Goal: Task Accomplishment & Management: Manage account settings

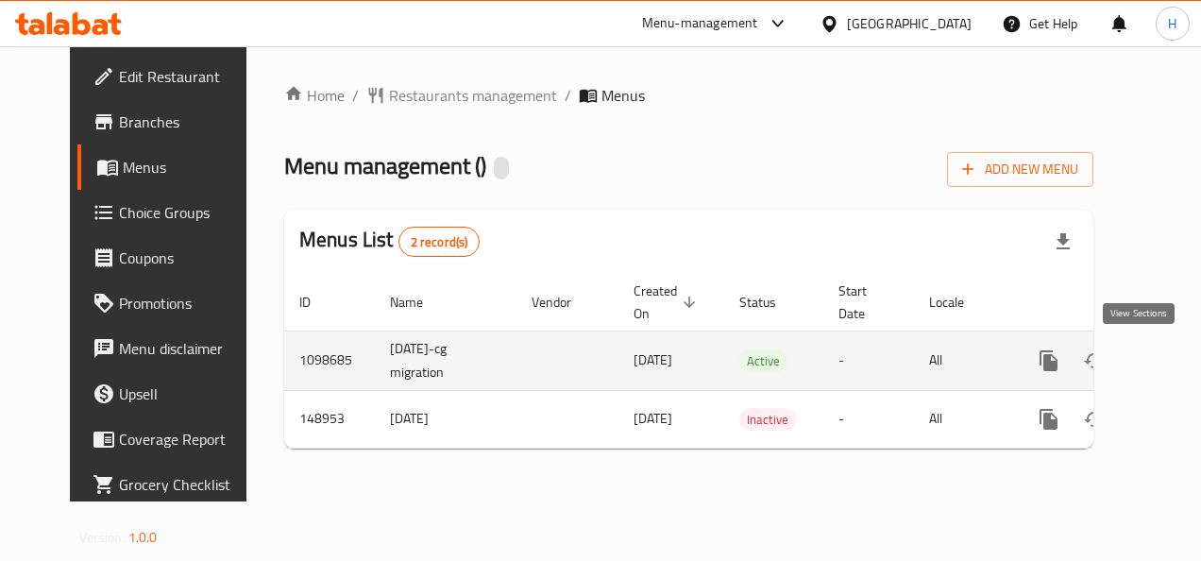
click at [1173, 370] on icon "enhanced table" at bounding box center [1184, 360] width 23 height 23
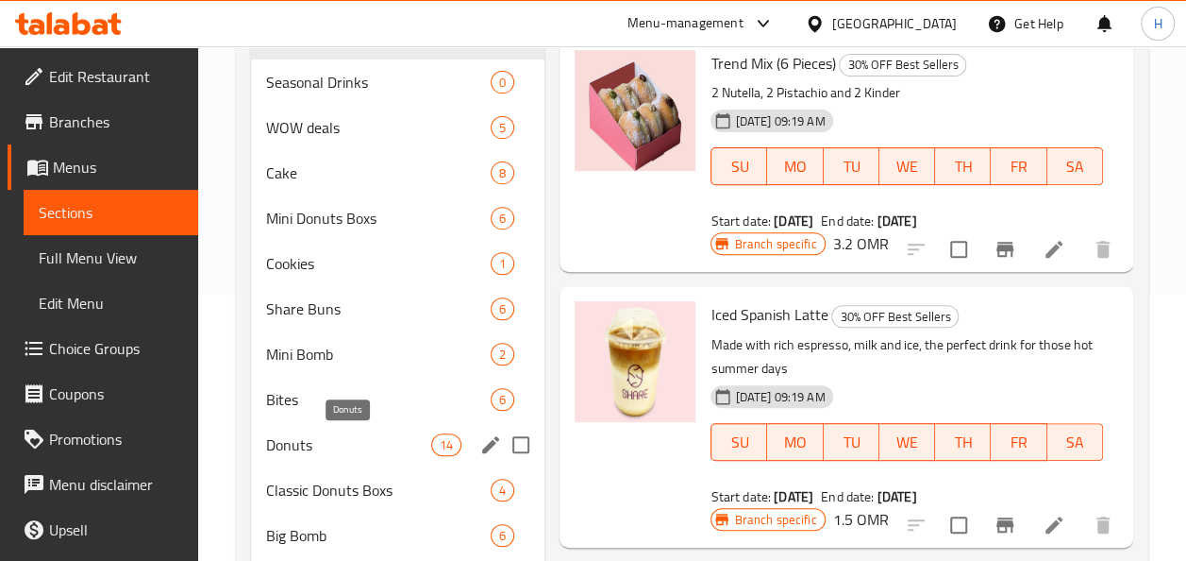
scroll to position [575, 0]
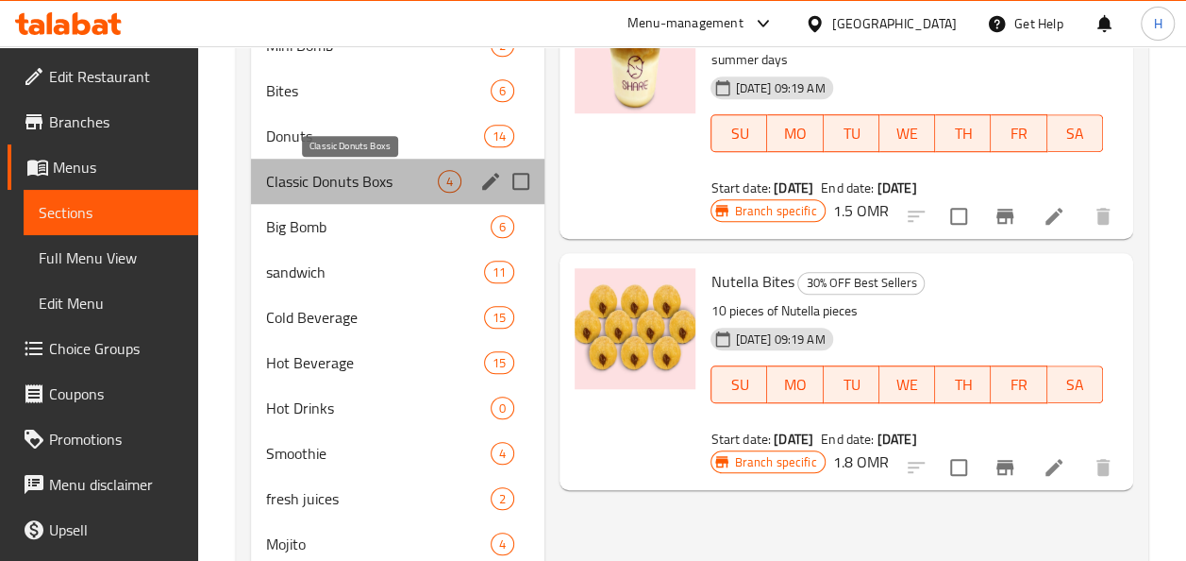
click at [309, 183] on span "Classic Donuts Boxs" at bounding box center [352, 181] width 173 height 23
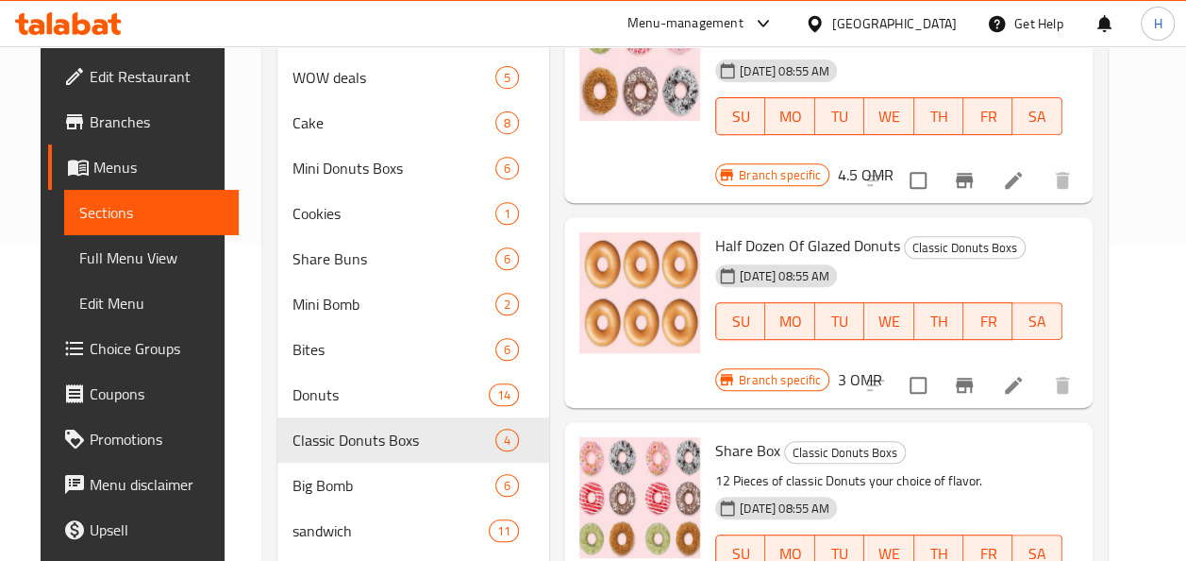
scroll to position [26, 0]
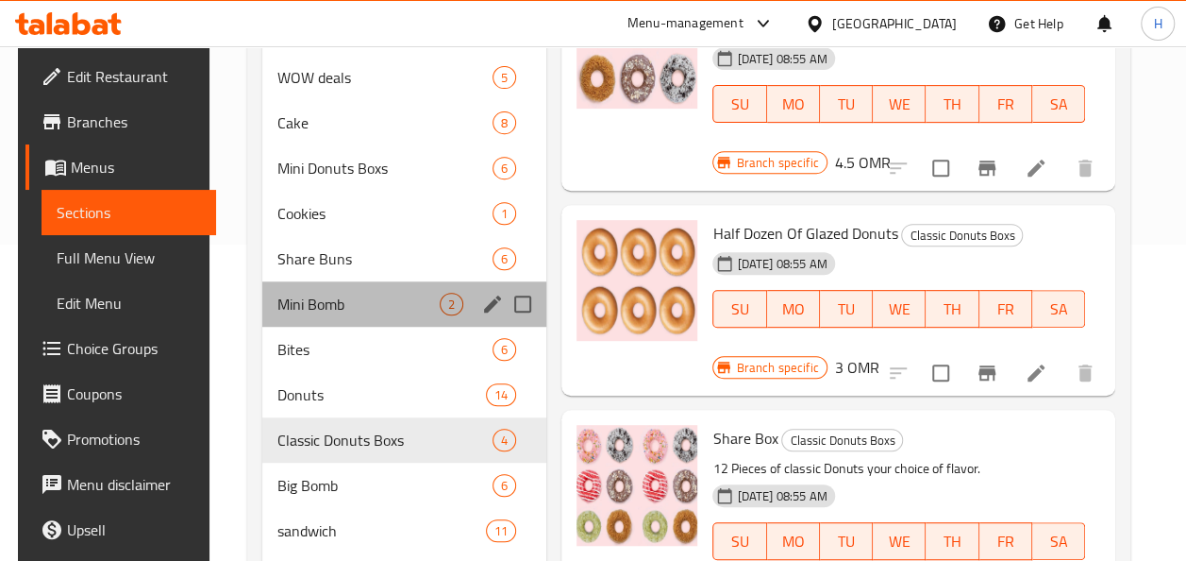
click at [340, 319] on div "Mini Bomb 2" at bounding box center [404, 303] width 284 height 45
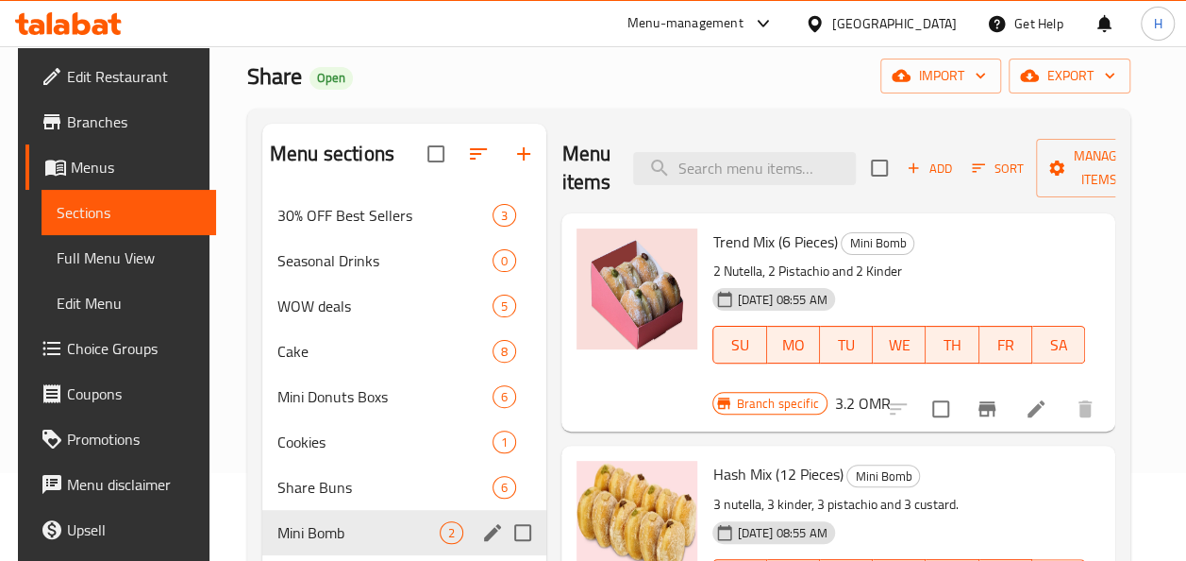
scroll to position [84, 0]
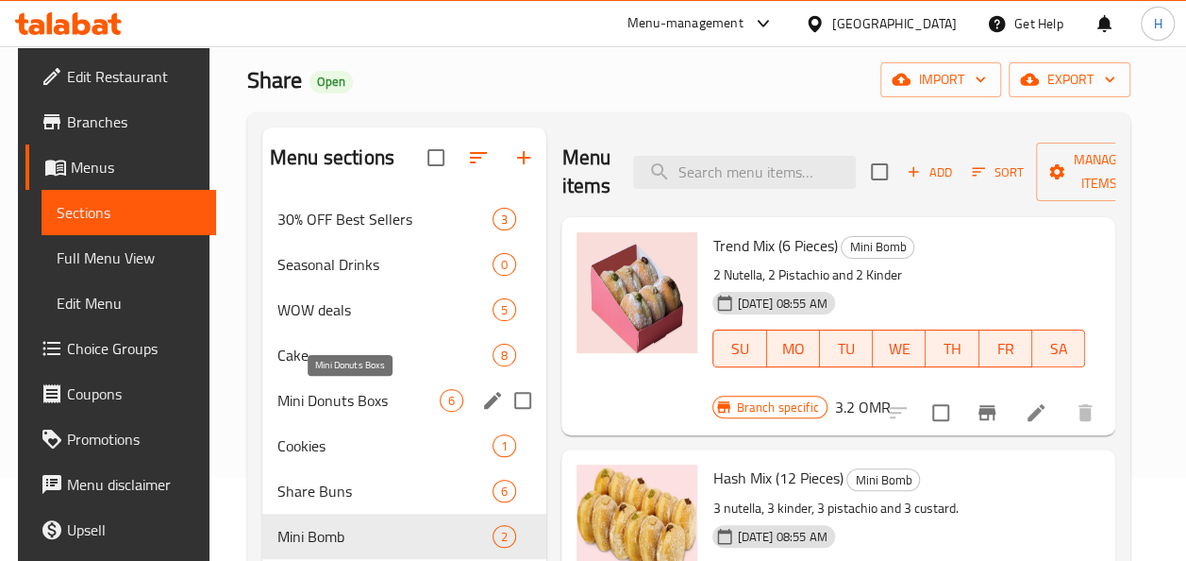
click at [370, 398] on span "Mini Donuts Boxs" at bounding box center [358, 400] width 162 height 23
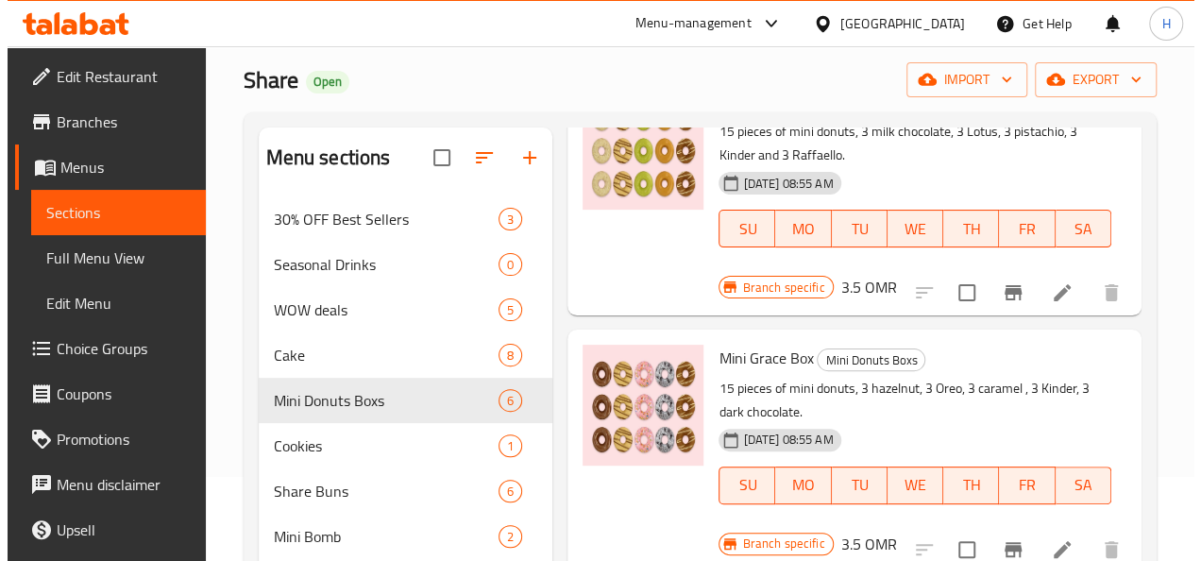
scroll to position [146, 0]
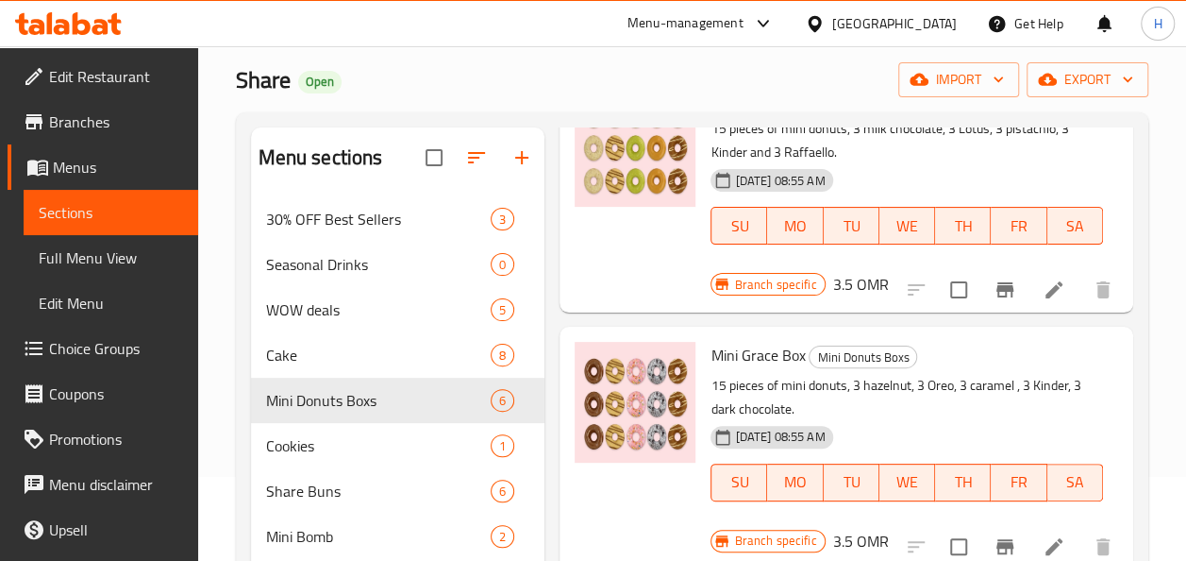
click at [995, 292] on icon "Branch-specific-item" at bounding box center [1005, 289] width 23 height 23
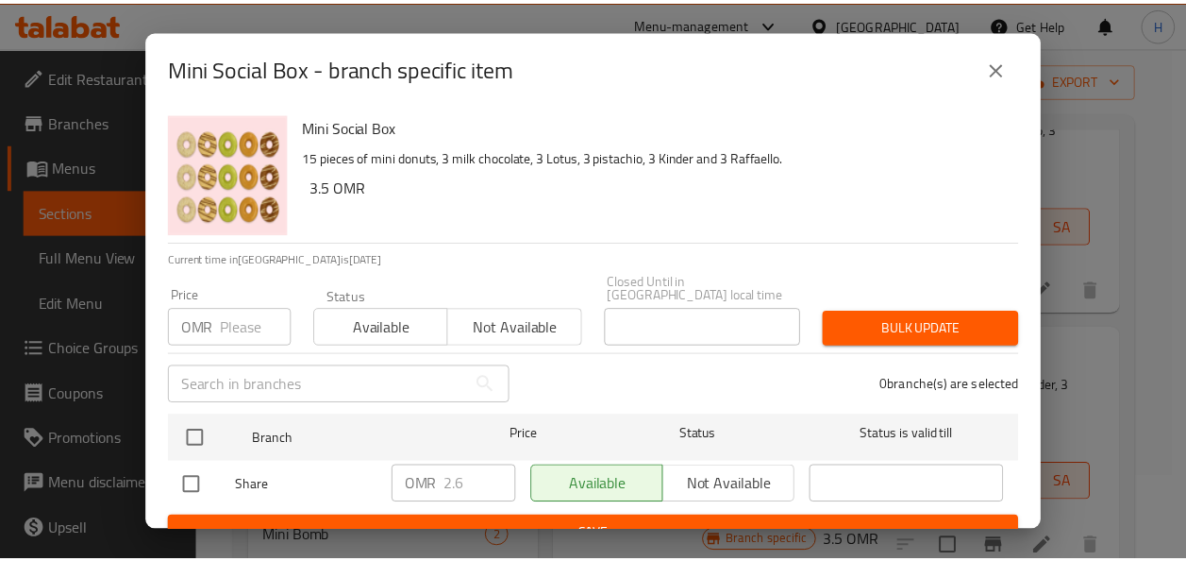
scroll to position [15, 0]
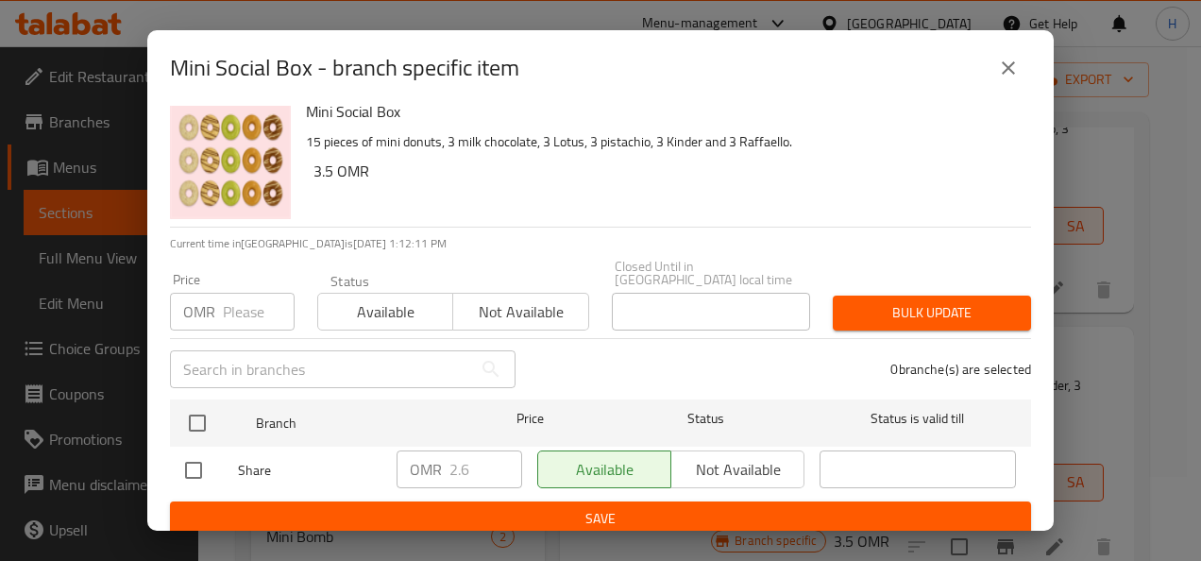
click at [1003, 64] on icon "close" at bounding box center [1007, 67] width 13 height 13
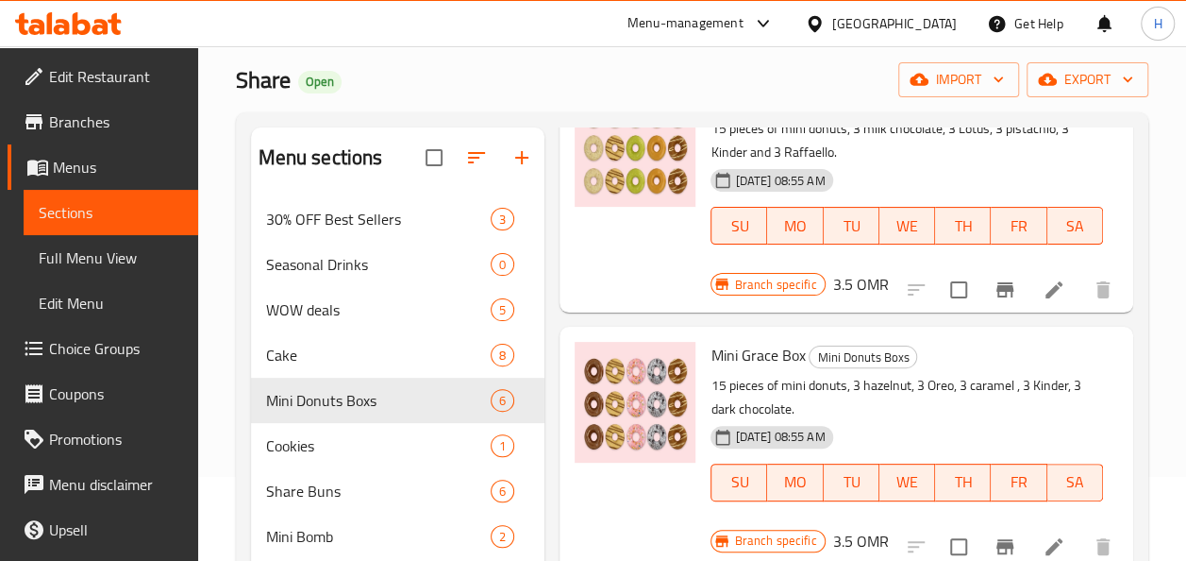
click at [89, 129] on span "Branches" at bounding box center [116, 121] width 134 height 23
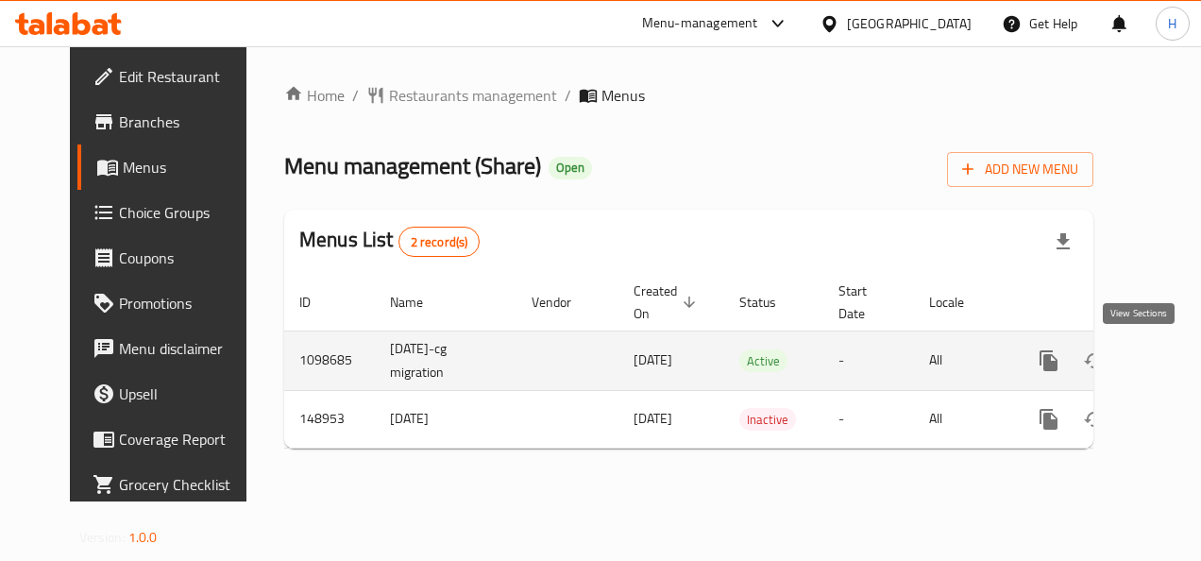
click at [1173, 364] on icon "enhanced table" at bounding box center [1184, 360] width 23 height 23
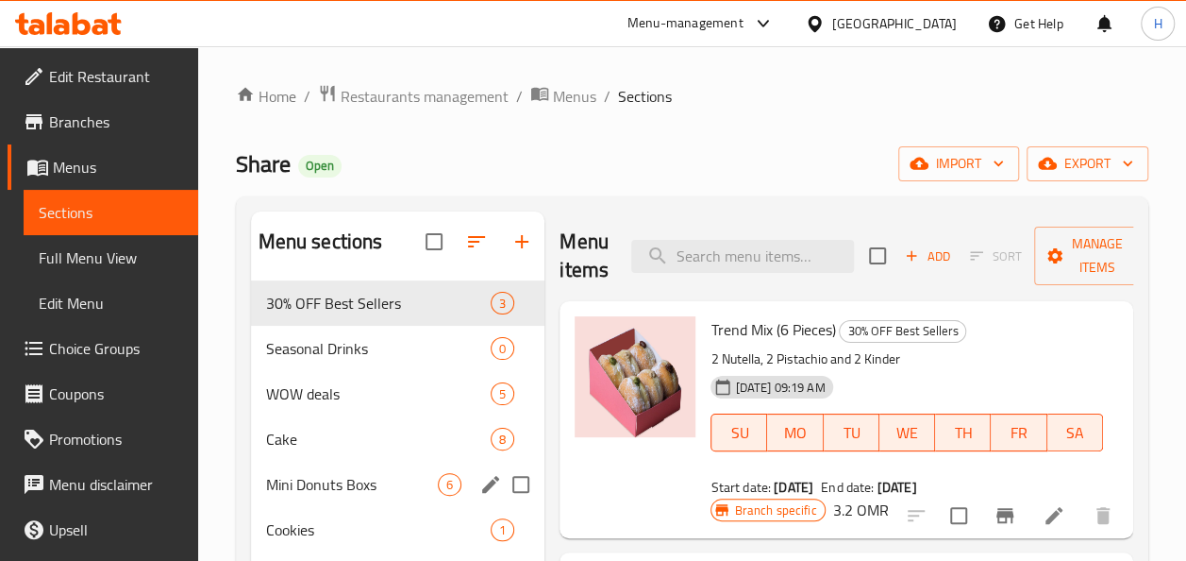
click at [349, 466] on div "Mini Donuts Boxs 6" at bounding box center [398, 484] width 294 height 45
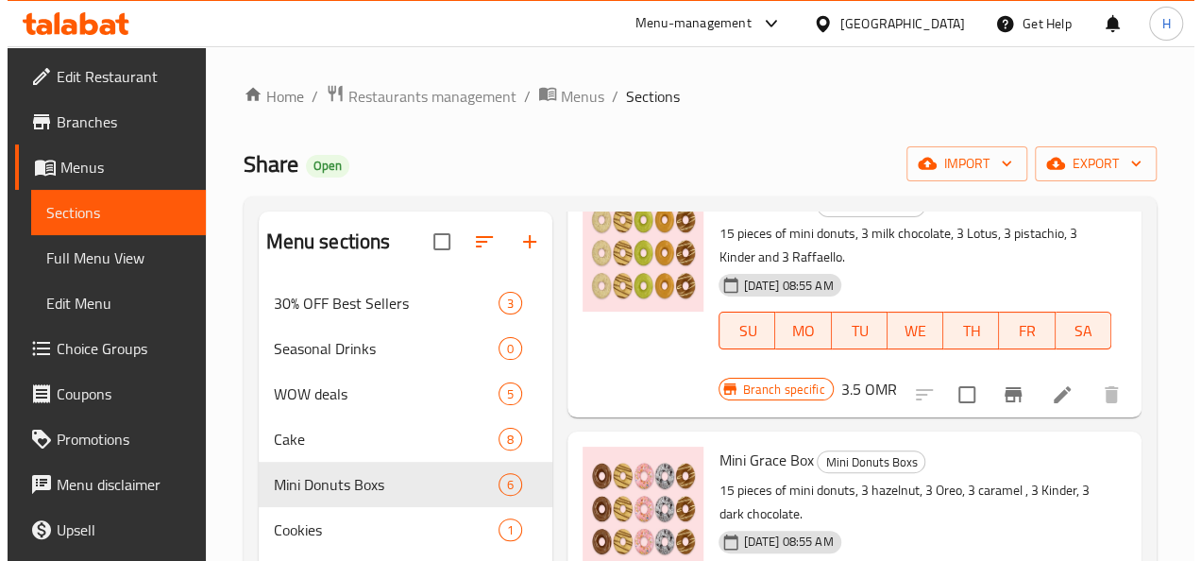
scroll to position [126, 0]
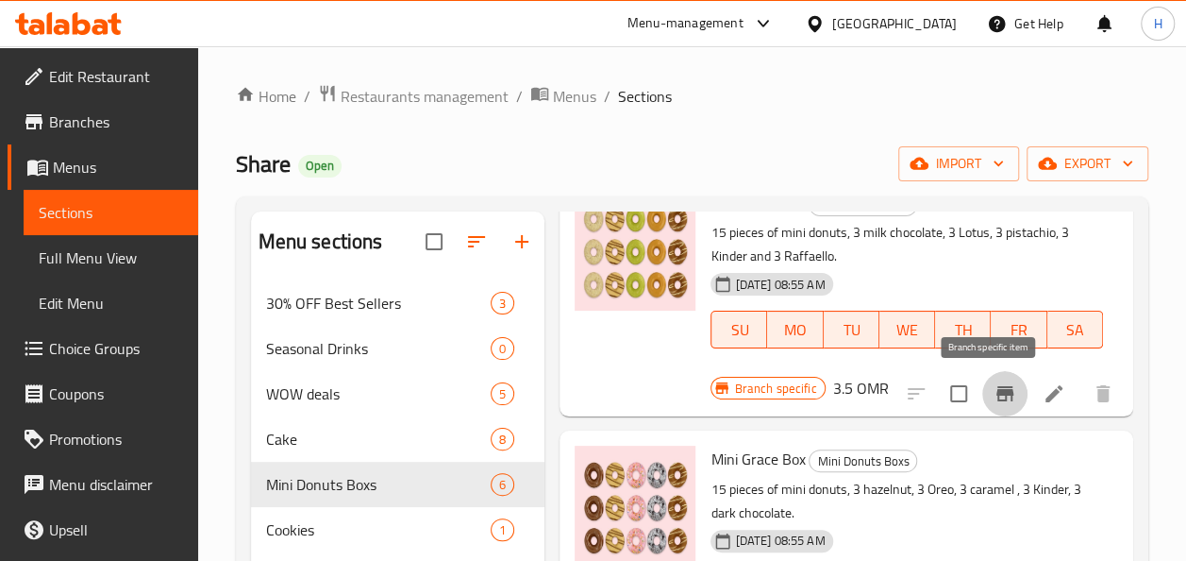
click at [983, 393] on button "Branch-specific-item" at bounding box center [1005, 393] width 45 height 45
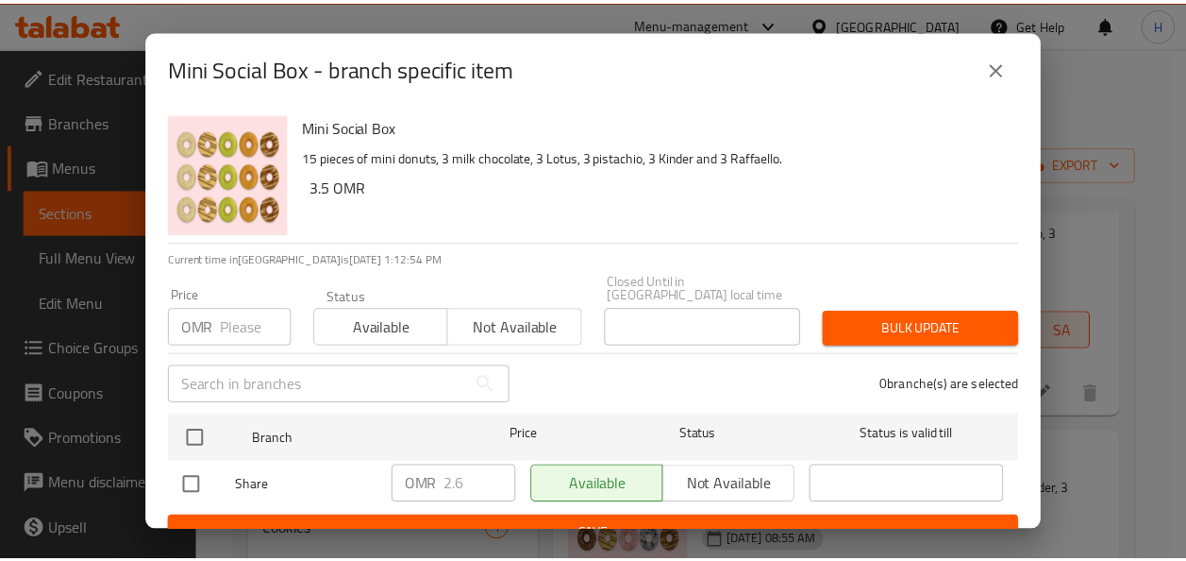
scroll to position [15, 0]
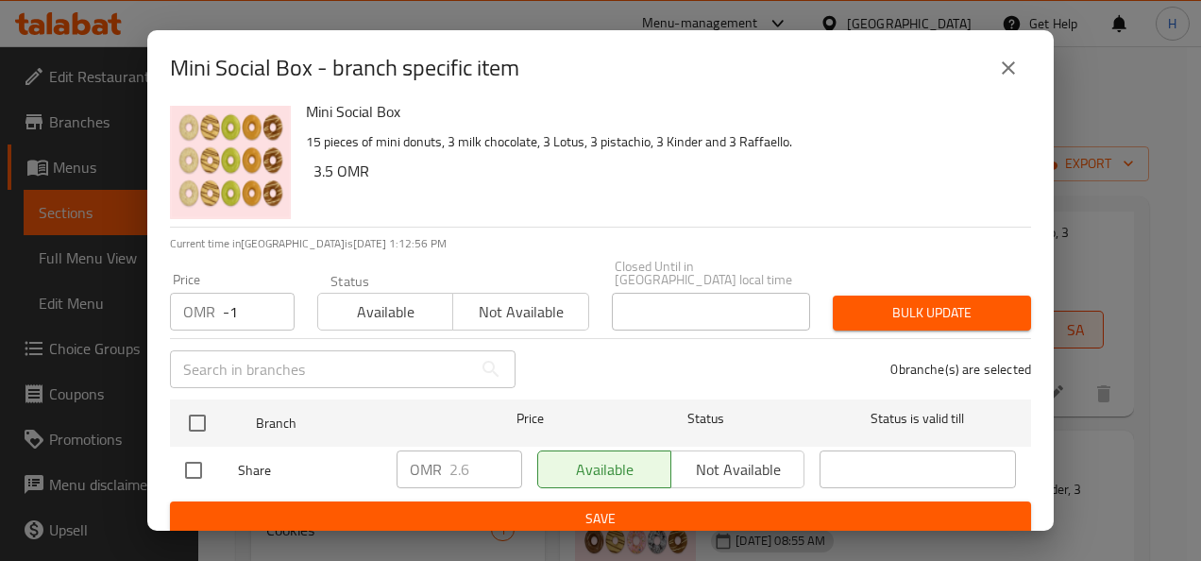
click at [266, 300] on input "-1" at bounding box center [259, 312] width 72 height 38
type input "0"
click at [272, 293] on input "0" at bounding box center [259, 312] width 72 height 38
type input "3"
click at [1025, 64] on button "close" at bounding box center [1007, 67] width 45 height 45
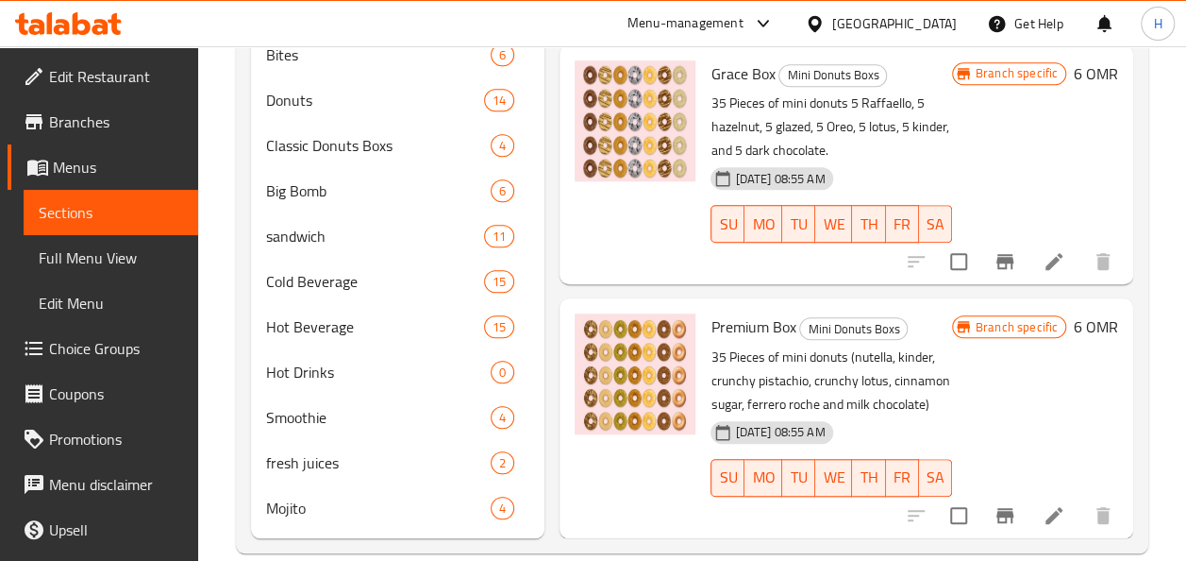
scroll to position [616, 0]
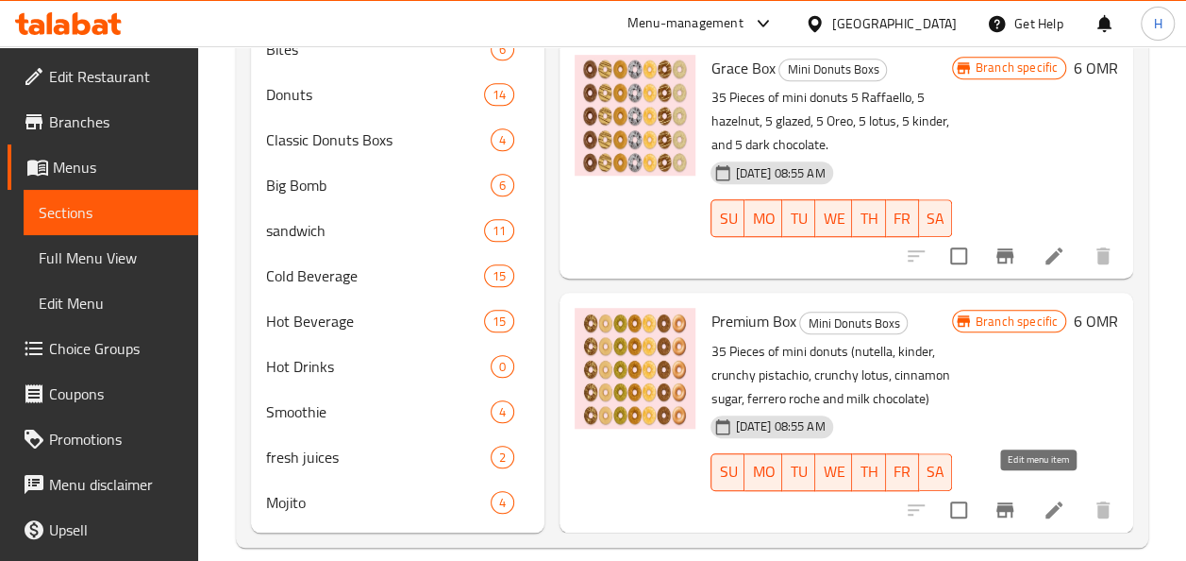
click at [1046, 501] on icon at bounding box center [1054, 509] width 23 height 23
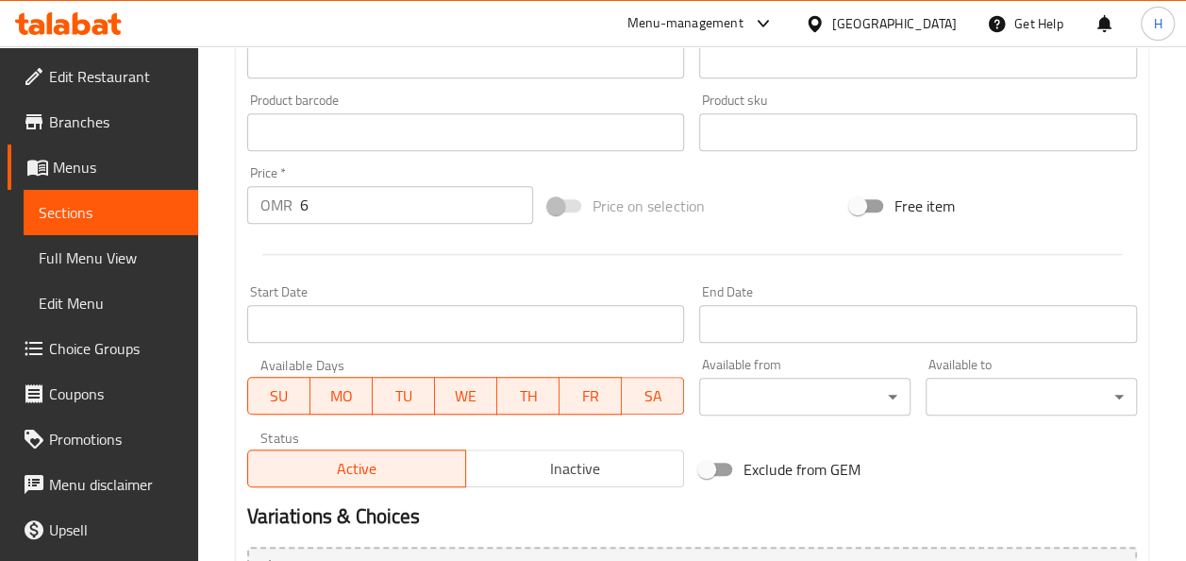
scroll to position [595, 0]
click at [344, 217] on input "6" at bounding box center [417, 204] width 234 height 38
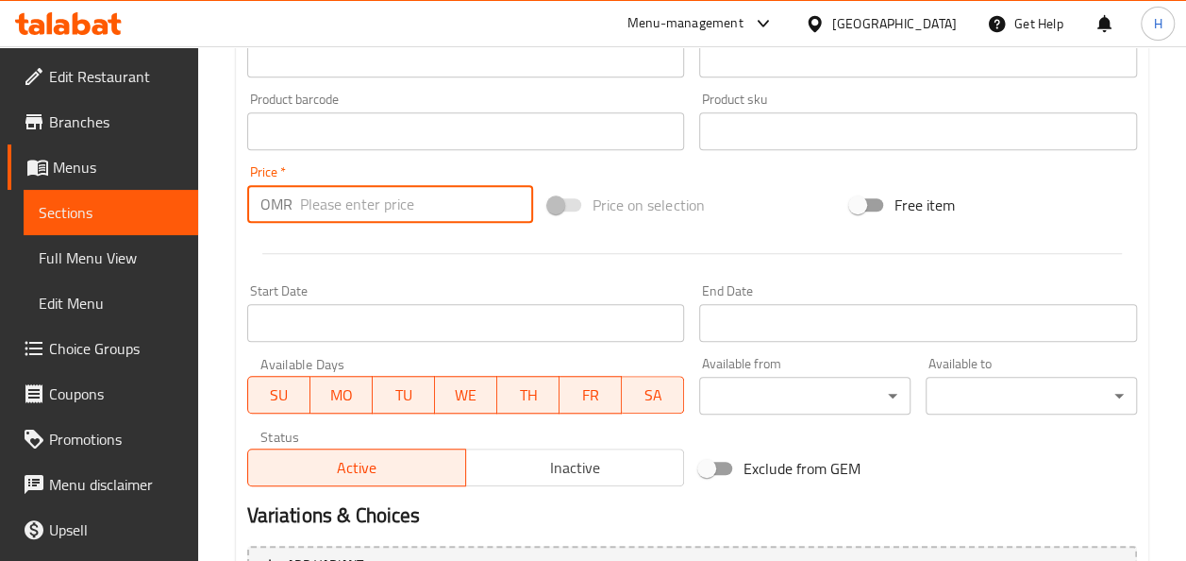
type input "9"
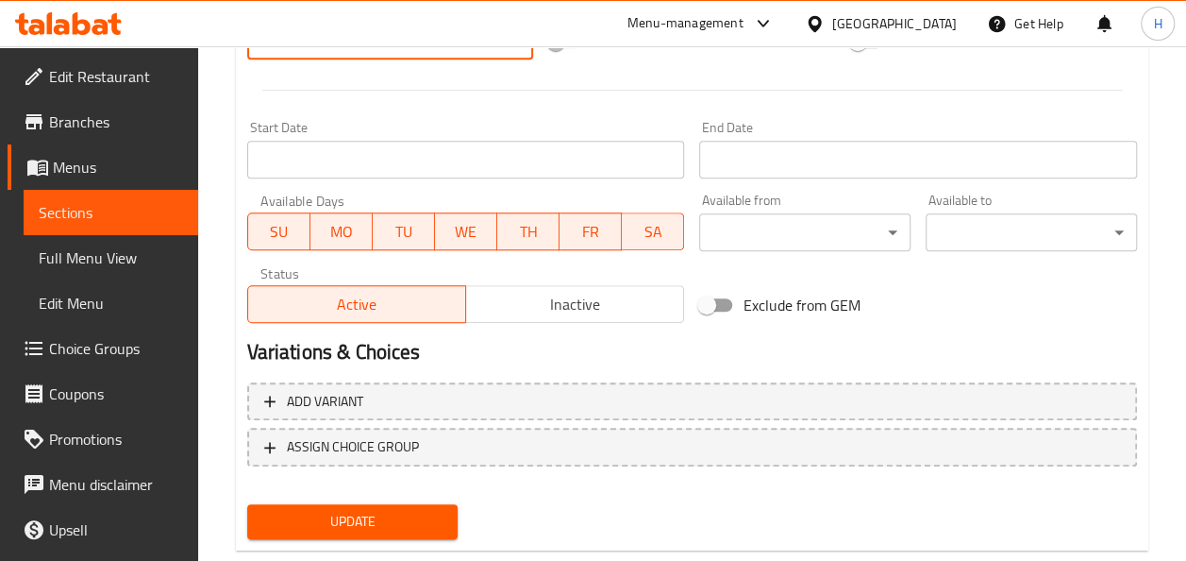
scroll to position [759, 0]
type input "6.9"
click at [407, 510] on span "Update" at bounding box center [352, 521] width 181 height 24
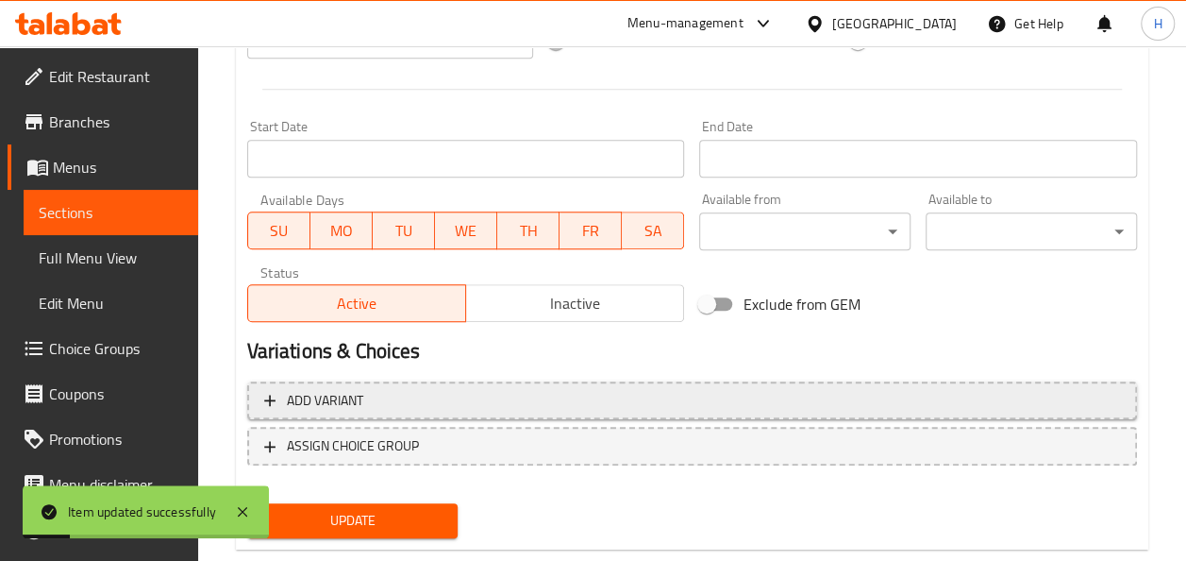
scroll to position [0, 0]
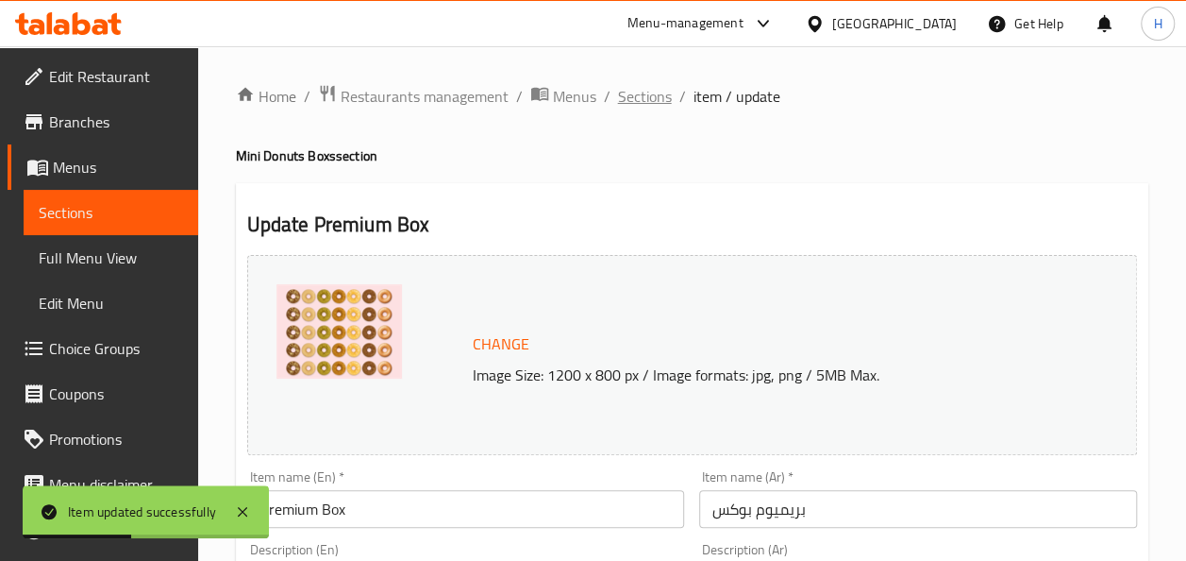
click at [633, 94] on span "Sections" at bounding box center [645, 96] width 54 height 23
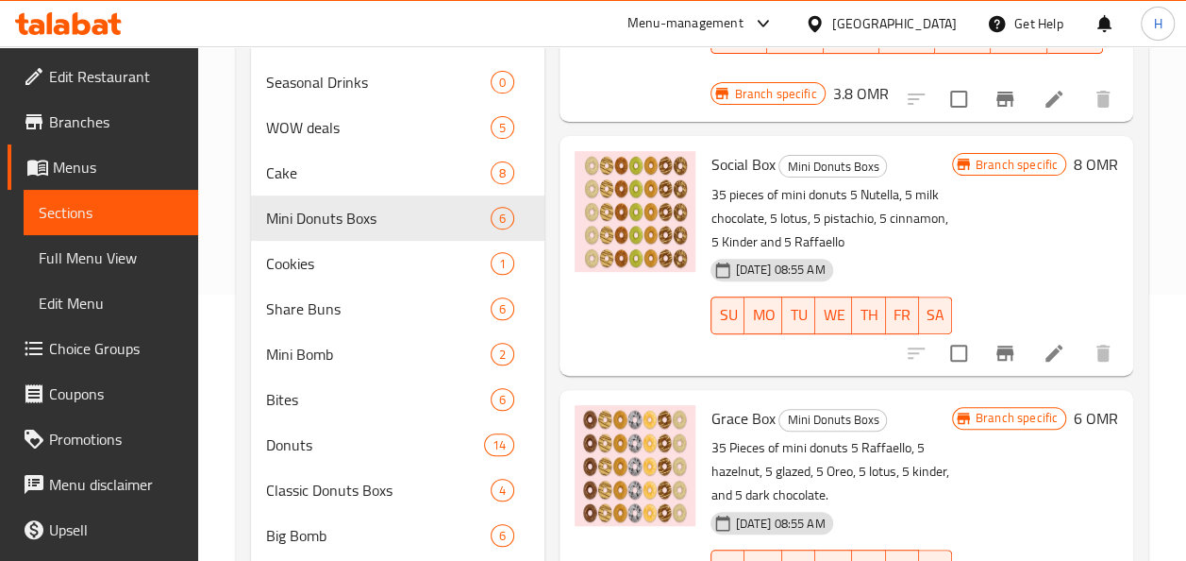
scroll to position [268, 0]
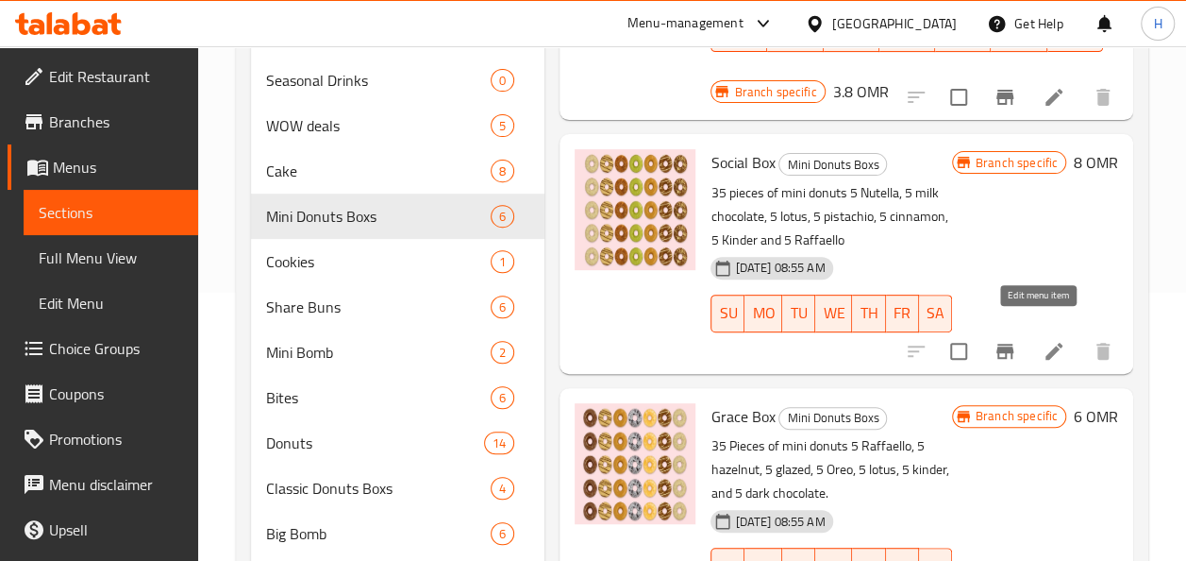
click at [1044, 340] on icon at bounding box center [1054, 351] width 23 height 23
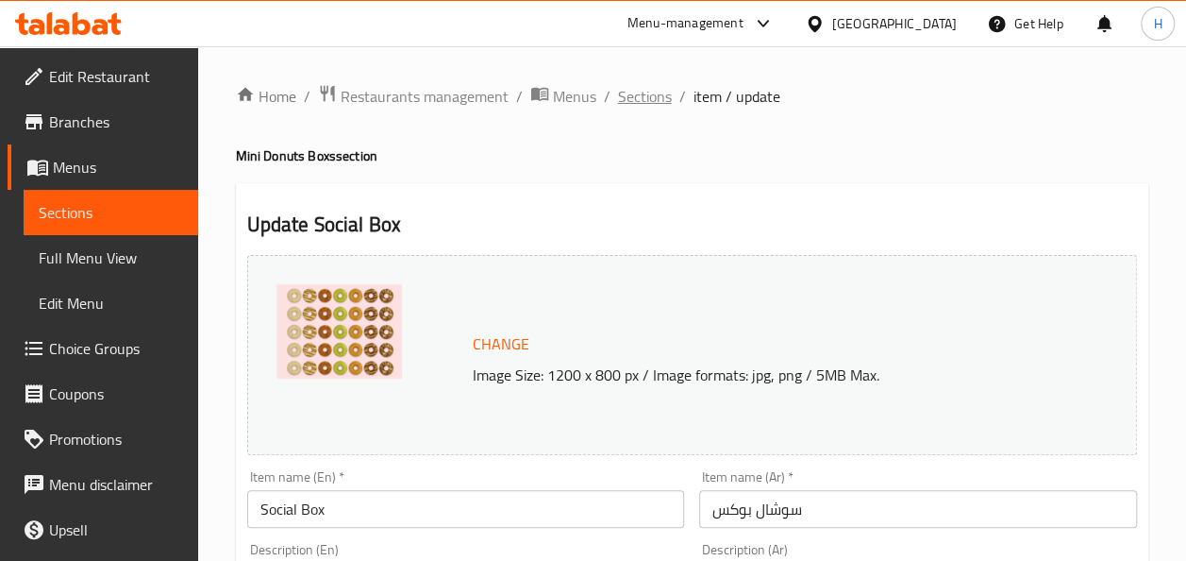
click at [649, 92] on span "Sections" at bounding box center [645, 96] width 54 height 23
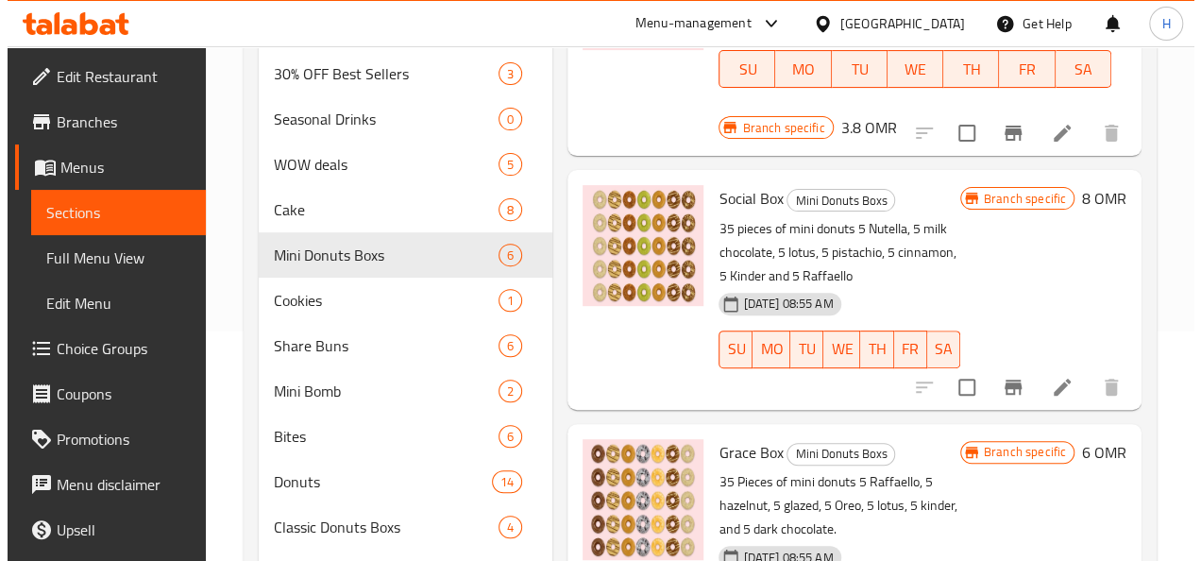
scroll to position [231, 0]
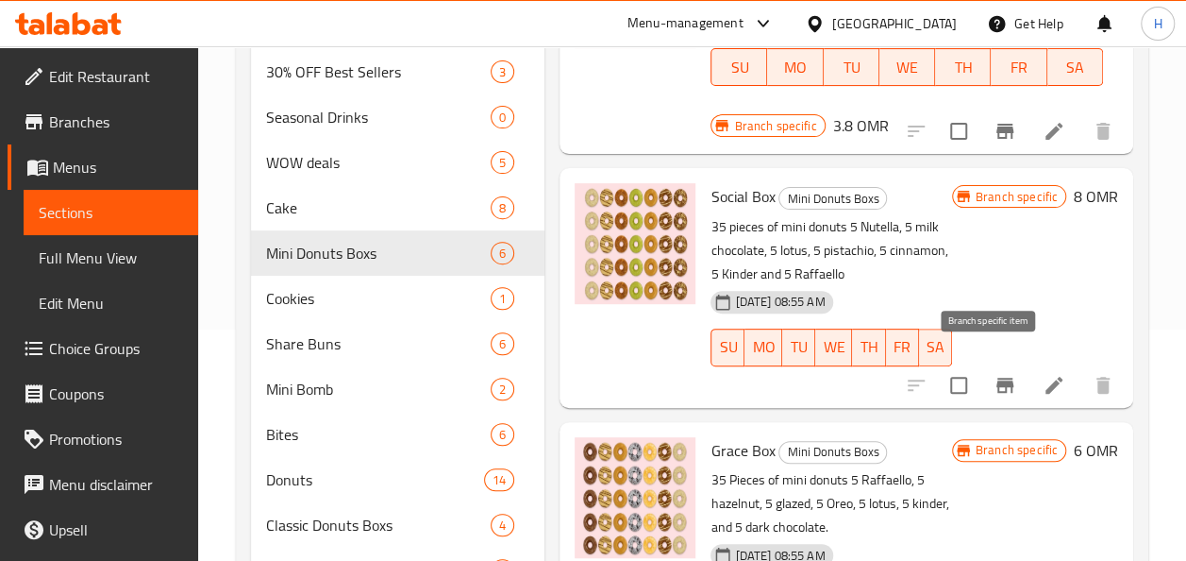
click at [997, 378] on icon "Branch-specific-item" at bounding box center [1005, 385] width 17 height 15
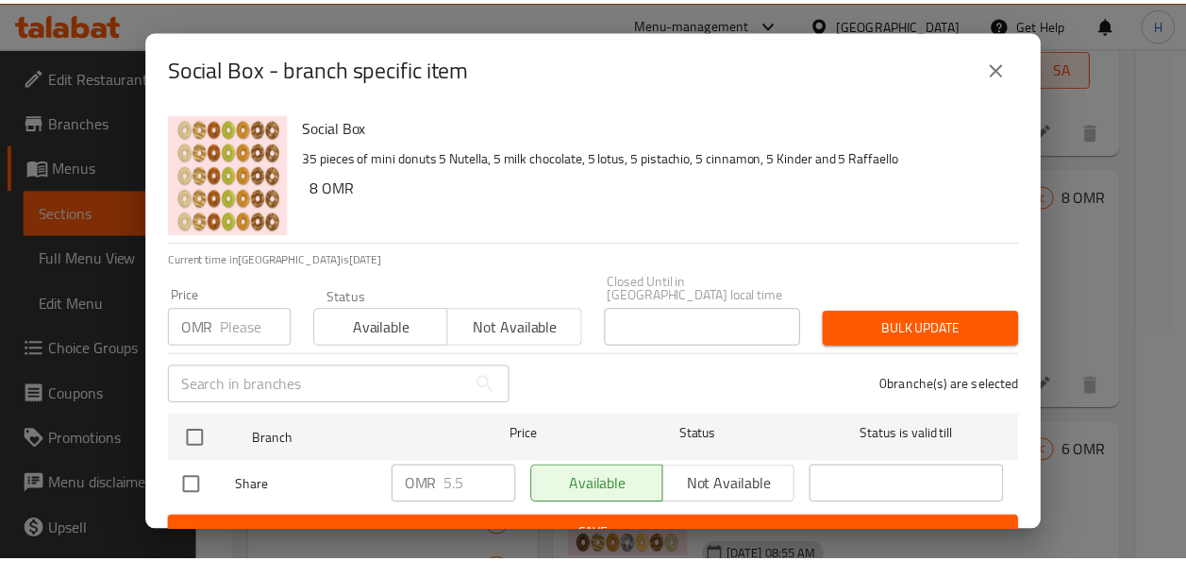
scroll to position [15, 0]
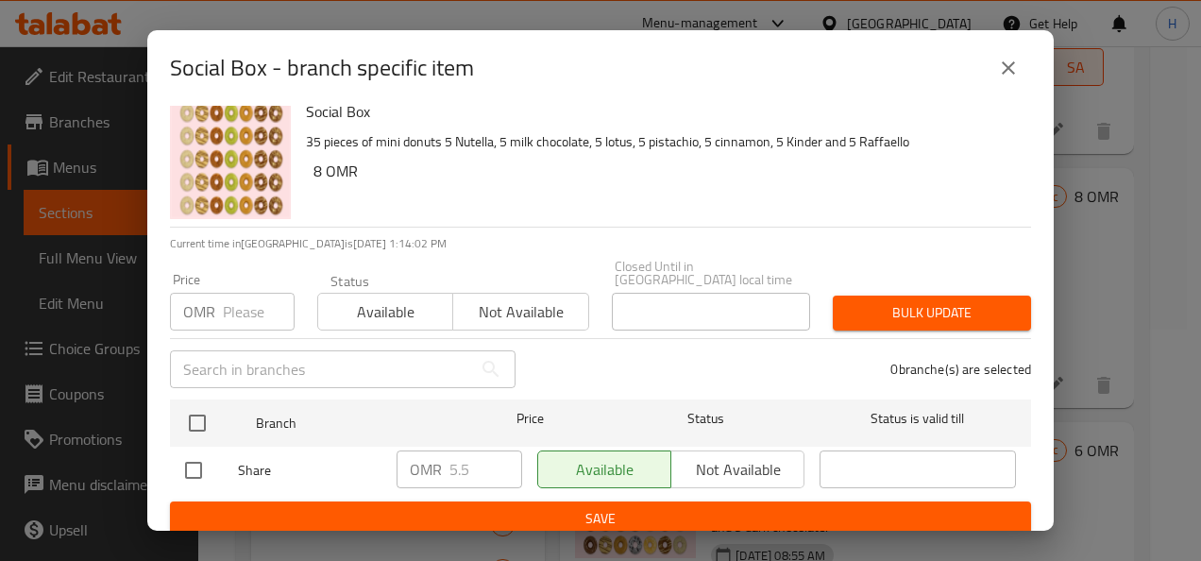
click at [196, 450] on input "checkbox" at bounding box center [194, 470] width 40 height 40
checkbox input "true"
click at [479, 462] on input "5.5" at bounding box center [485, 469] width 73 height 38
type input "5"
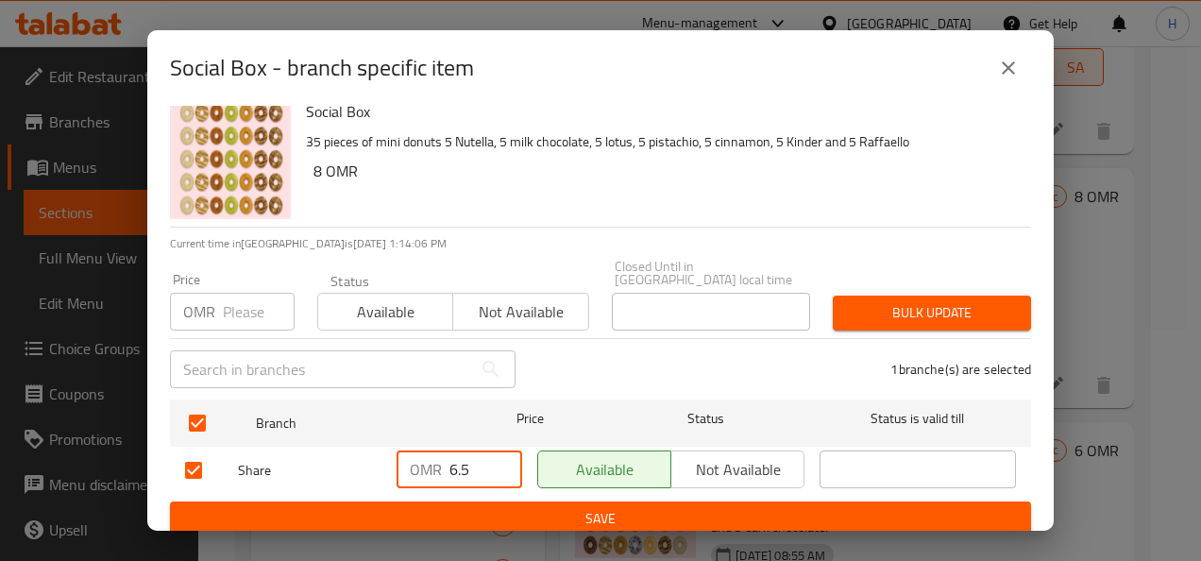
type input "6.5"
click at [830, 507] on span "Save" at bounding box center [600, 519] width 831 height 24
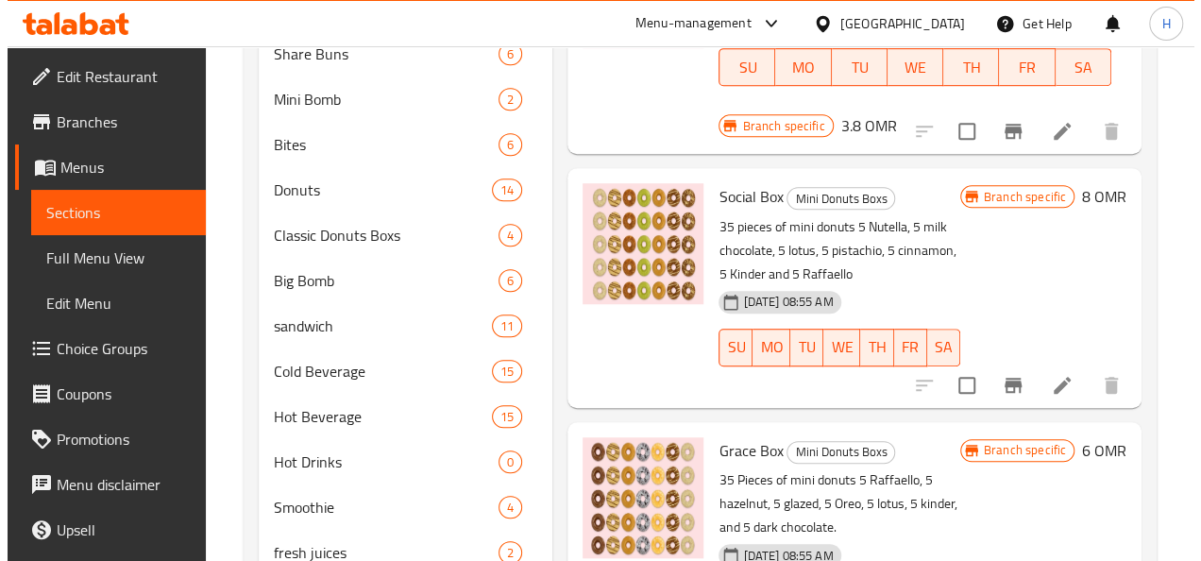
scroll to position [583, 0]
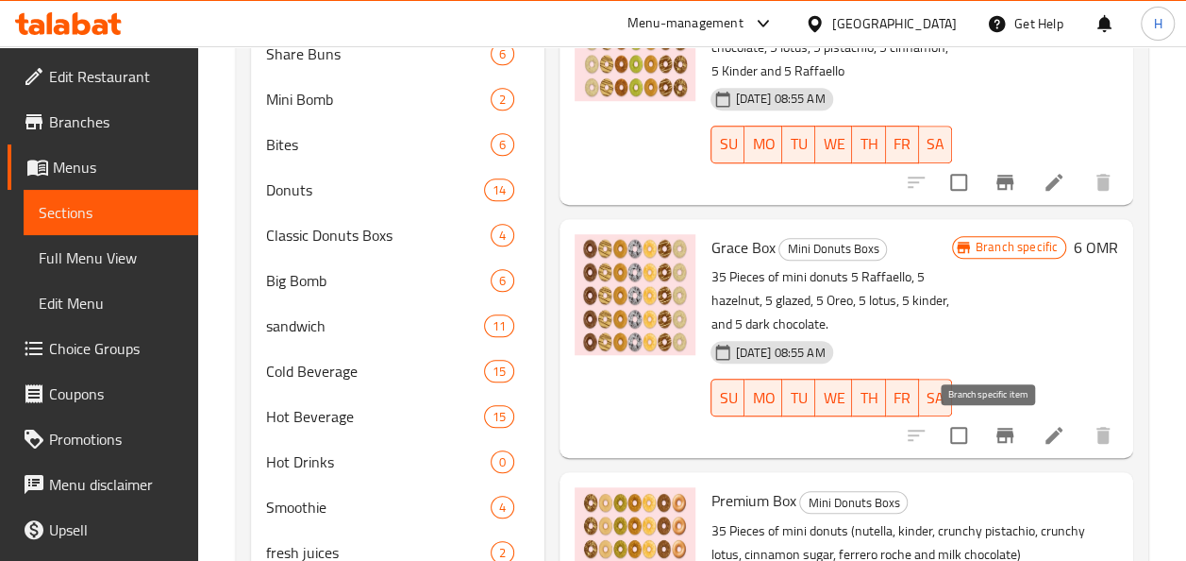
click at [997, 439] on icon "Branch-specific-item" at bounding box center [1005, 435] width 17 height 15
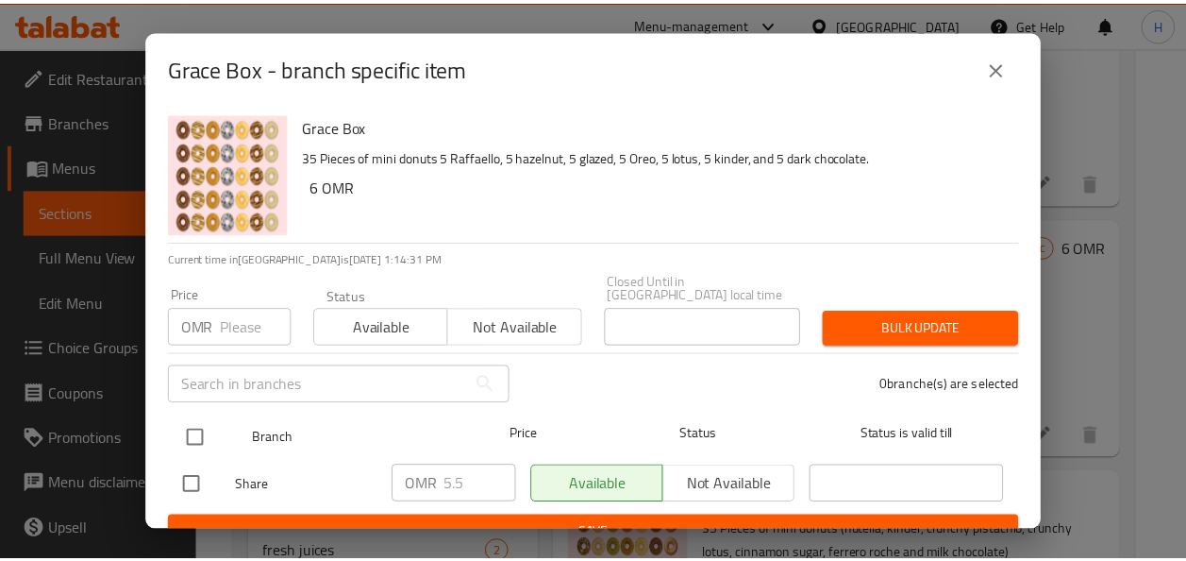
scroll to position [15, 0]
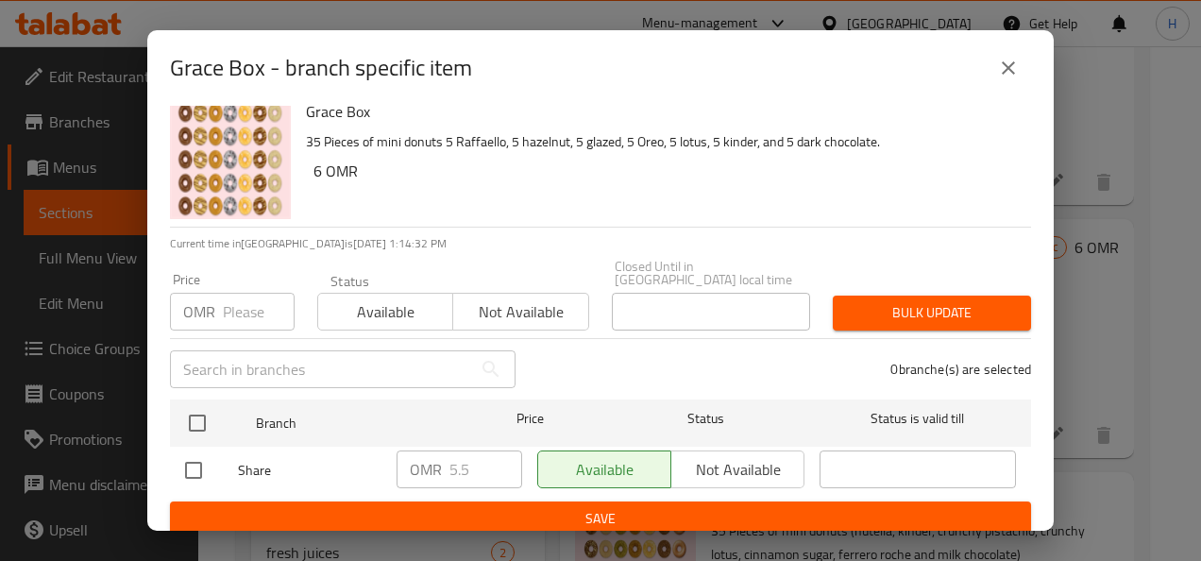
click at [183, 455] on input "checkbox" at bounding box center [194, 470] width 40 height 40
checkbox input "true"
click at [455, 455] on input "5.5" at bounding box center [485, 469] width 73 height 38
type input "6.5"
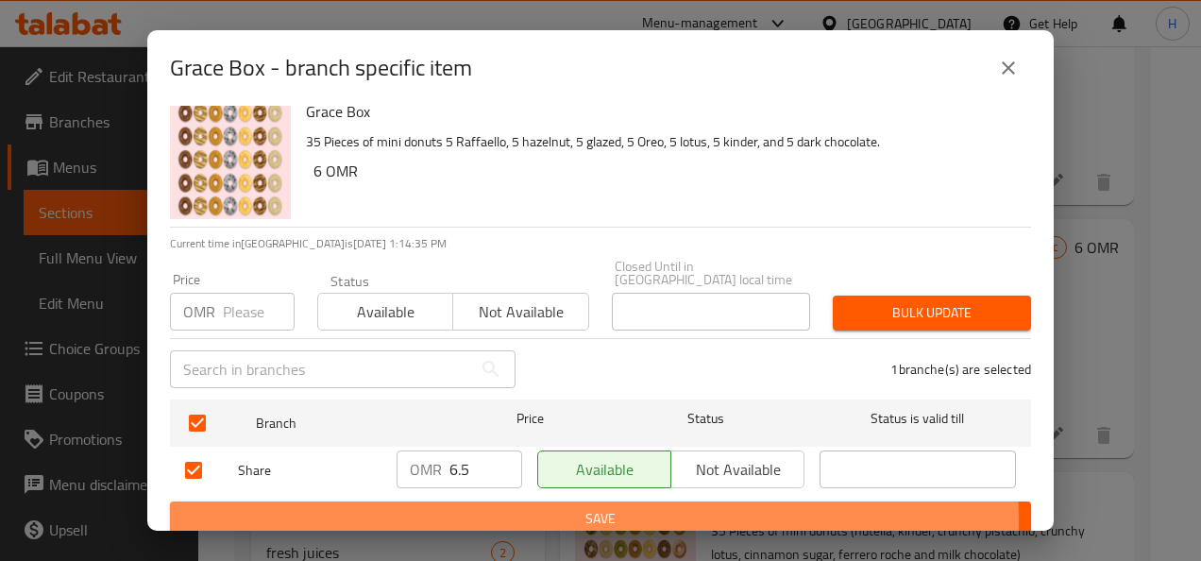
click at [485, 510] on span "Save" at bounding box center [600, 519] width 831 height 24
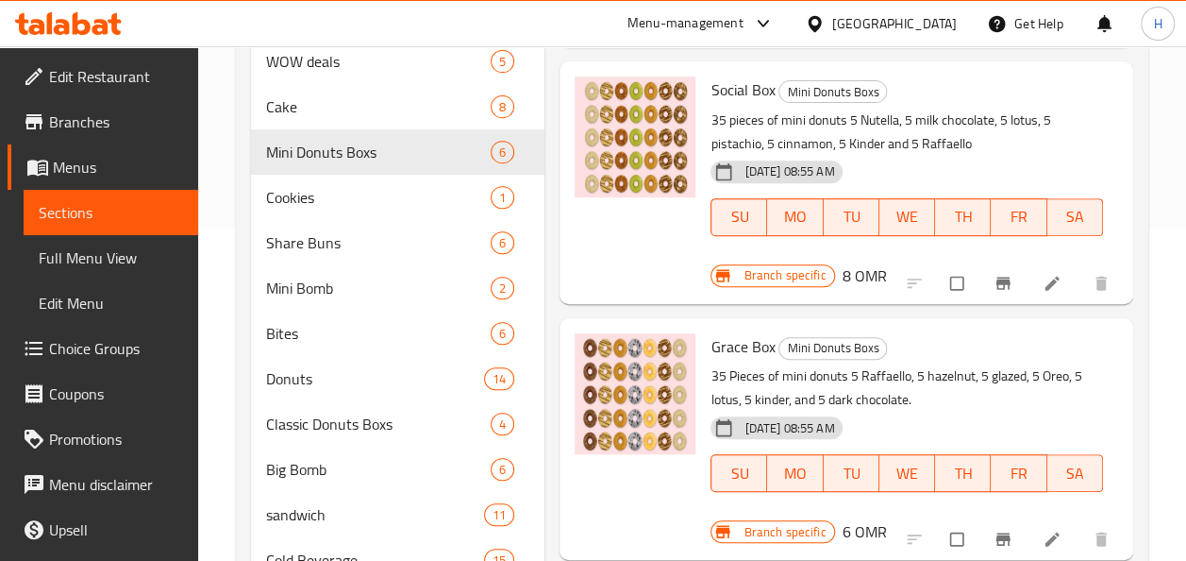
scroll to position [640, 0]
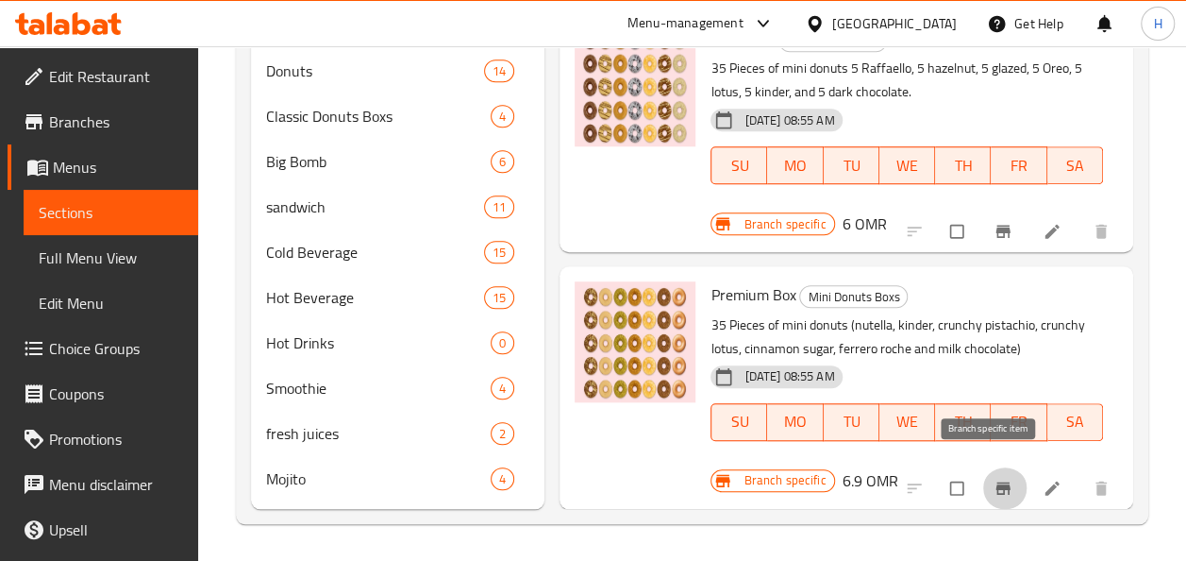
click at [996, 481] on icon "Branch-specific-item" at bounding box center [1003, 487] width 14 height 12
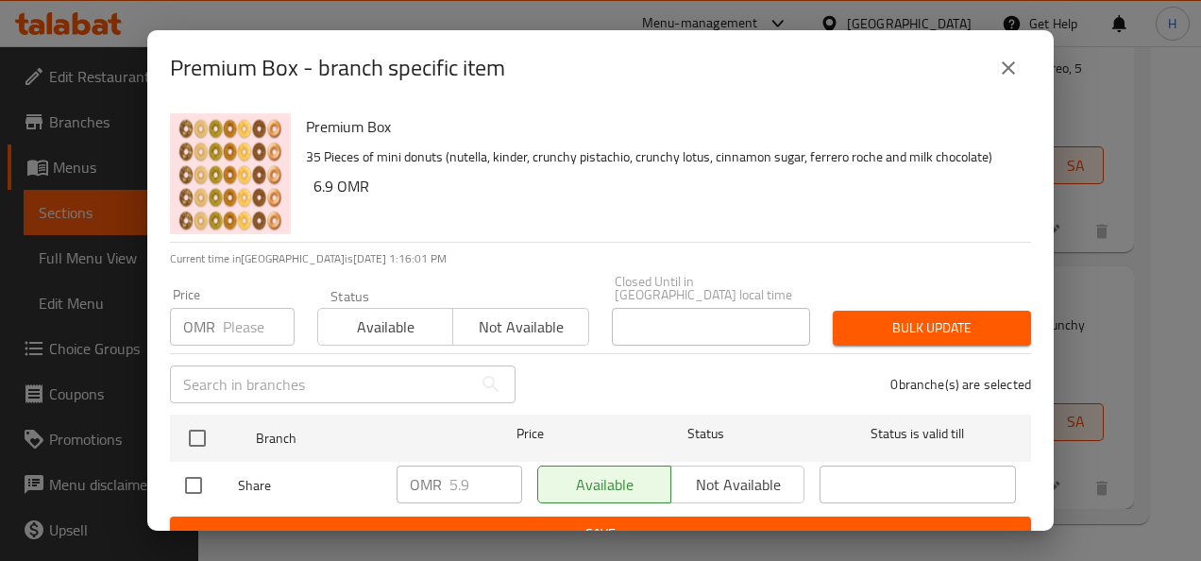
click at [203, 470] on input "checkbox" at bounding box center [194, 485] width 40 height 40
checkbox input "true"
click at [450, 470] on input "5.9" at bounding box center [485, 484] width 73 height 38
type input "6.9"
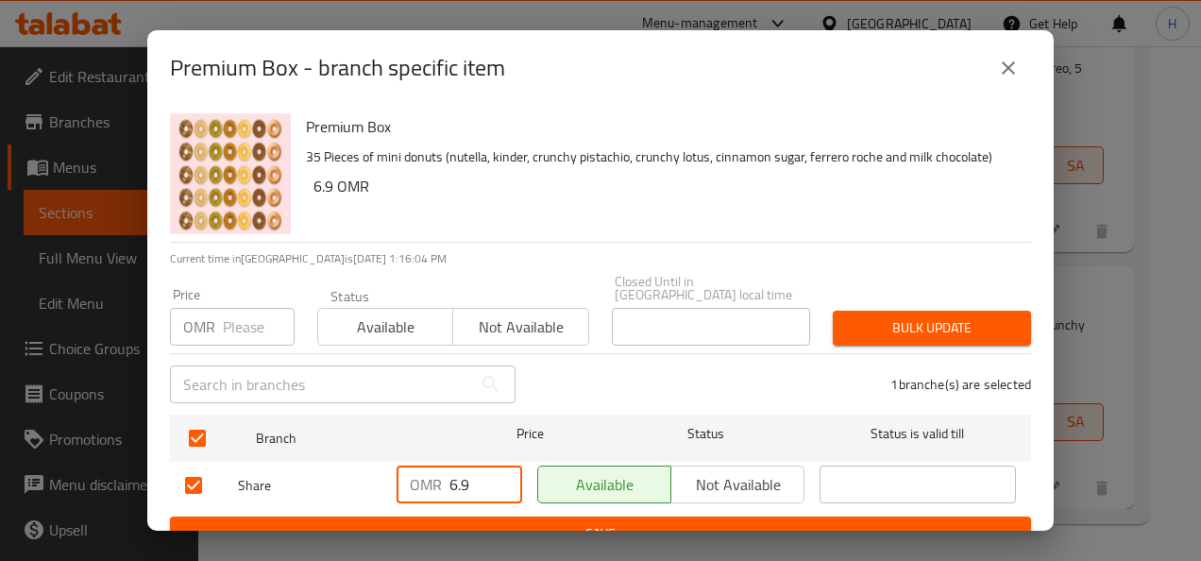
click at [465, 522] on span "Save" at bounding box center [600, 534] width 831 height 24
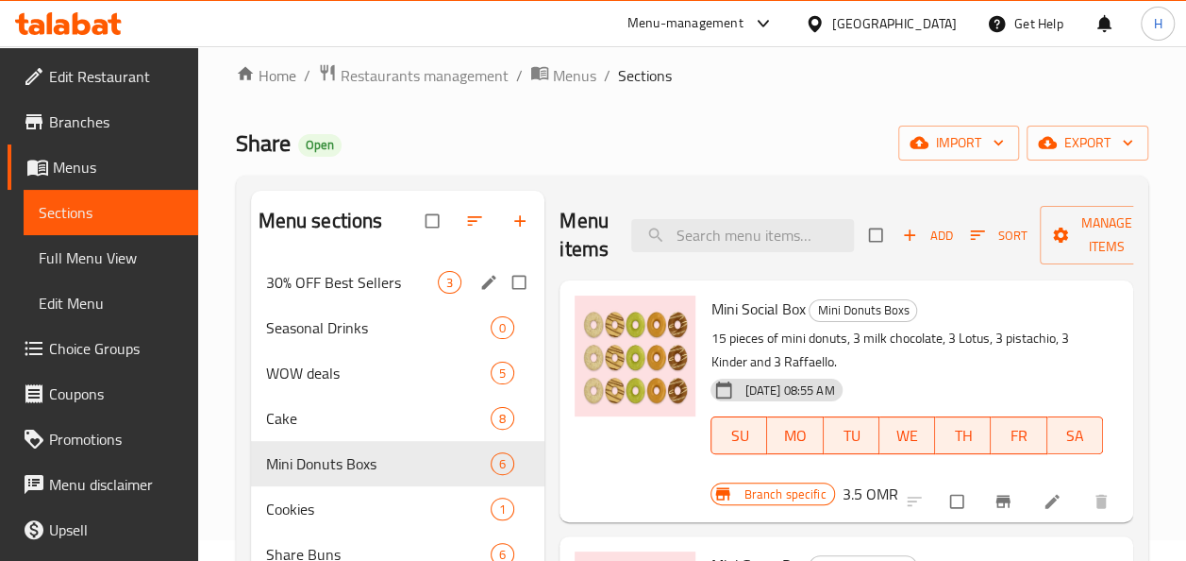
scroll to position [23, 0]
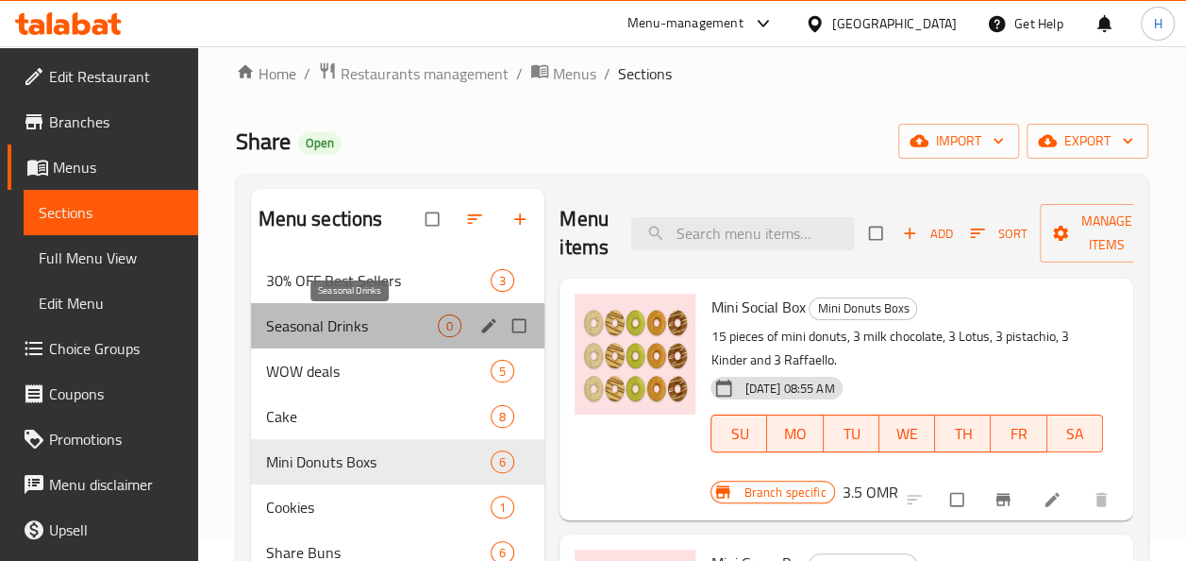
click at [387, 320] on span "Seasonal Drinks" at bounding box center [352, 325] width 173 height 23
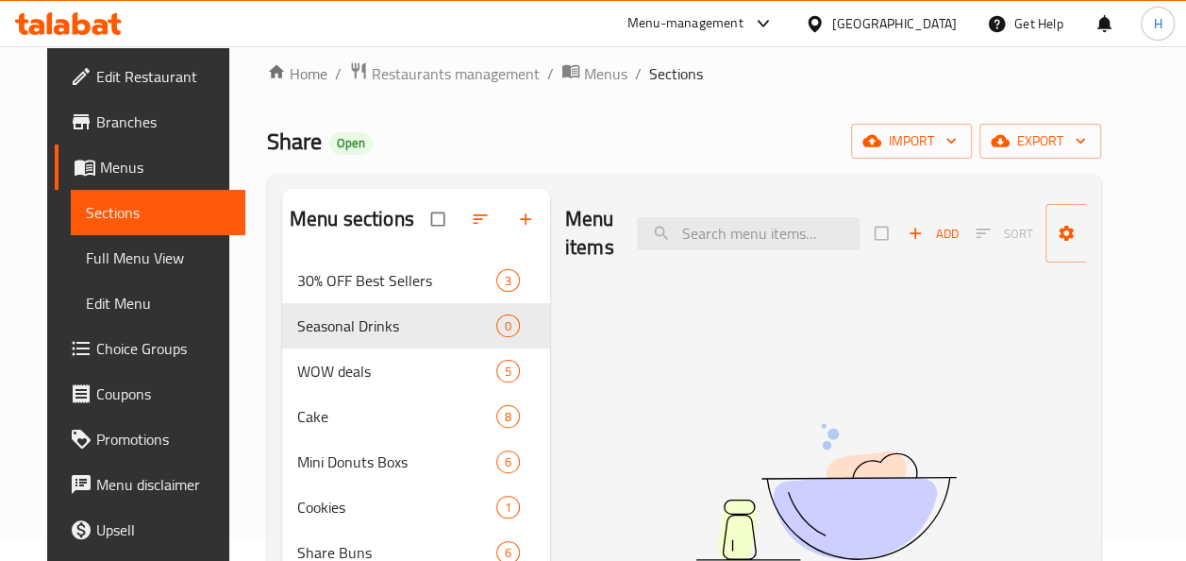
scroll to position [174, 0]
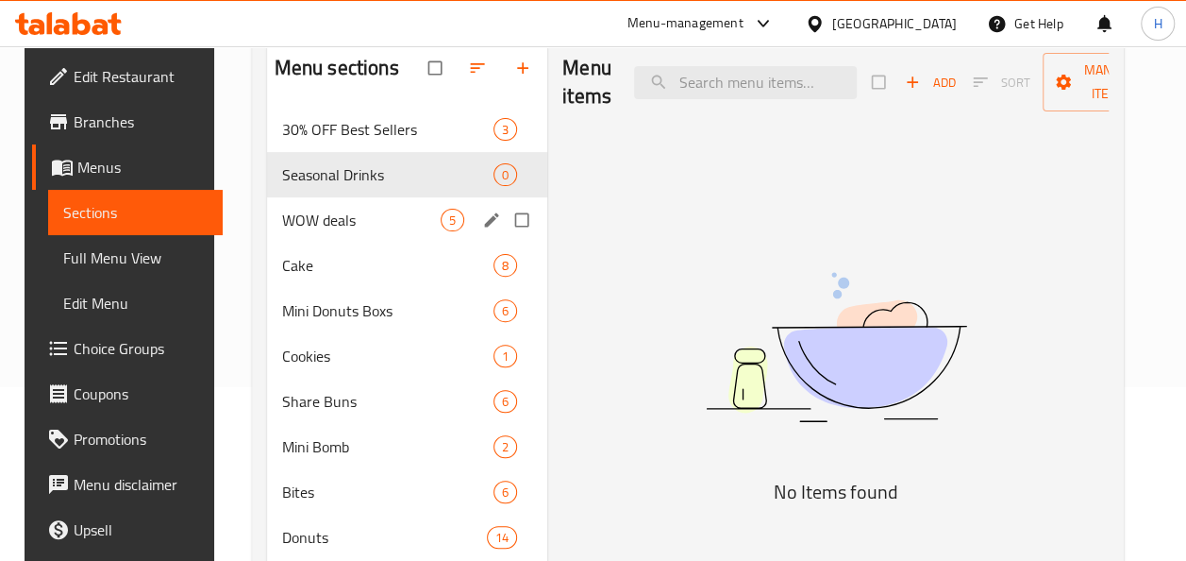
click at [312, 231] on div "WOW deals 5" at bounding box center [407, 219] width 281 height 45
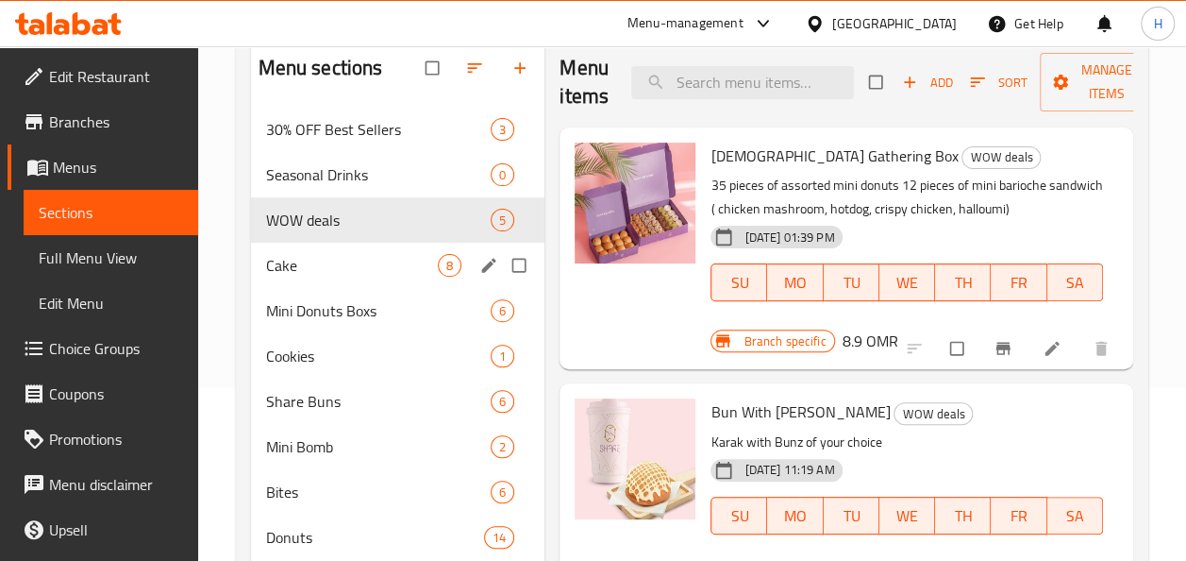
click at [366, 255] on span "Cake" at bounding box center [352, 265] width 173 height 23
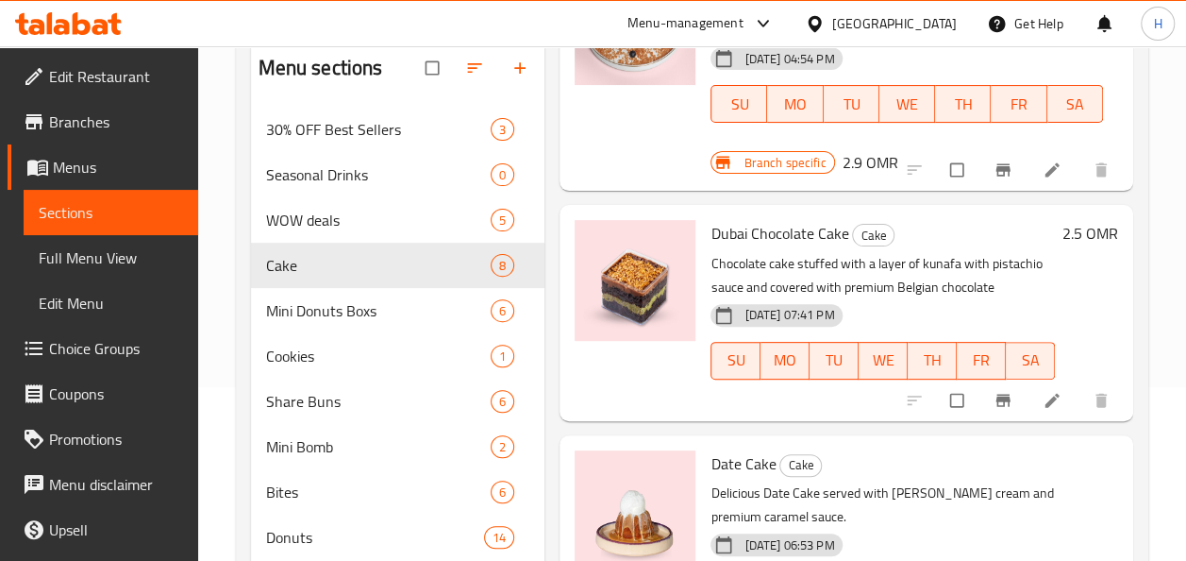
scroll to position [642, 0]
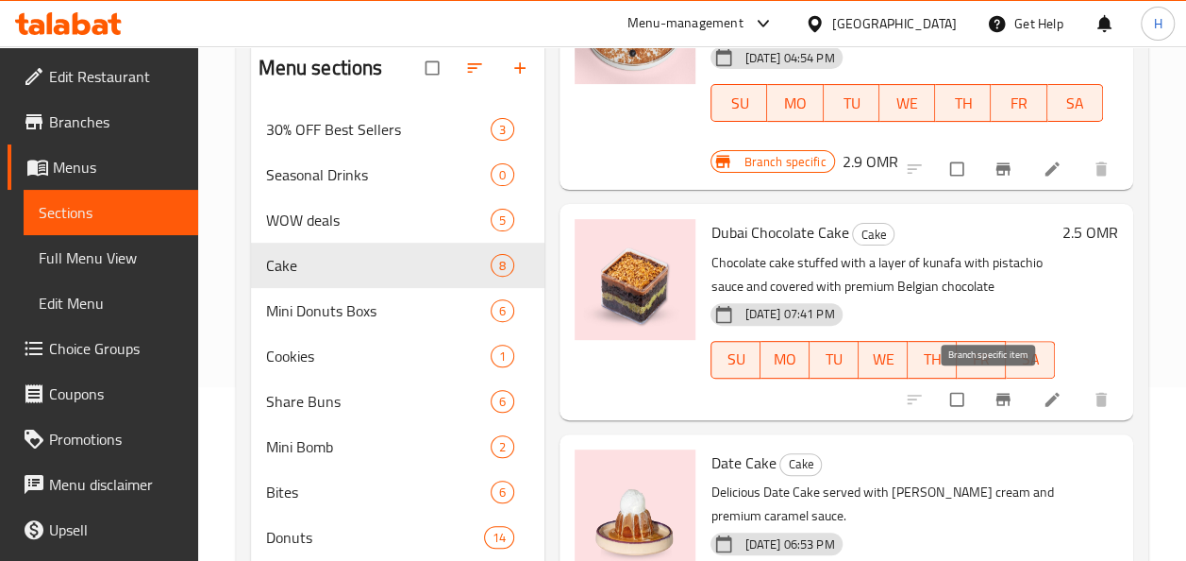
click at [994, 406] on icon "Branch-specific-item" at bounding box center [1003, 399] width 19 height 19
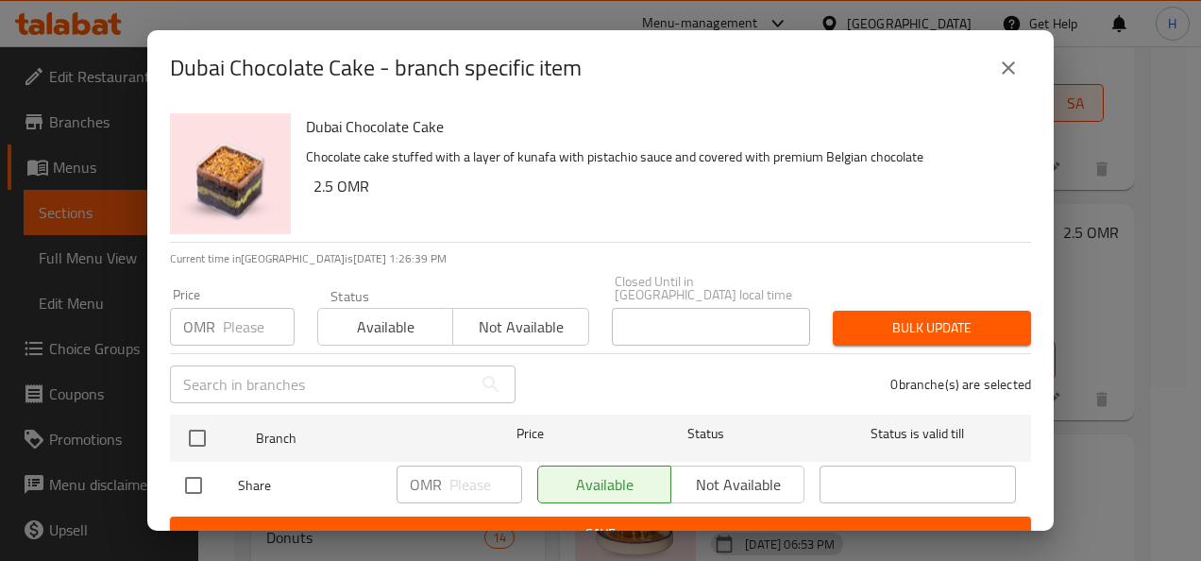
click at [1017, 76] on icon "close" at bounding box center [1008, 68] width 23 height 23
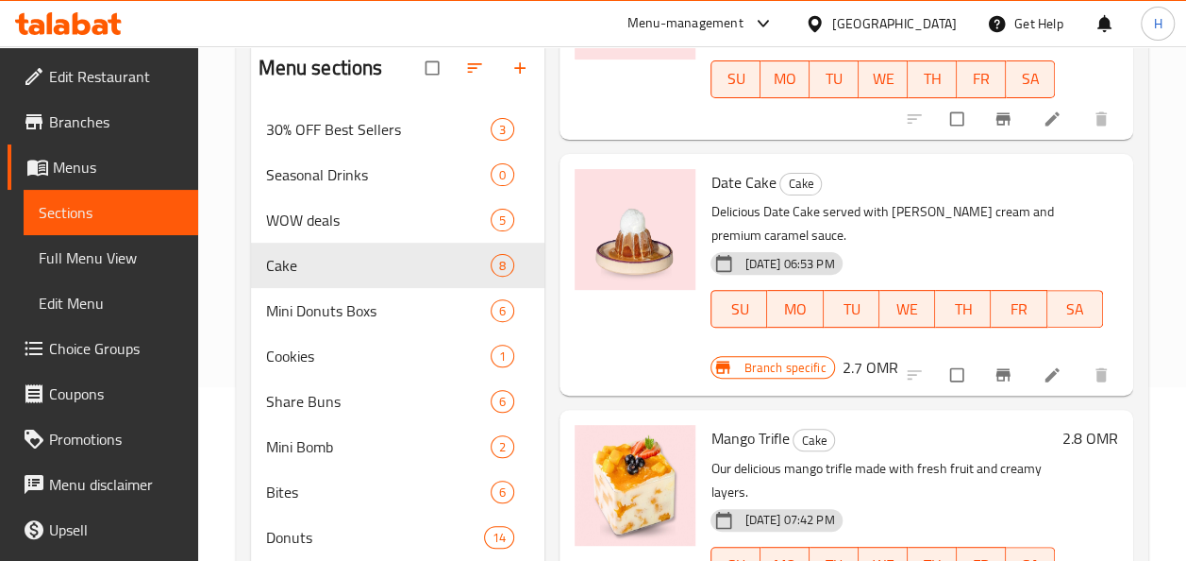
scroll to position [919, 0]
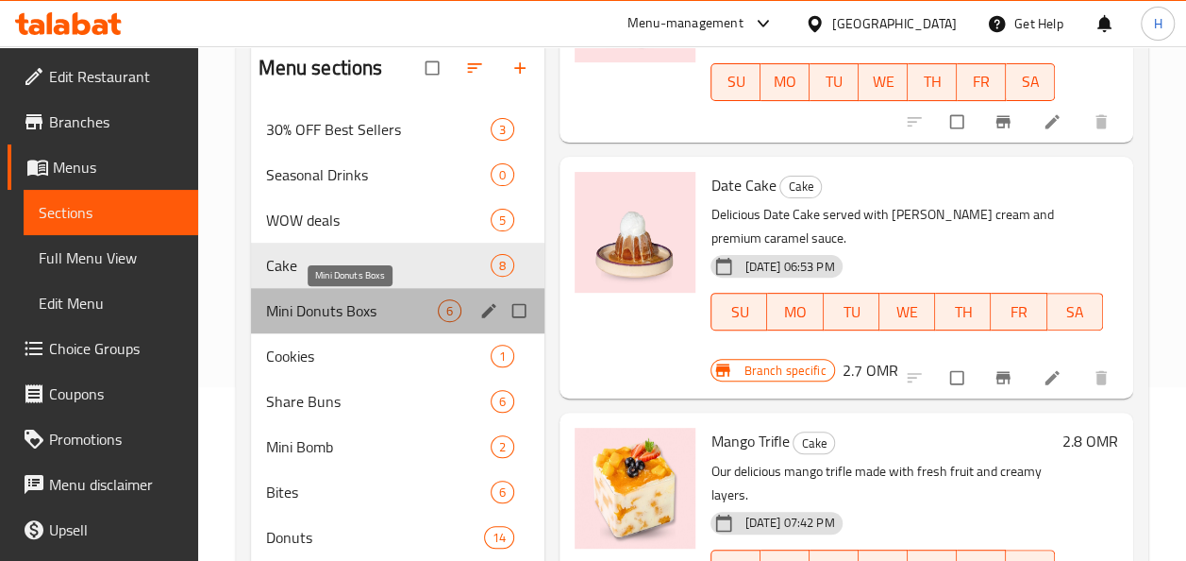
click at [326, 315] on span "Mini Donuts Boxs" at bounding box center [352, 310] width 173 height 23
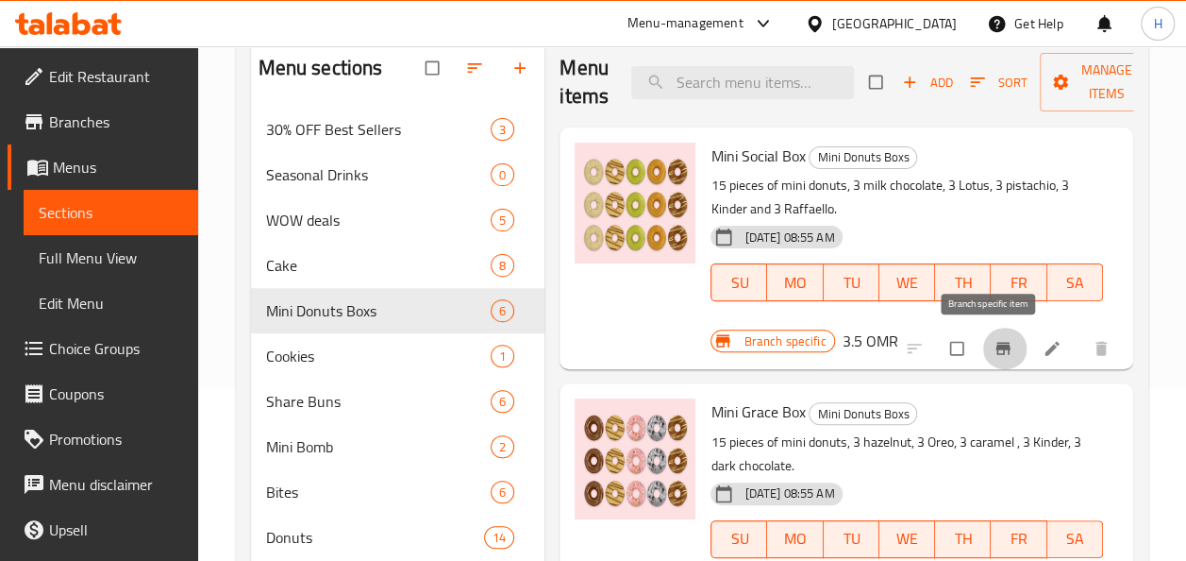
click at [997, 342] on icon "Branch-specific-item" at bounding box center [1003, 348] width 19 height 19
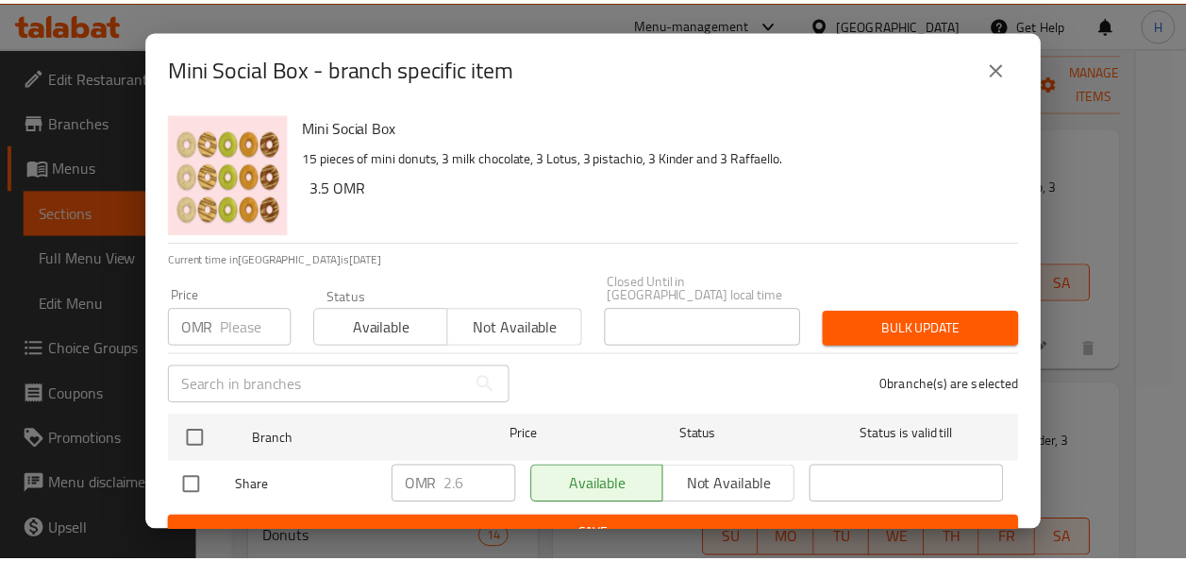
scroll to position [15, 0]
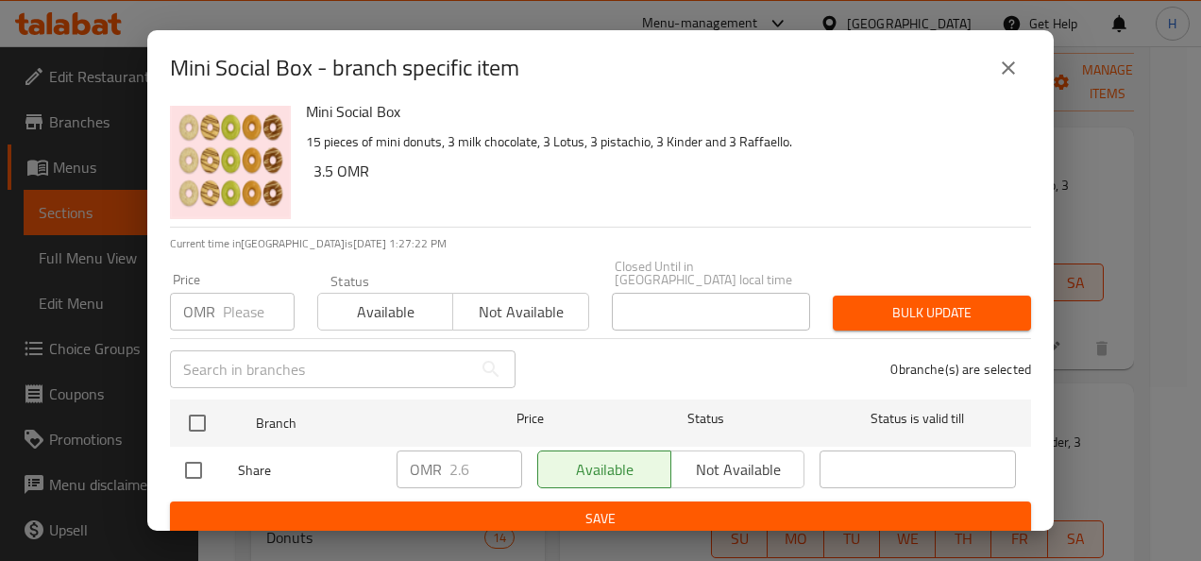
click at [204, 450] on input "checkbox" at bounding box center [194, 470] width 40 height 40
checkbox input "true"
click at [466, 464] on input "2.6" at bounding box center [485, 469] width 73 height 38
type input "2.9"
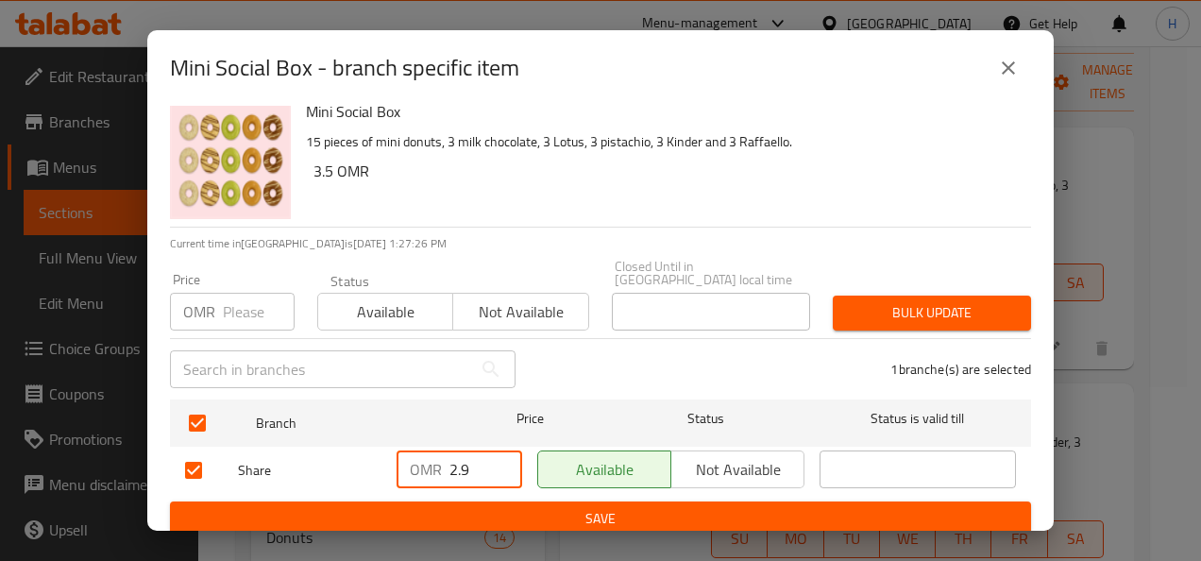
click at [459, 507] on span "Save" at bounding box center [600, 519] width 831 height 24
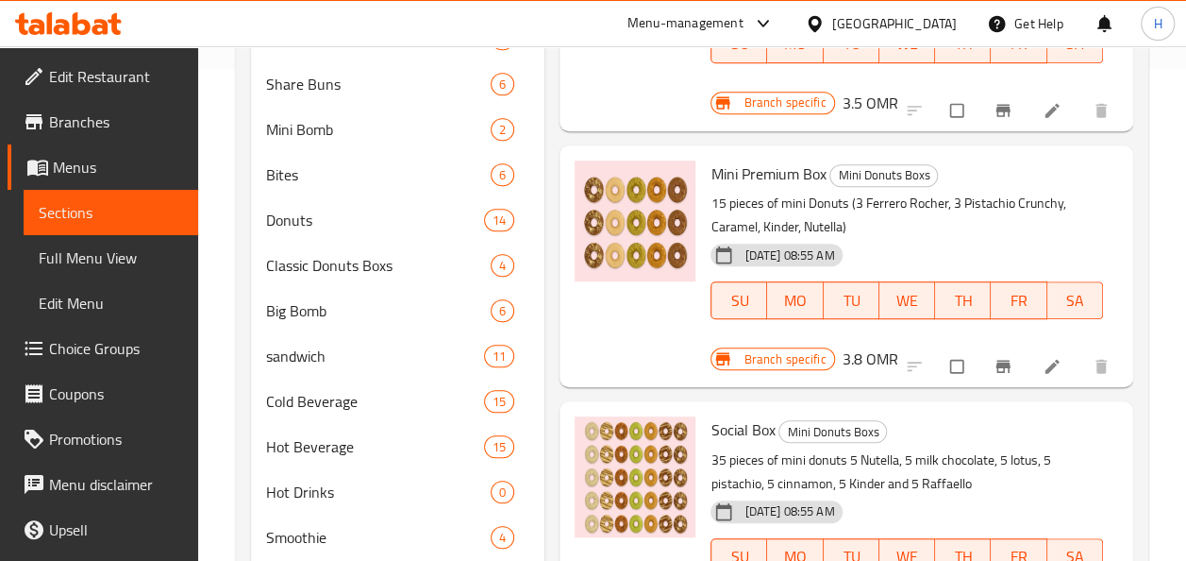
scroll to position [0, 0]
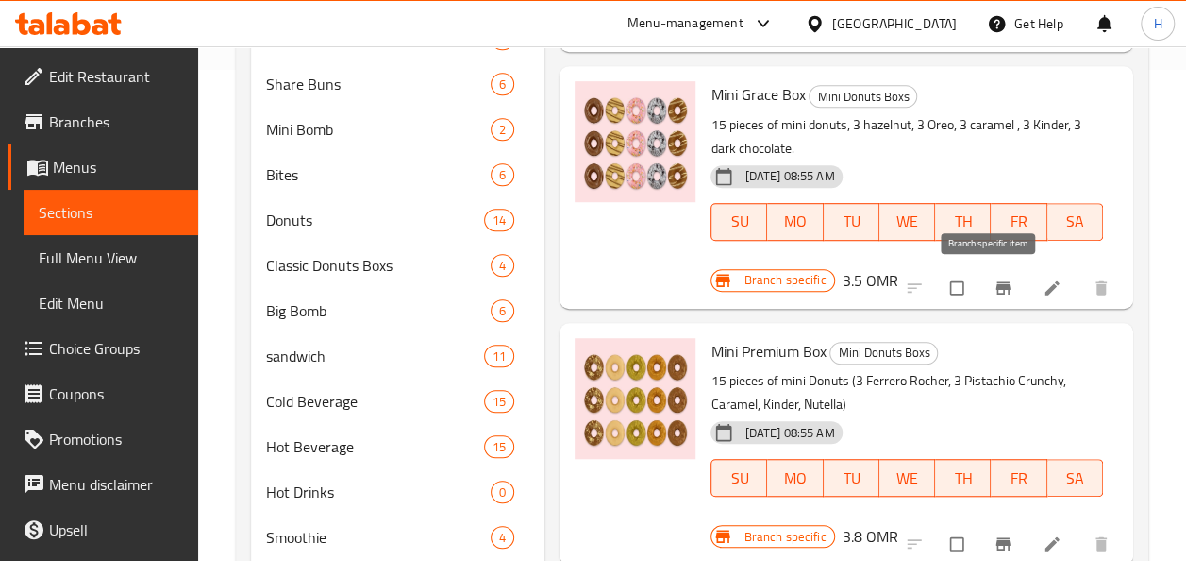
click at [994, 282] on icon "Branch-specific-item" at bounding box center [1003, 287] width 19 height 19
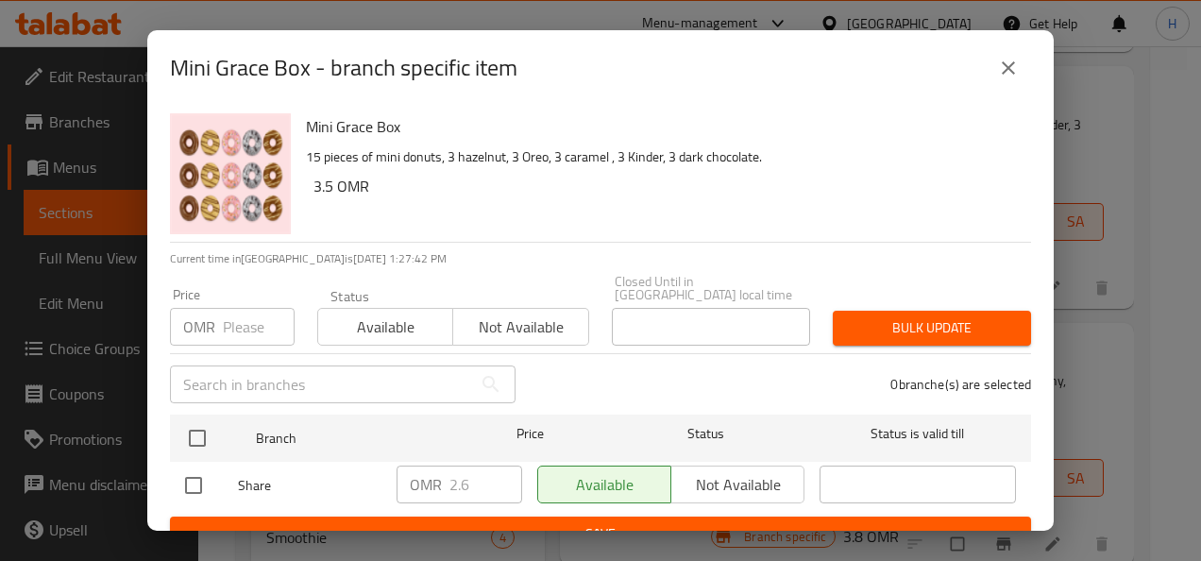
click at [180, 484] on input "checkbox" at bounding box center [194, 485] width 40 height 40
checkbox input "true"
click at [471, 473] on input "2.6" at bounding box center [485, 484] width 73 height 38
type input "2.9"
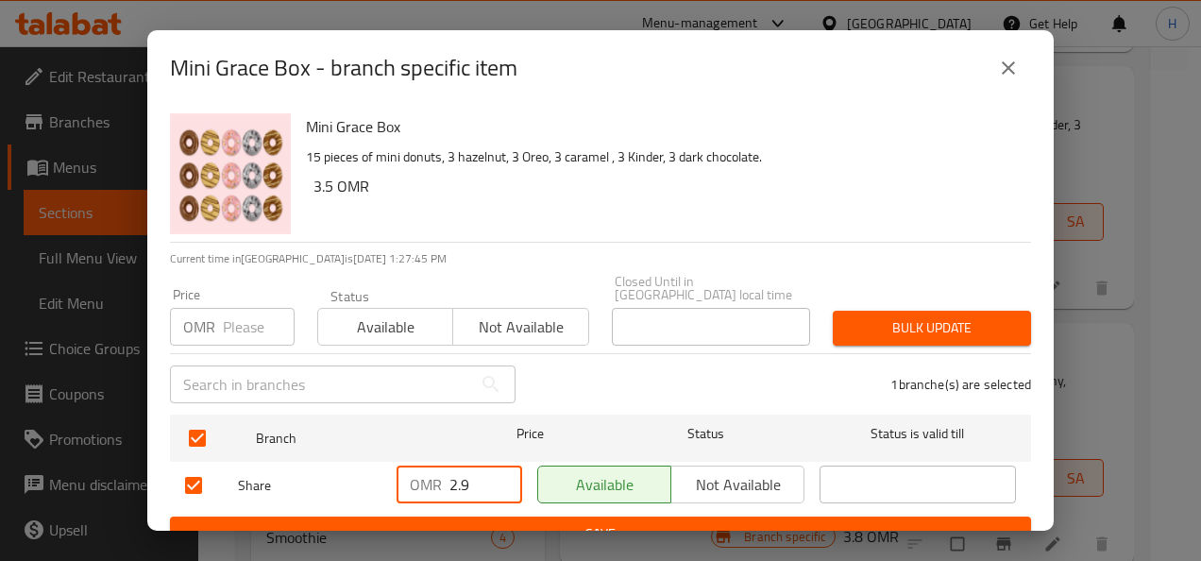
click at [475, 522] on span "Save" at bounding box center [600, 534] width 831 height 24
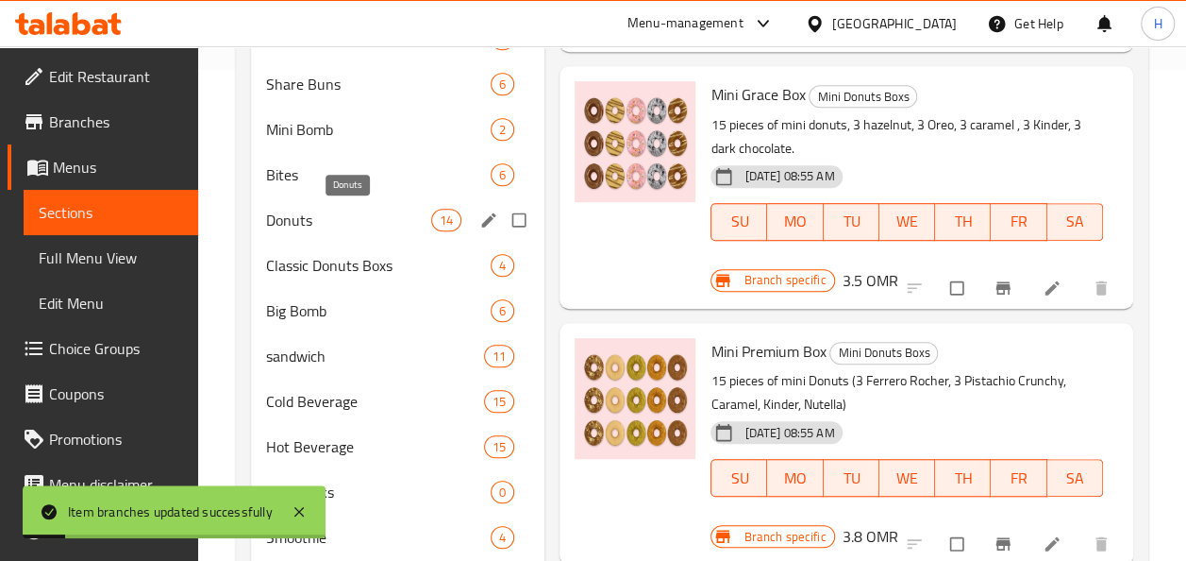
click at [296, 217] on span "Donuts" at bounding box center [349, 220] width 166 height 23
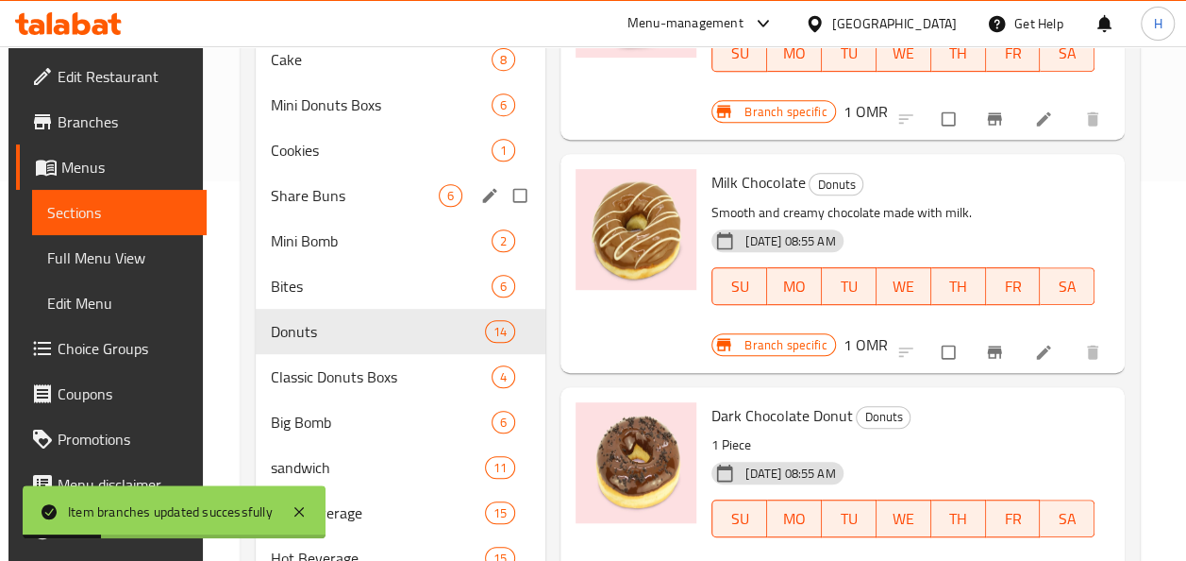
scroll to position [370, 0]
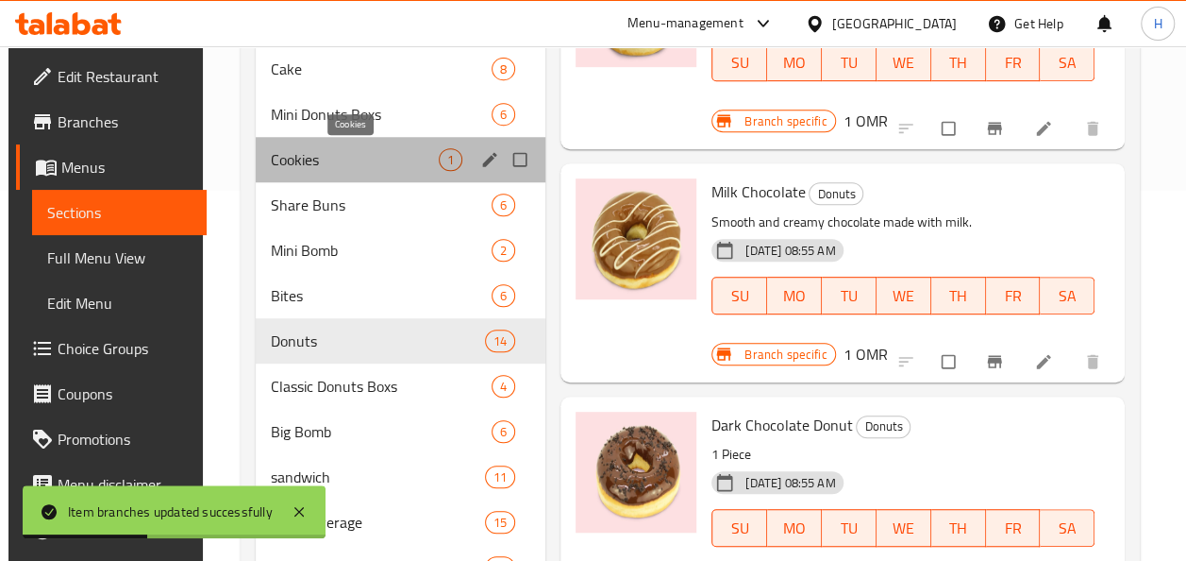
click at [317, 156] on span "Cookies" at bounding box center [355, 159] width 168 height 23
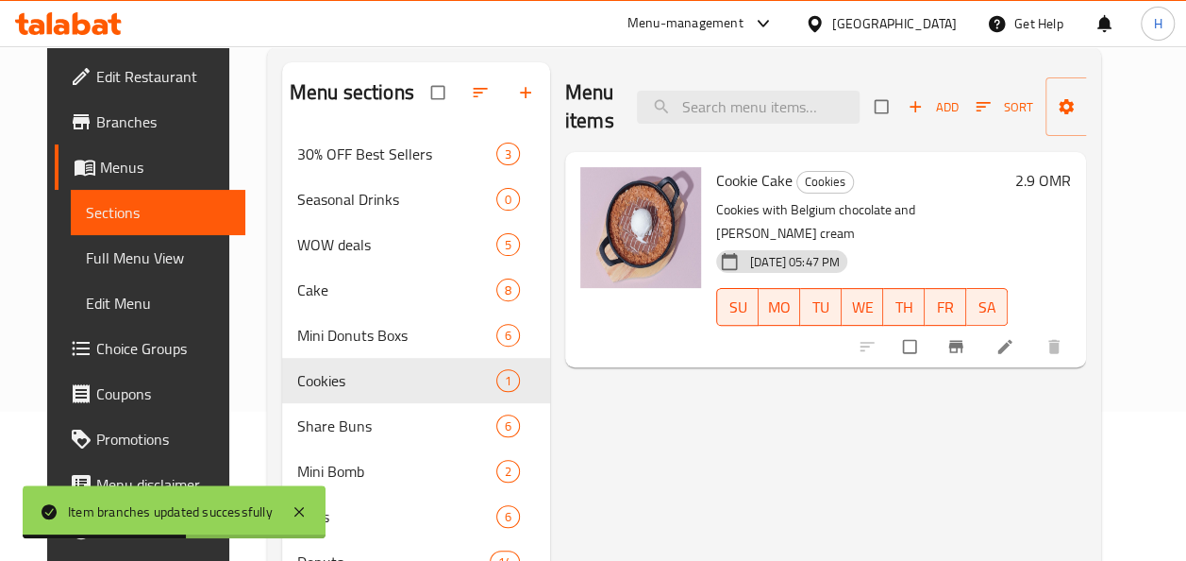
scroll to position [149, 0]
click at [966, 337] on icon "Branch-specific-item" at bounding box center [956, 346] width 19 height 19
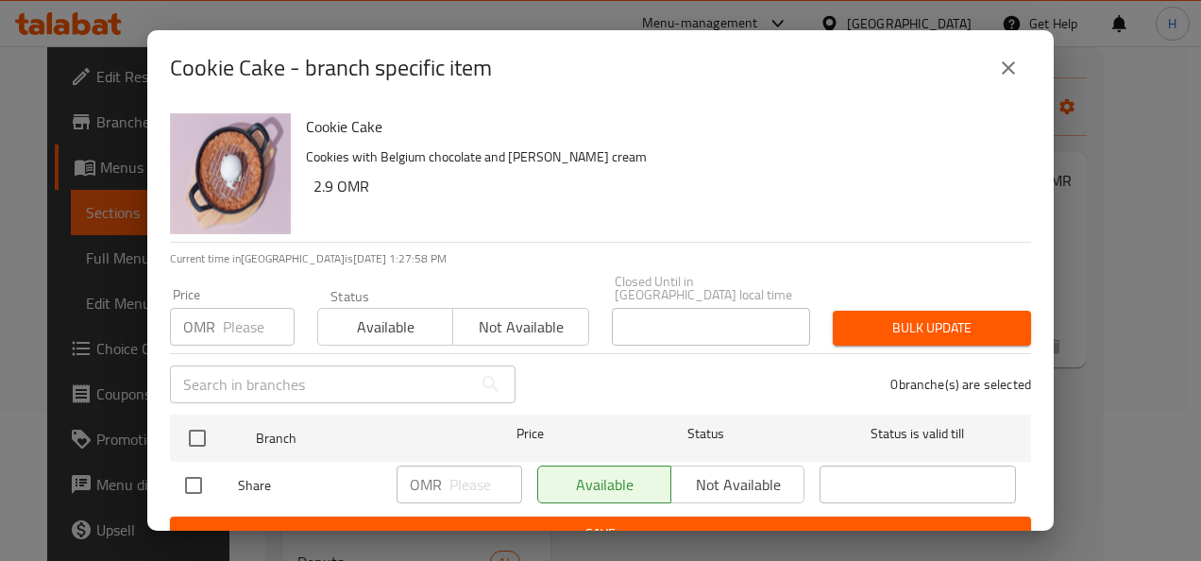
click at [193, 470] on input "checkbox" at bounding box center [194, 485] width 40 height 40
checkbox input "true"
click at [473, 471] on input "number" at bounding box center [485, 484] width 73 height 38
type input "3.4"
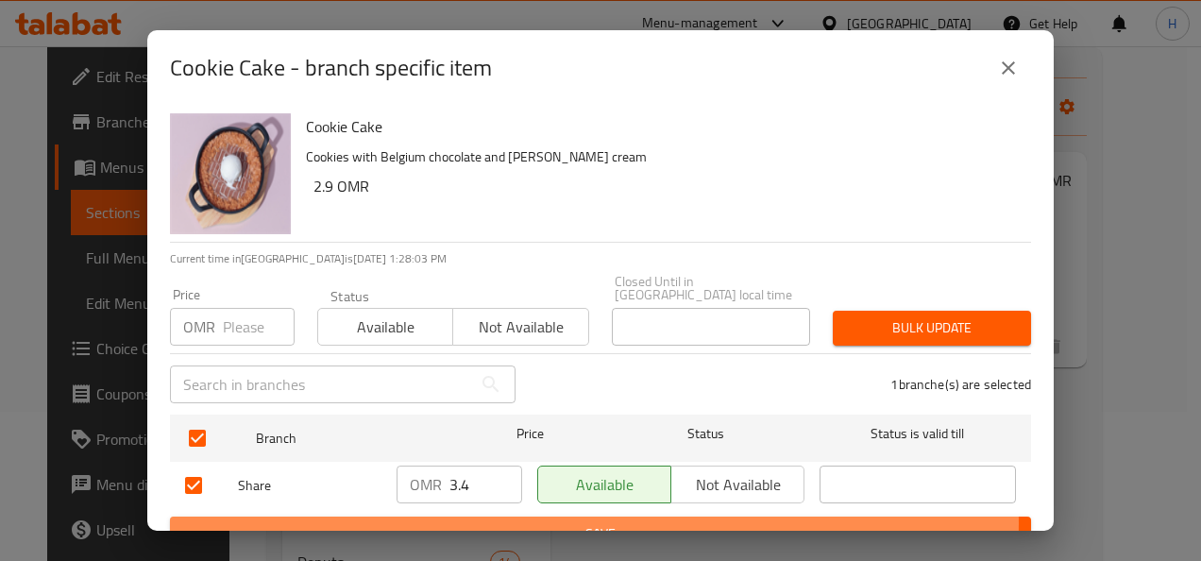
click at [479, 522] on span "Save" at bounding box center [600, 534] width 831 height 24
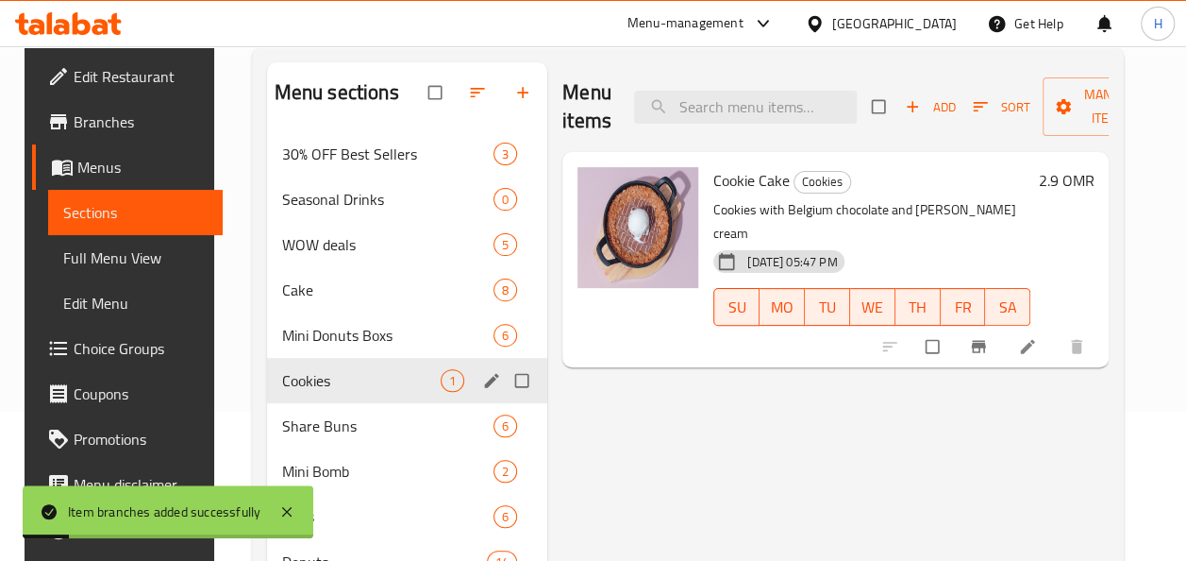
click at [328, 423] on span "Share Buns" at bounding box center [387, 425] width 211 height 23
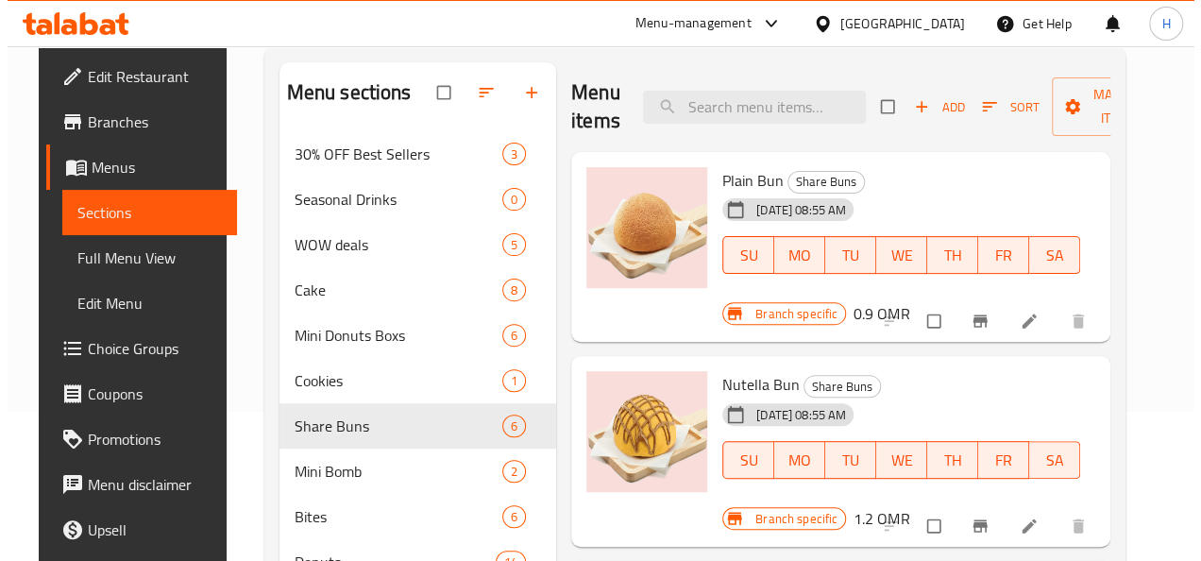
scroll to position [132, 0]
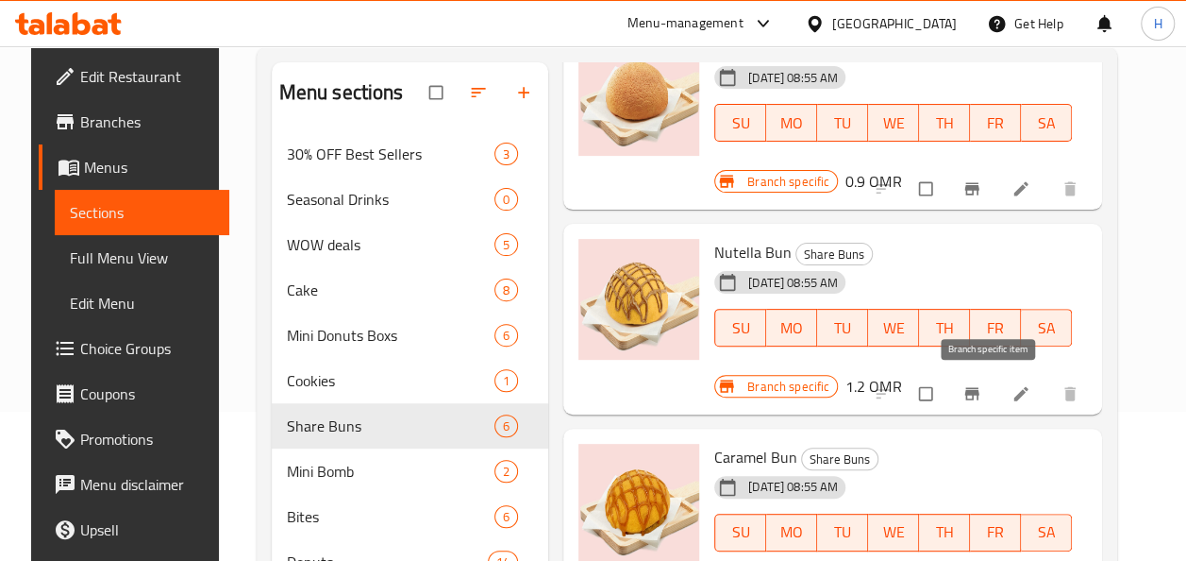
click at [982, 389] on icon "Branch-specific-item" at bounding box center [972, 393] width 19 height 19
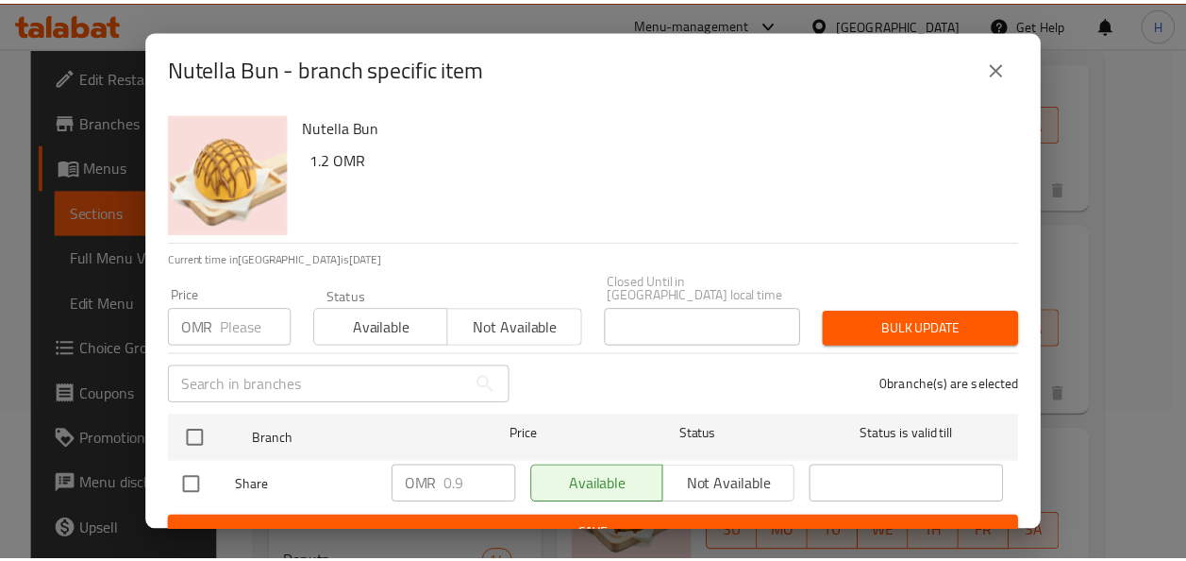
scroll to position [15, 0]
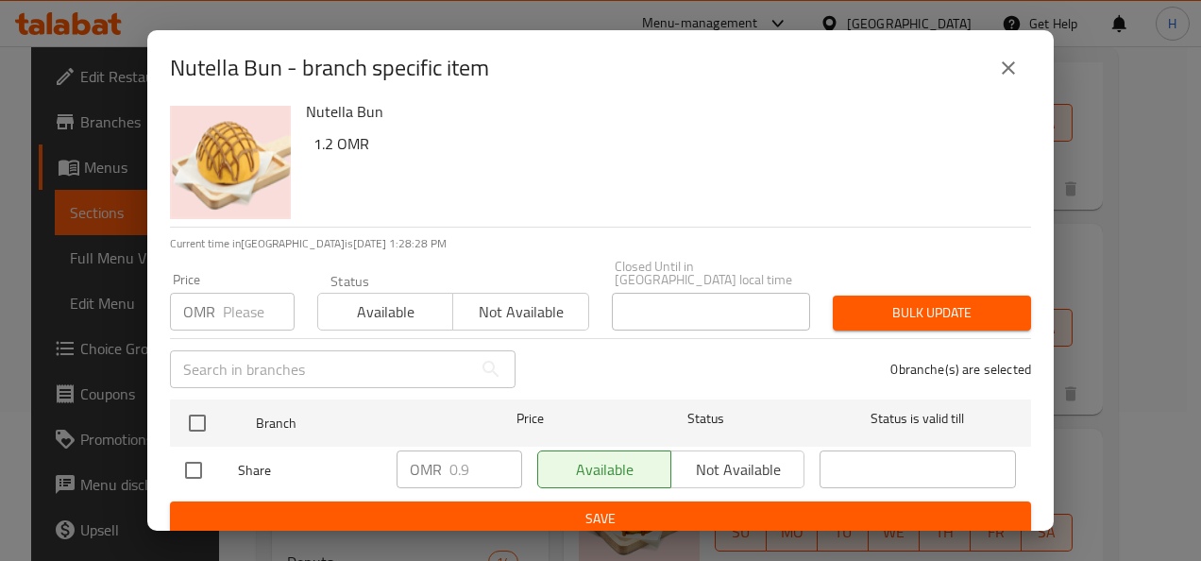
click at [206, 456] on input "checkbox" at bounding box center [194, 470] width 40 height 40
checkbox input "true"
click at [470, 457] on input "0.9" at bounding box center [485, 469] width 73 height 38
type input "0"
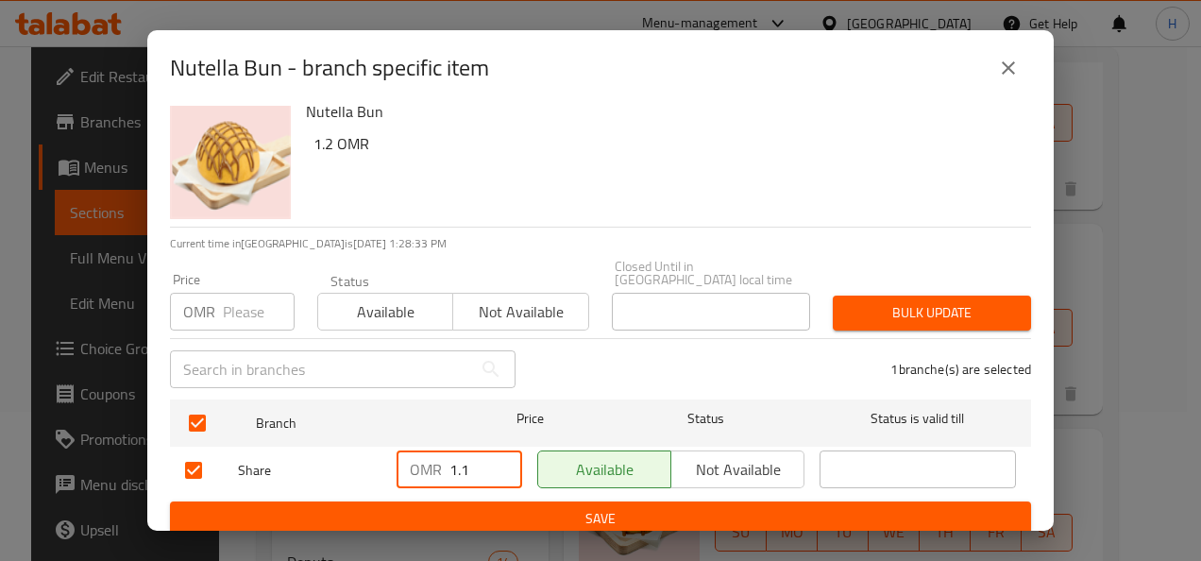
type input "1.1"
click at [479, 508] on span "Save" at bounding box center [600, 519] width 831 height 24
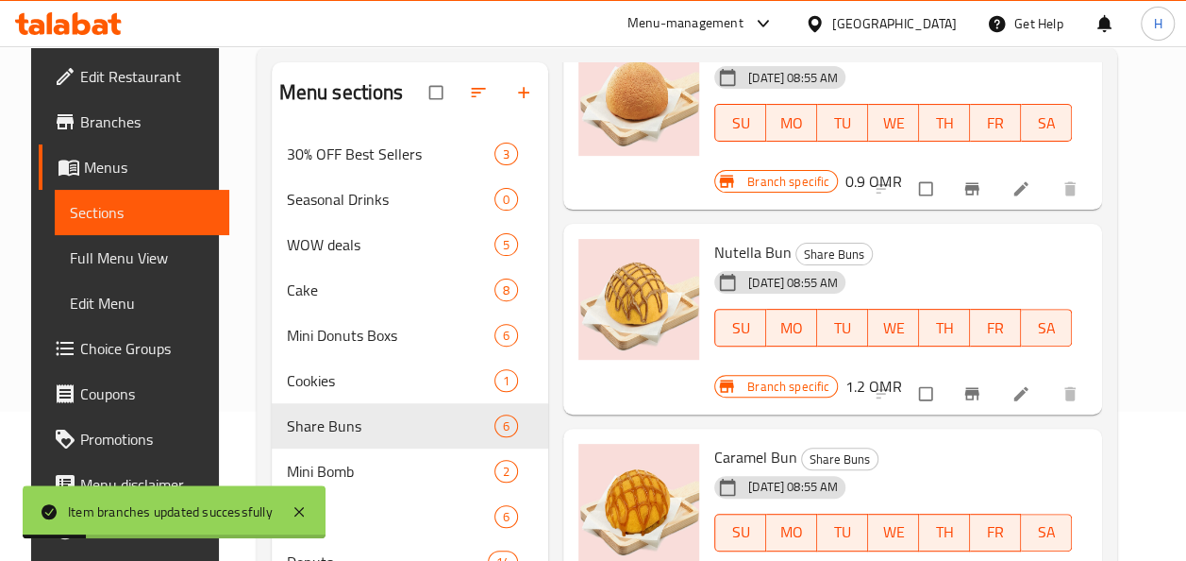
scroll to position [379, 0]
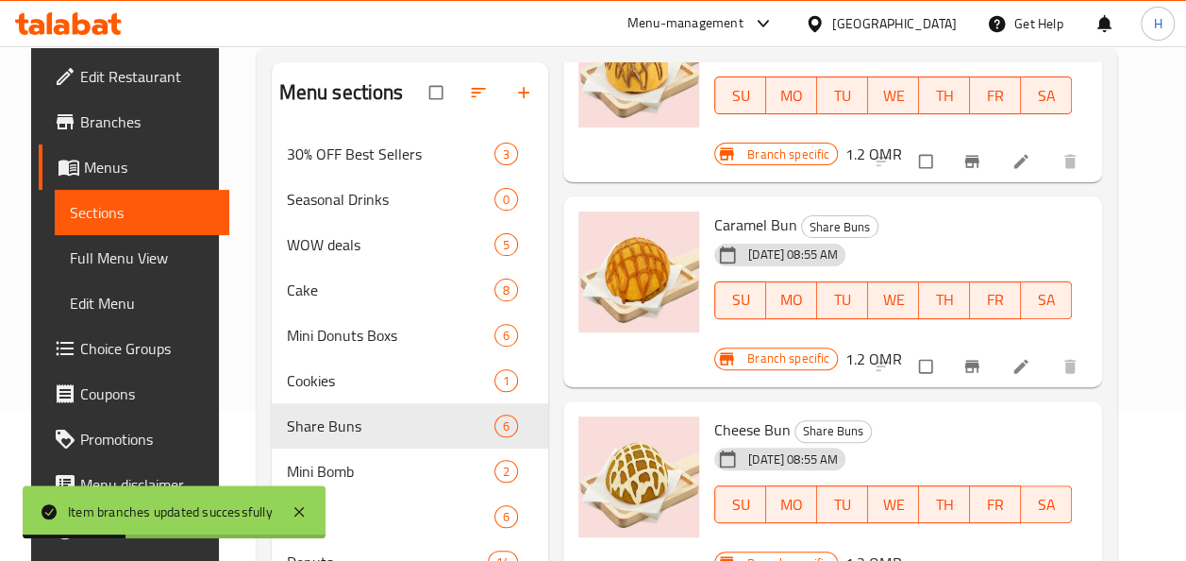
click at [982, 357] on icon "Branch-specific-item" at bounding box center [972, 366] width 19 height 19
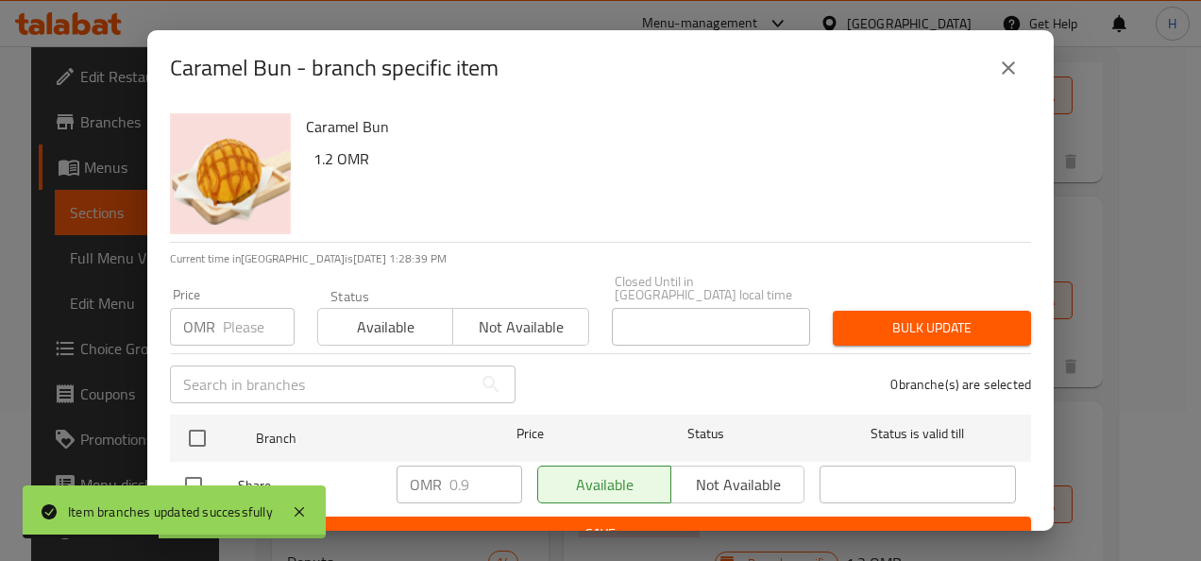
click at [176, 477] on input "checkbox" at bounding box center [194, 485] width 40 height 40
checkbox input "true"
click at [474, 472] on input "0.9" at bounding box center [485, 484] width 73 height 38
type input "0"
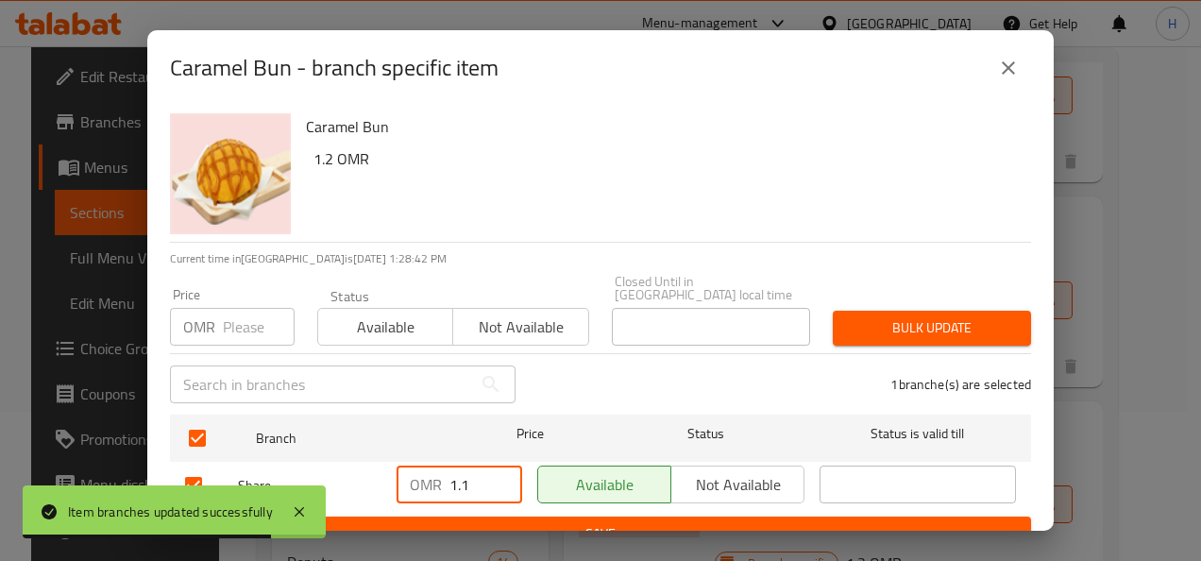
type input "1.1"
click at [487, 522] on span "Save" at bounding box center [600, 534] width 831 height 24
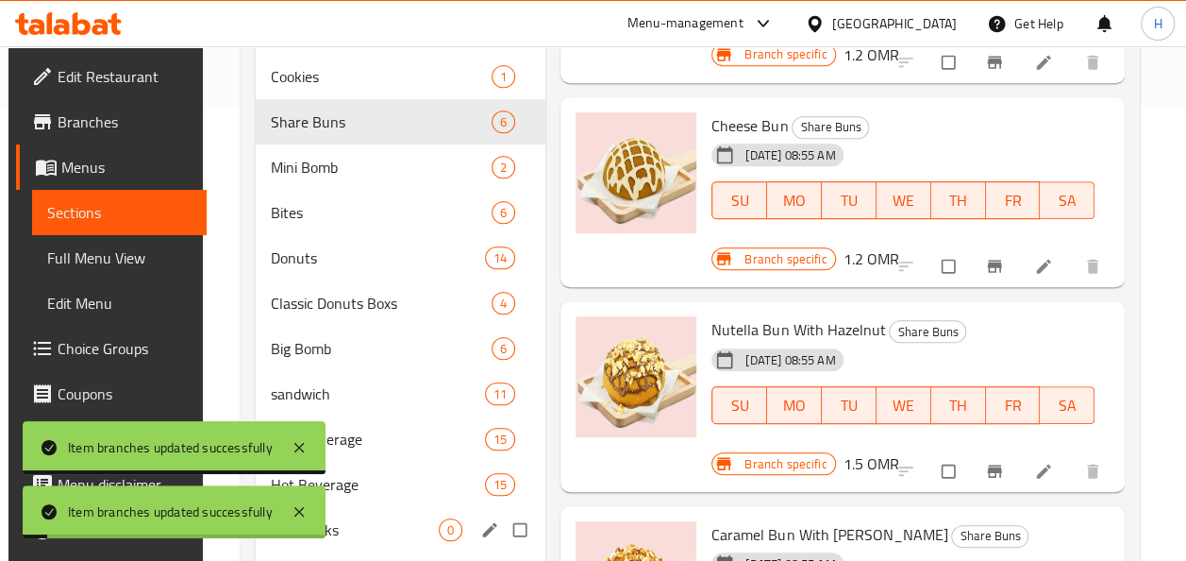
scroll to position [455, 0]
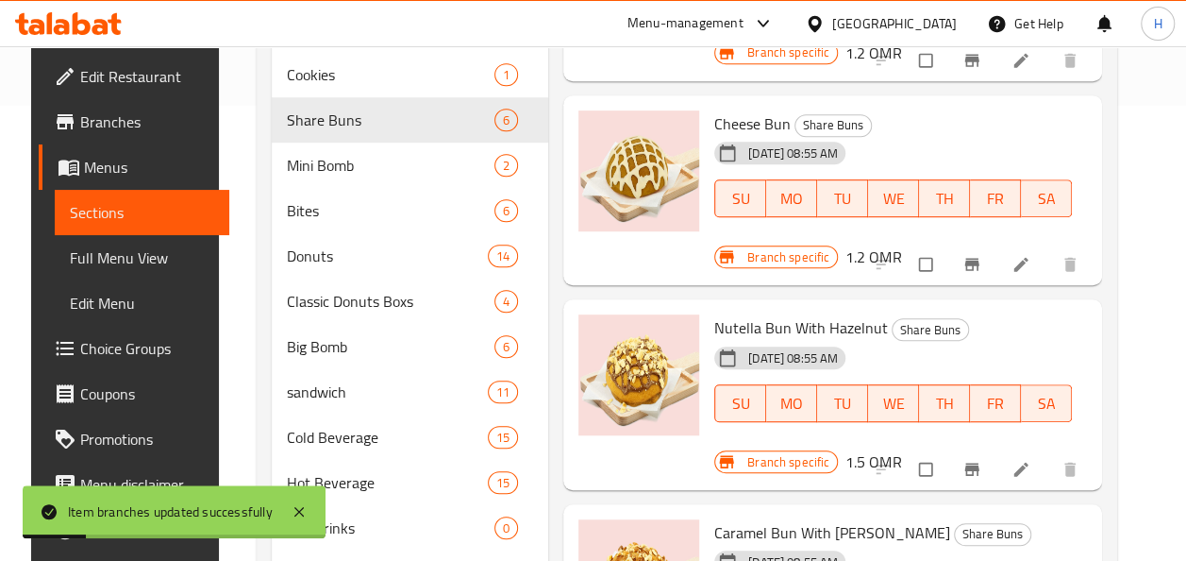
click at [979, 462] on icon "Branch-specific-item" at bounding box center [972, 468] width 14 height 12
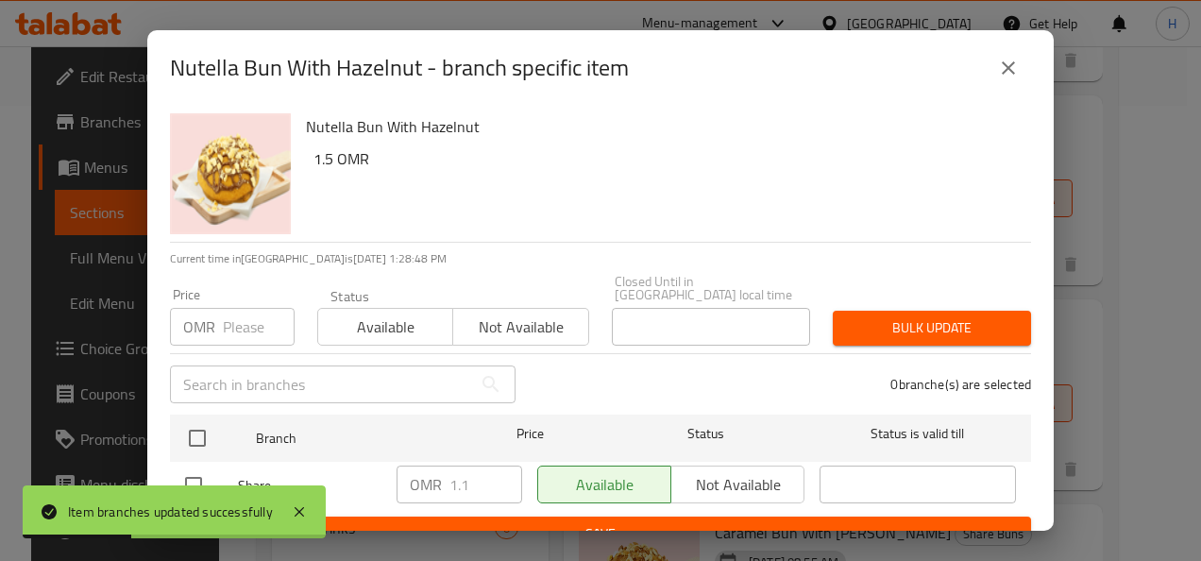
click at [184, 475] on input "checkbox" at bounding box center [194, 485] width 40 height 40
checkbox input "true"
click at [474, 474] on input "1.1" at bounding box center [485, 484] width 73 height 38
type input "1.3"
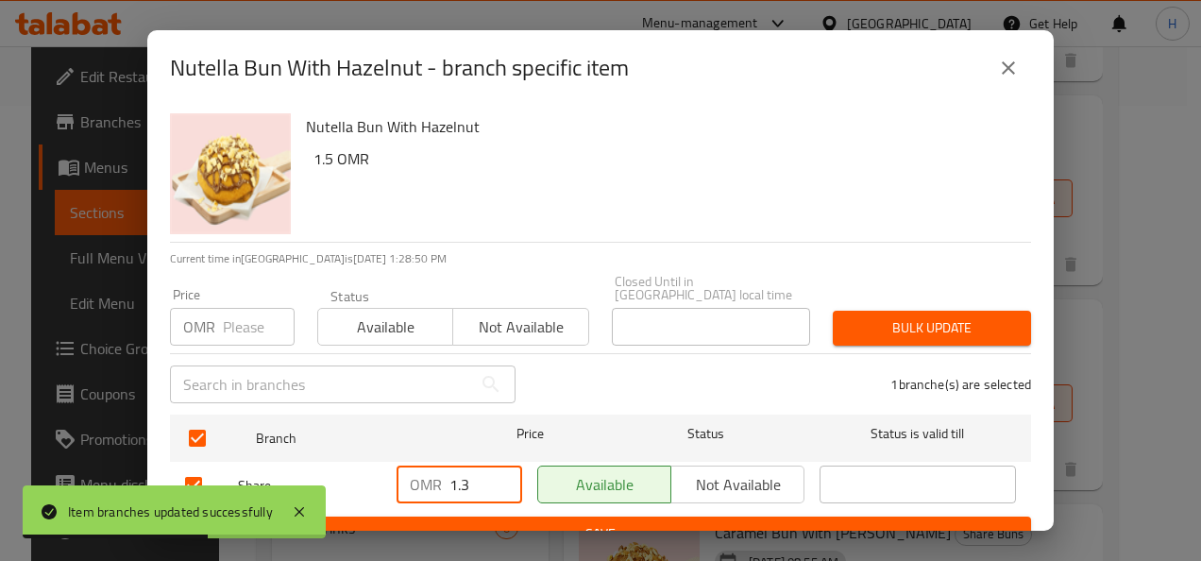
click at [487, 523] on span "Save" at bounding box center [600, 534] width 831 height 24
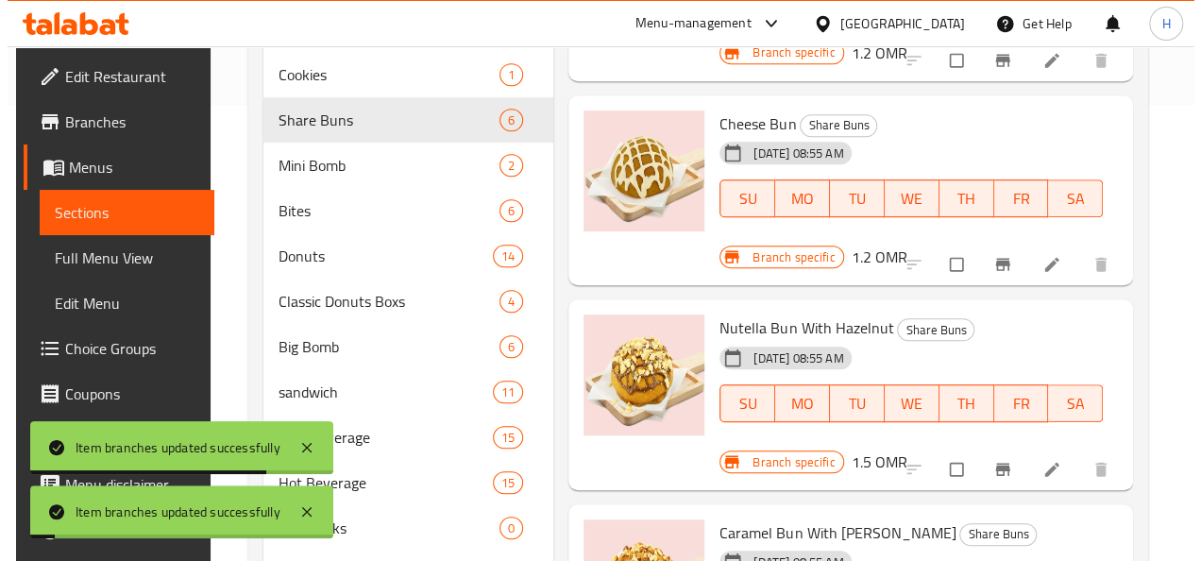
scroll to position [640, 0]
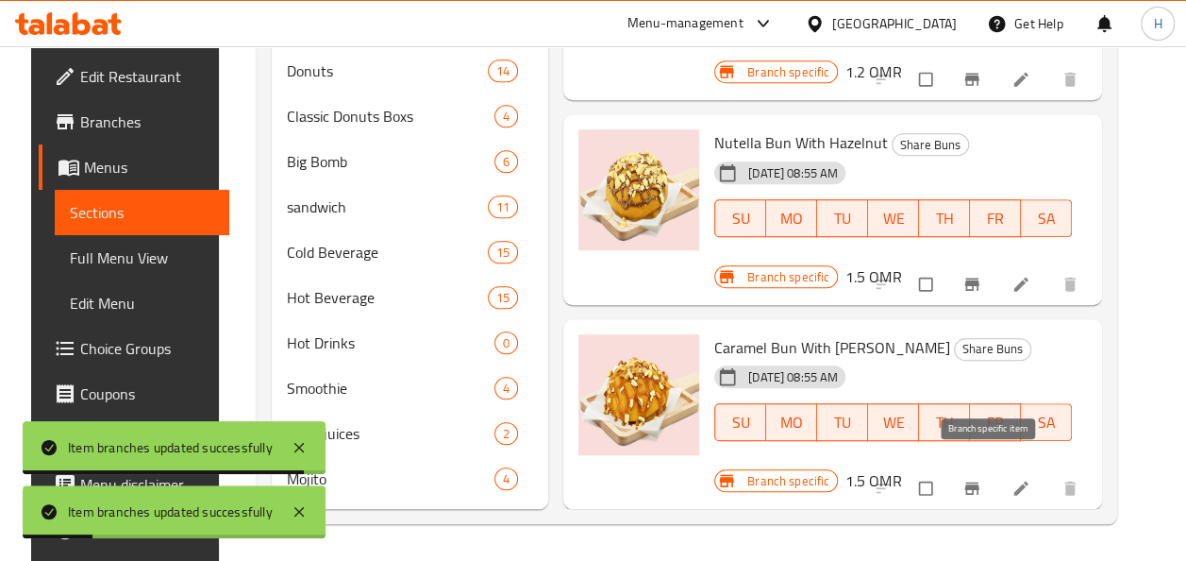
click at [987, 467] on button "Branch-specific-item" at bounding box center [973, 488] width 45 height 42
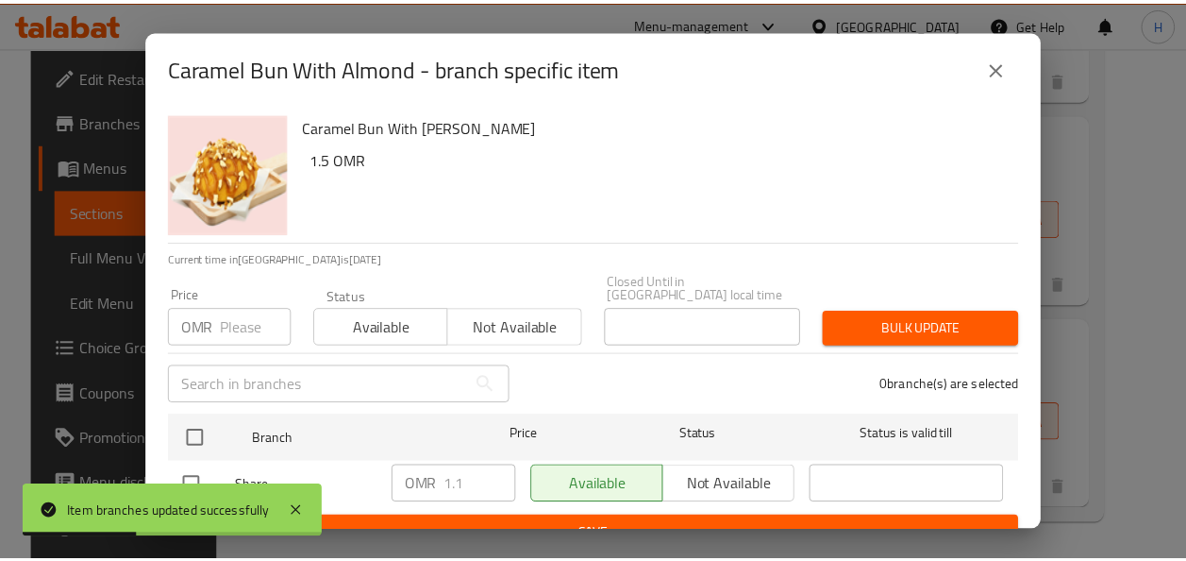
scroll to position [15, 0]
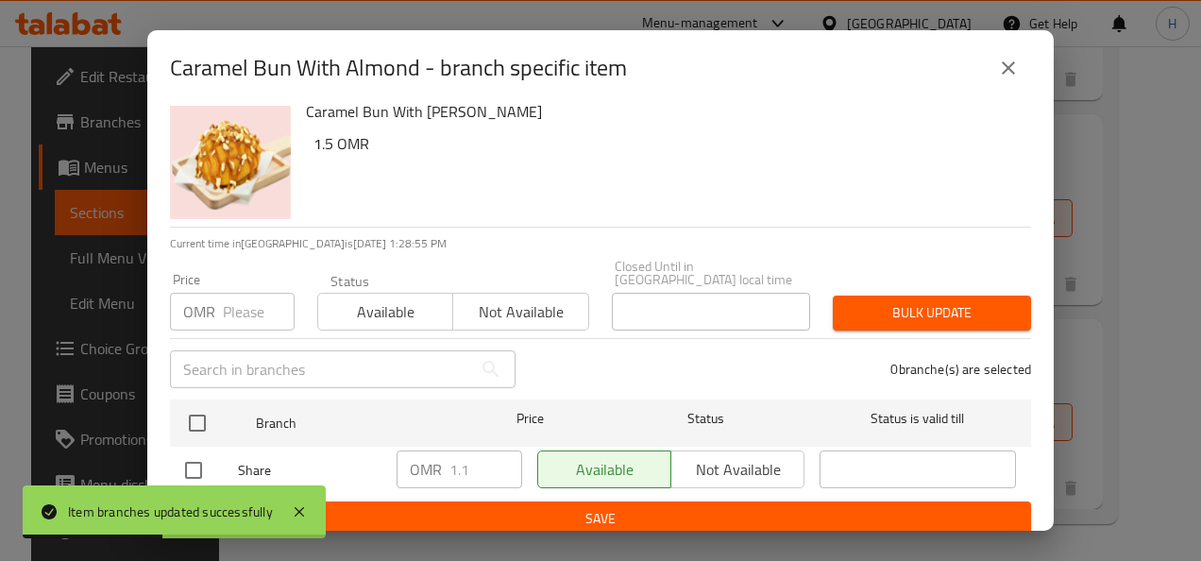
click at [171, 463] on li "Share OMR 1.1 ​ Available Not available ​" at bounding box center [600, 469] width 861 height 47
click at [182, 462] on input "checkbox" at bounding box center [194, 470] width 40 height 40
checkbox input "true"
click at [468, 470] on input "1.1" at bounding box center [485, 469] width 73 height 38
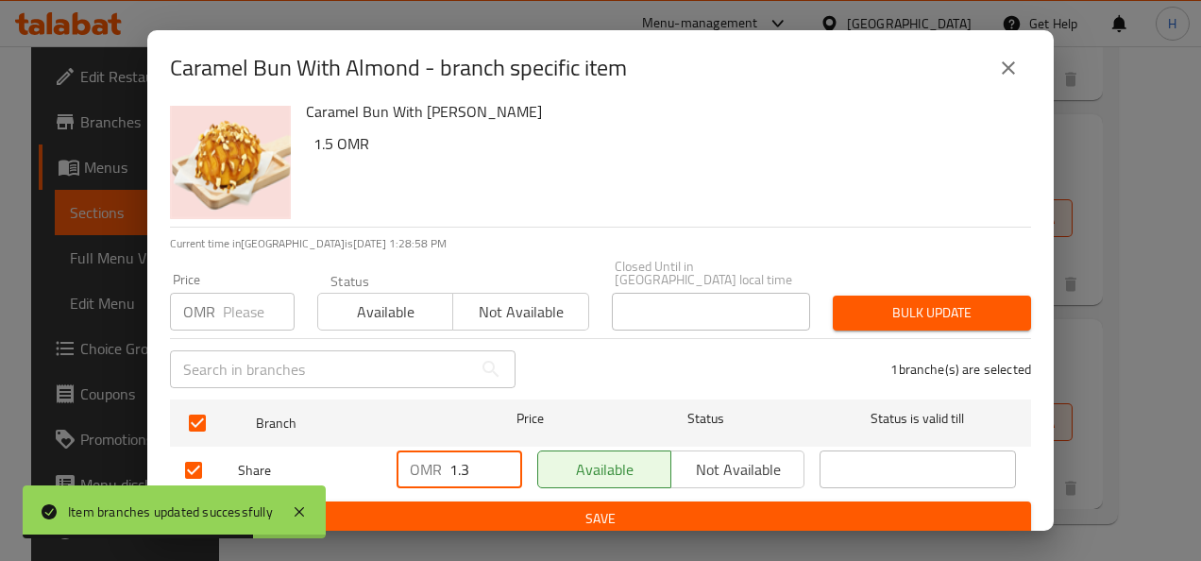
type input "1.3"
click at [478, 507] on span "Save" at bounding box center [600, 519] width 831 height 24
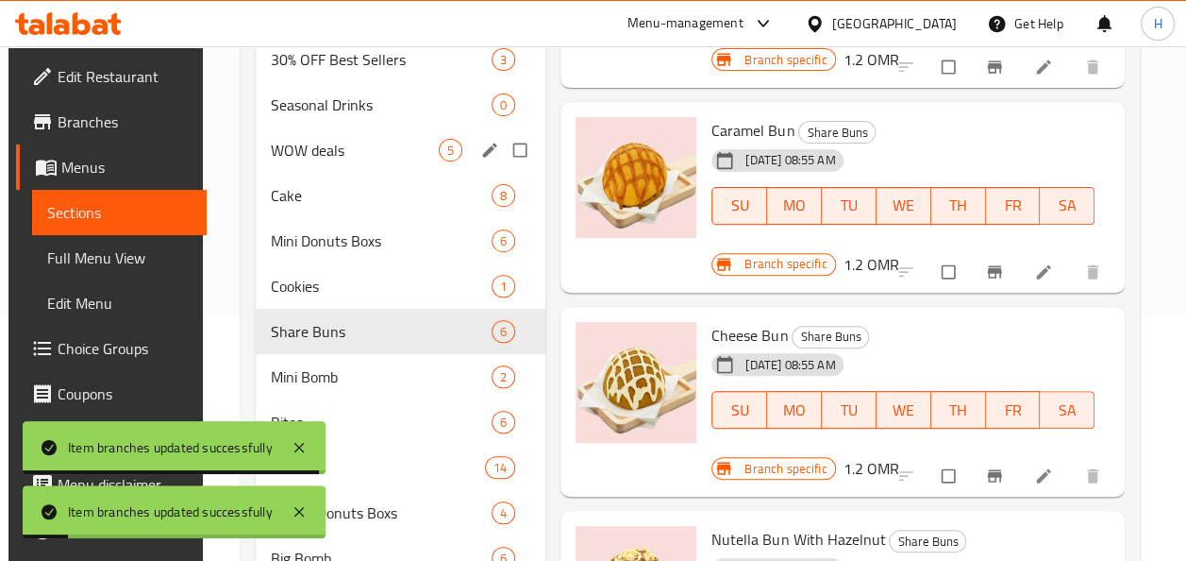
scroll to position [238, 0]
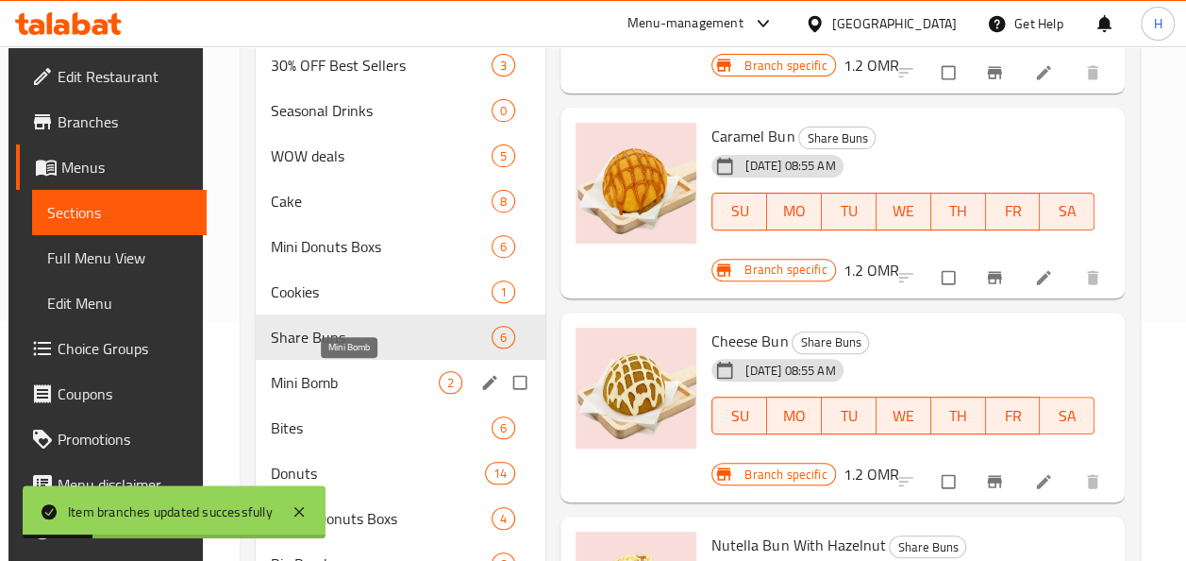
click at [335, 386] on span "Mini Bomb" at bounding box center [355, 382] width 168 height 23
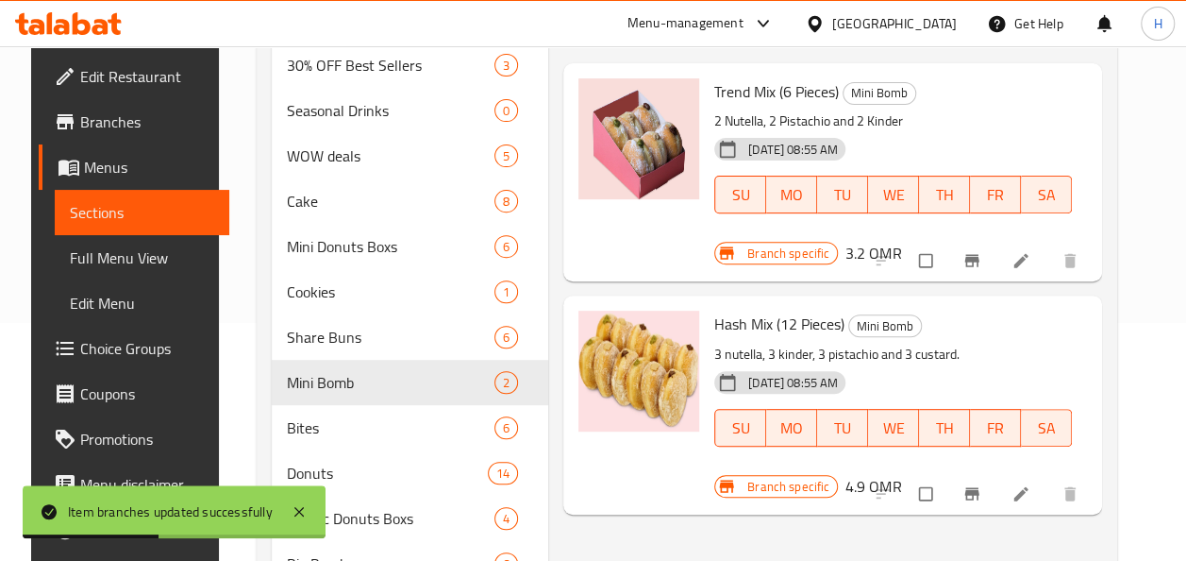
scroll to position [185, 0]
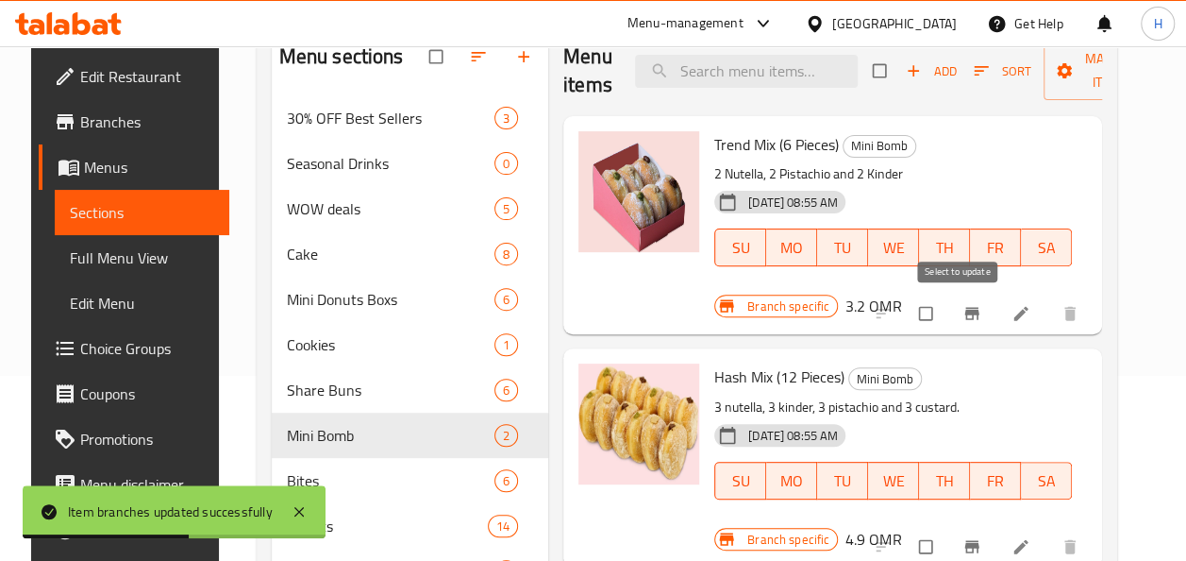
click at [979, 313] on icon "Branch-specific-item" at bounding box center [972, 314] width 14 height 12
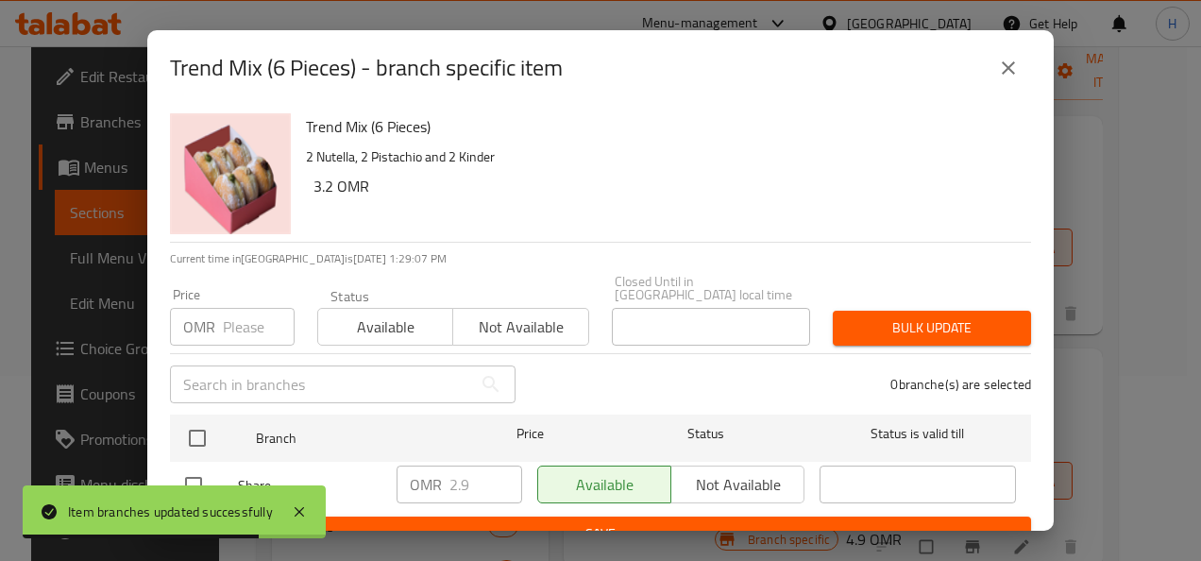
click at [198, 465] on input "checkbox" at bounding box center [194, 485] width 40 height 40
checkbox input "true"
click at [471, 474] on input "2.9" at bounding box center [485, 484] width 73 height 38
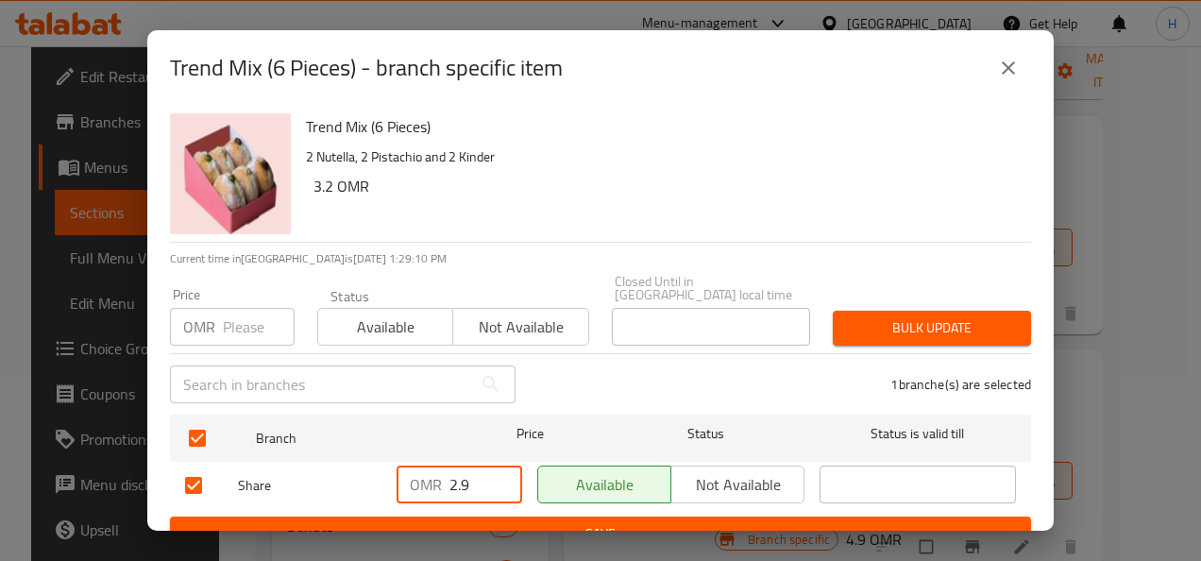
click at [998, 66] on icon "close" at bounding box center [1008, 68] width 23 height 23
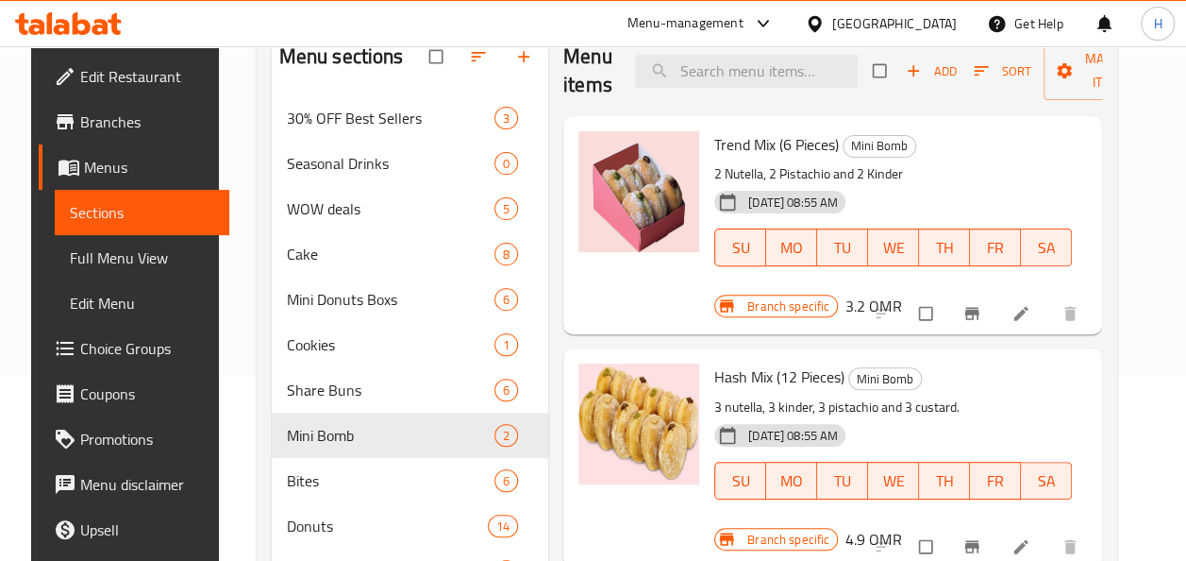
scroll to position [434, 0]
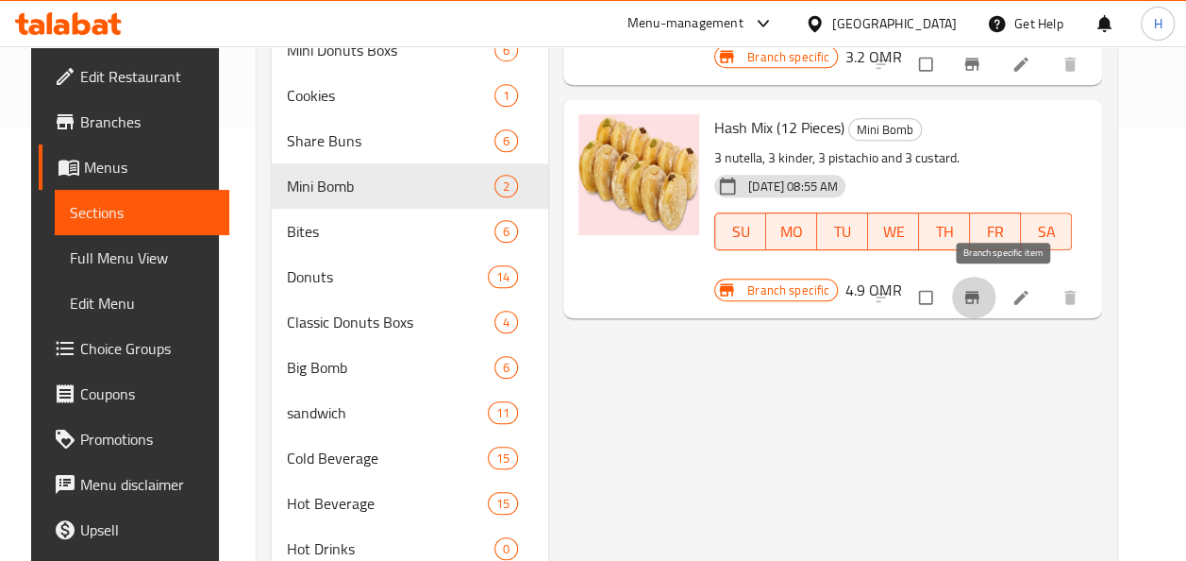
click at [982, 301] on icon "Branch-specific-item" at bounding box center [972, 297] width 19 height 19
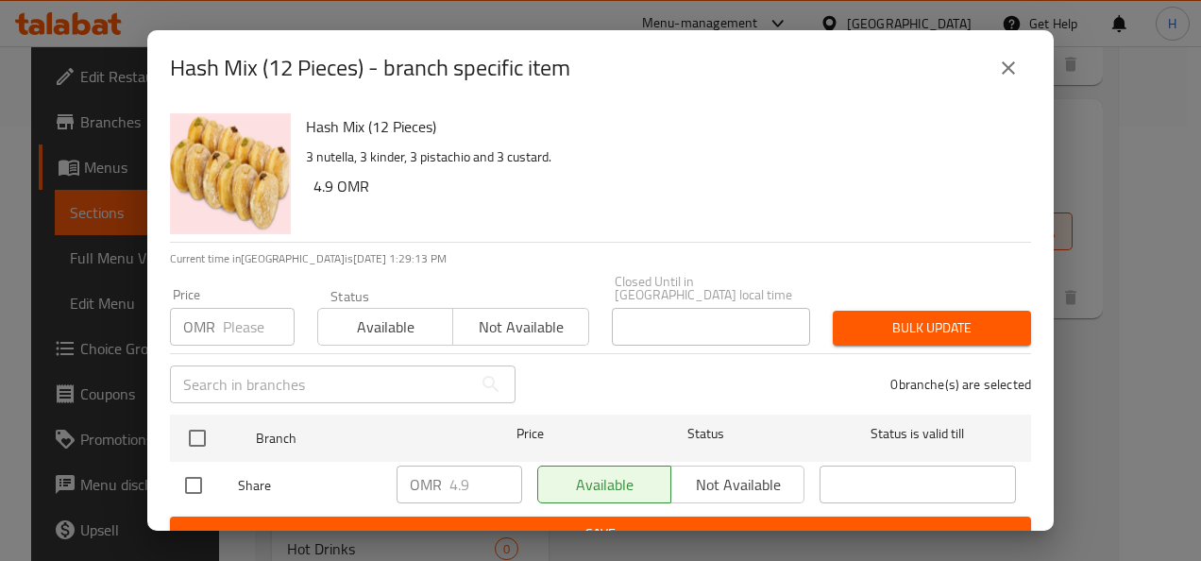
click at [1010, 76] on icon "close" at bounding box center [1008, 68] width 23 height 23
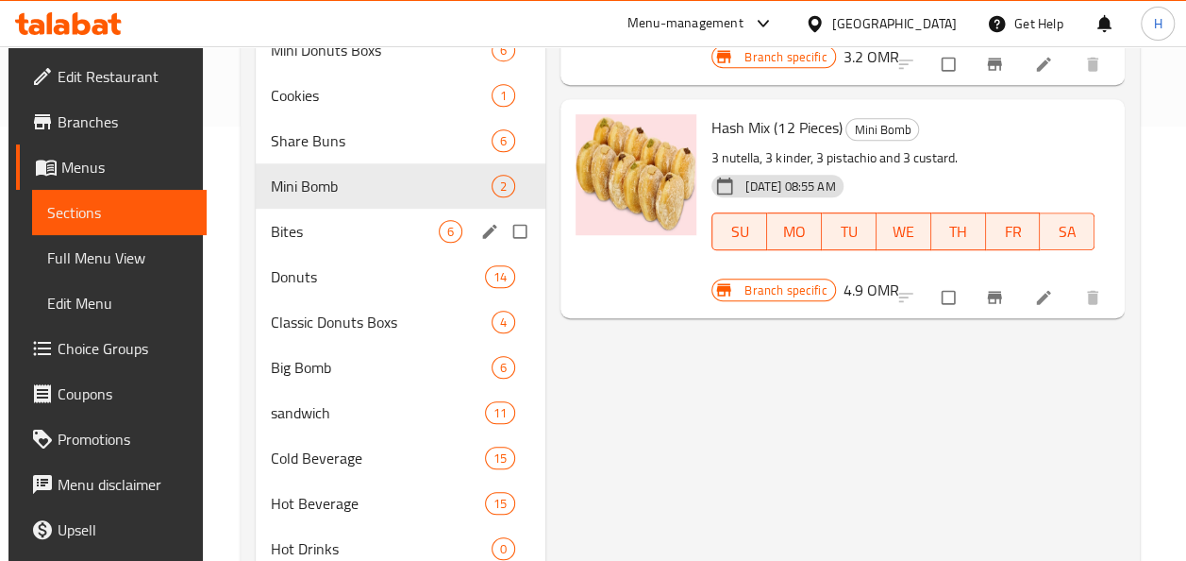
click at [294, 242] on span "Bites" at bounding box center [355, 231] width 168 height 23
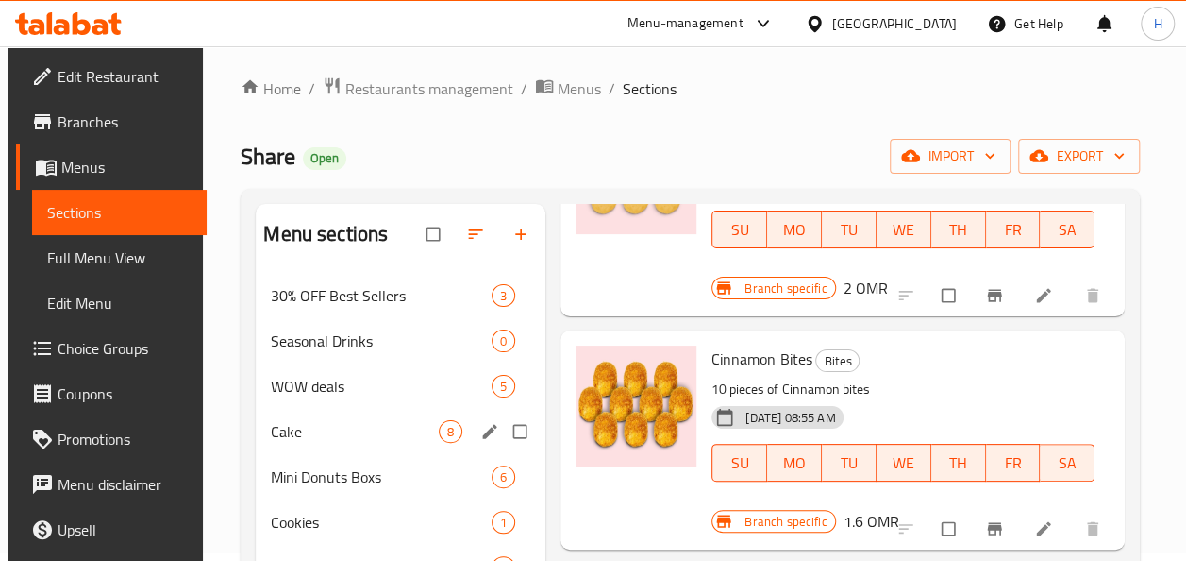
scroll to position [357, 0]
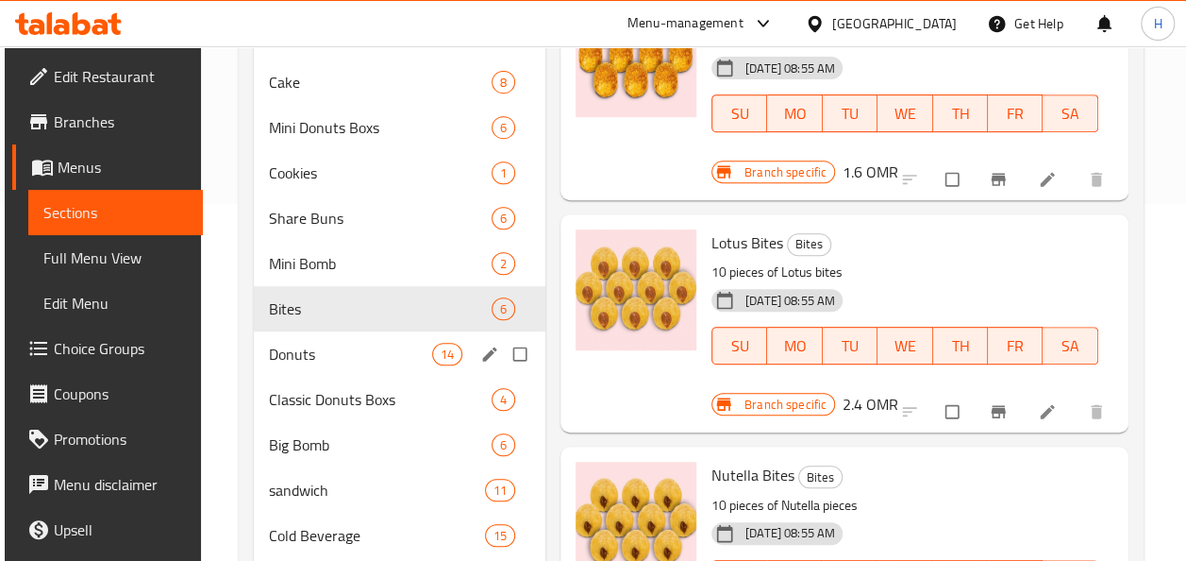
click at [277, 360] on span "Donuts" at bounding box center [350, 354] width 163 height 23
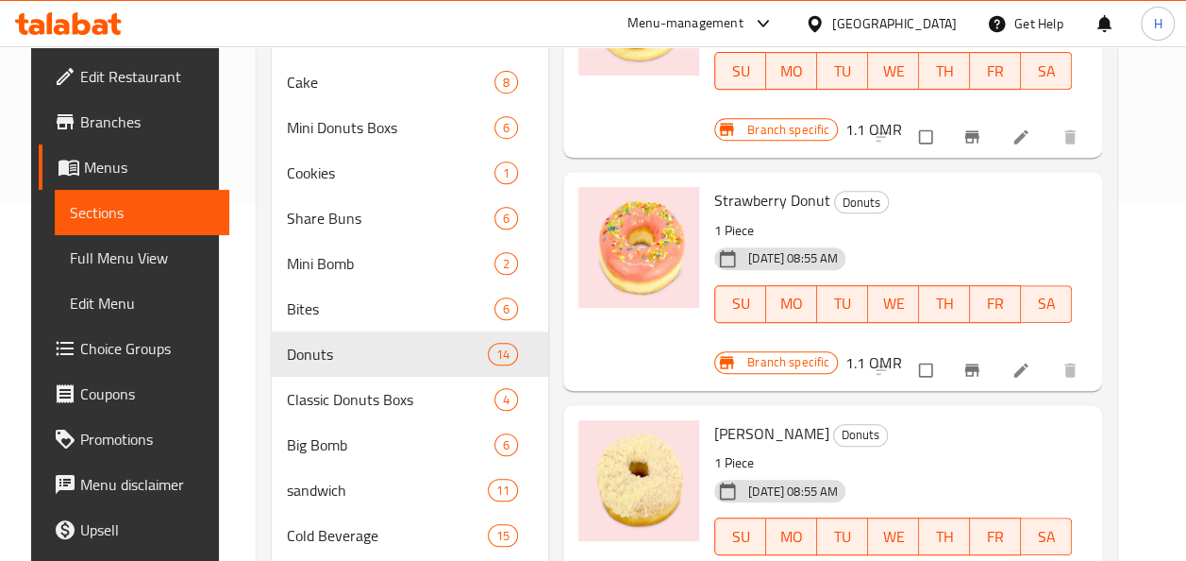
scroll to position [474, 0]
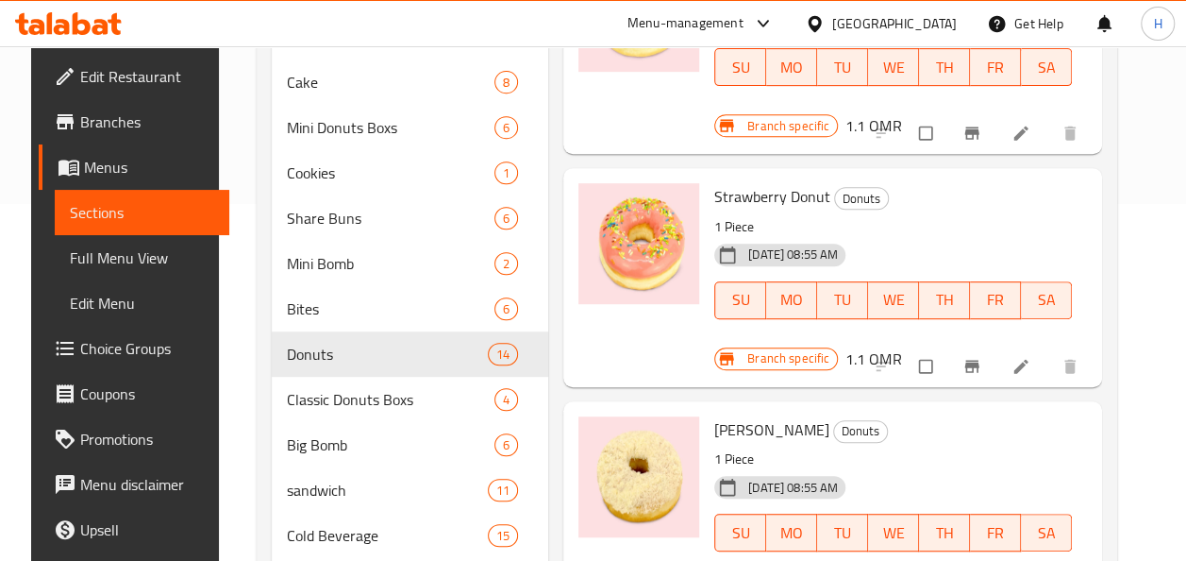
click at [985, 370] on span "Branch-specific-item" at bounding box center [974, 366] width 23 height 19
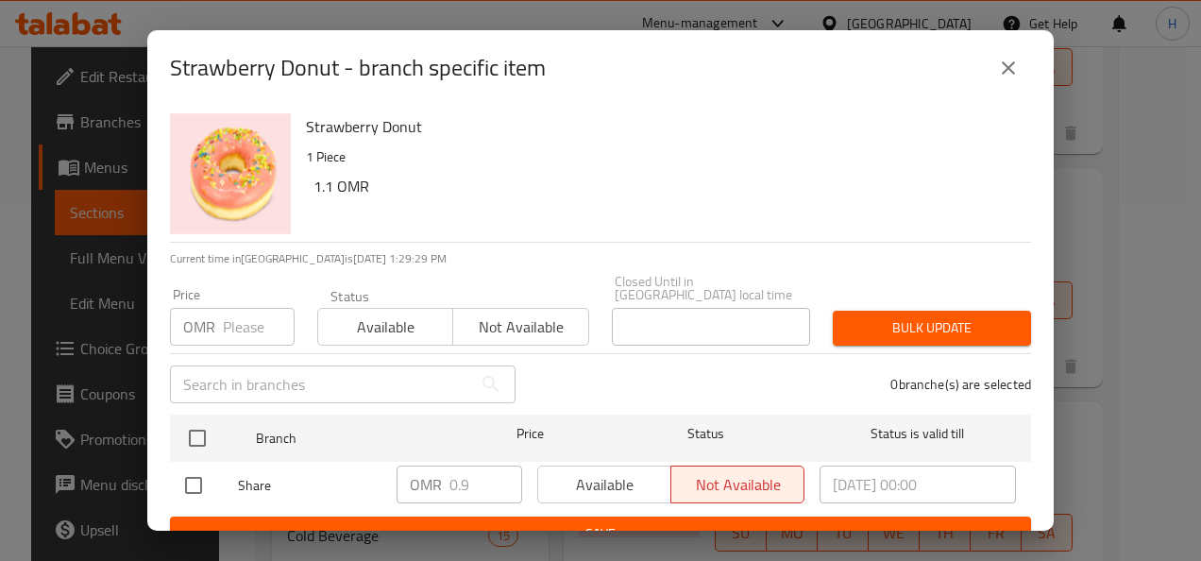
click at [1007, 77] on icon "close" at bounding box center [1008, 68] width 23 height 23
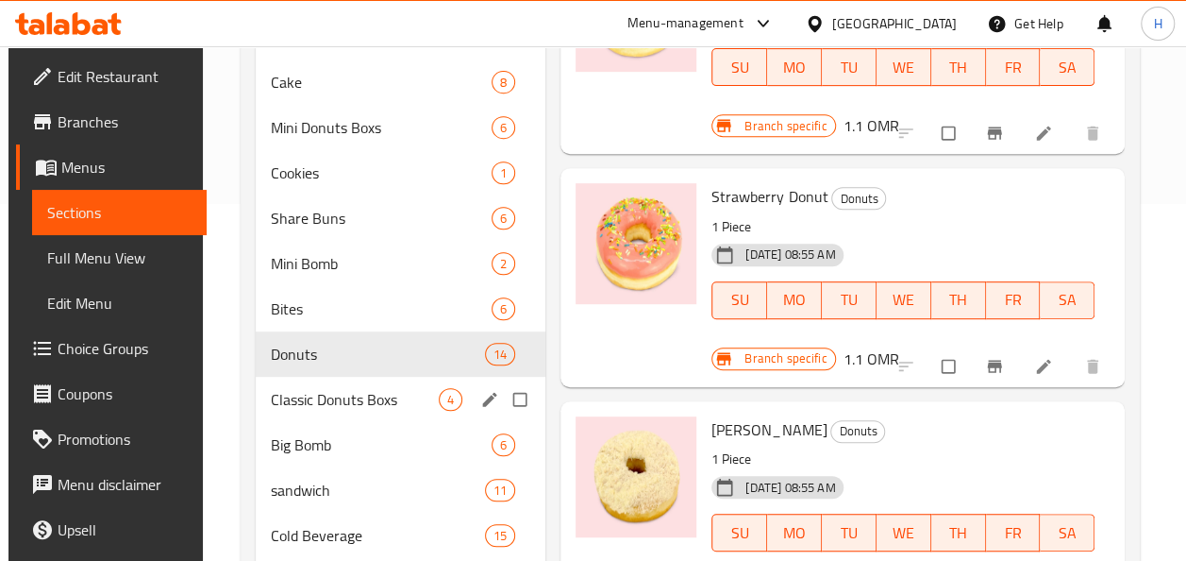
click at [389, 403] on span "Classic Donuts Boxs" at bounding box center [355, 399] width 168 height 23
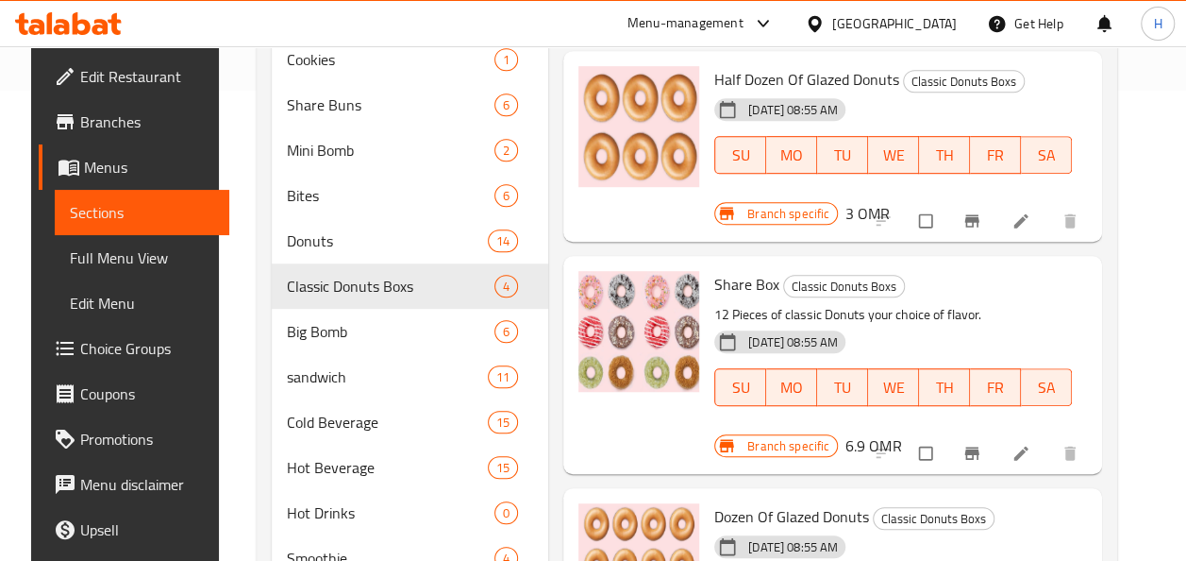
scroll to position [470, 0]
click at [979, 447] on icon "Branch-specific-item" at bounding box center [972, 453] width 14 height 12
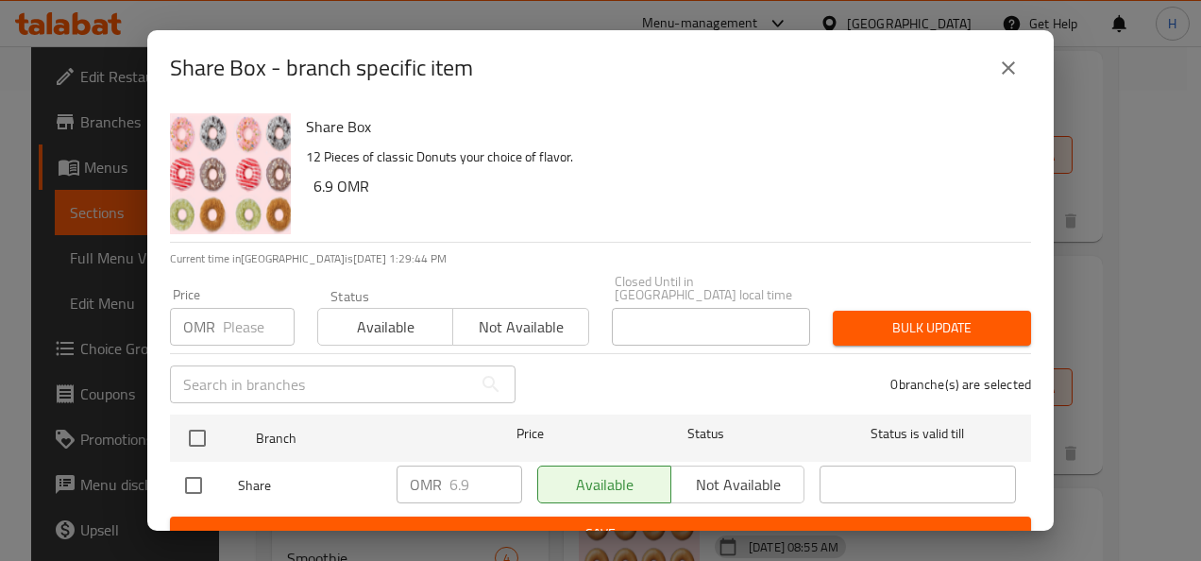
click at [1004, 59] on icon "close" at bounding box center [1008, 68] width 23 height 23
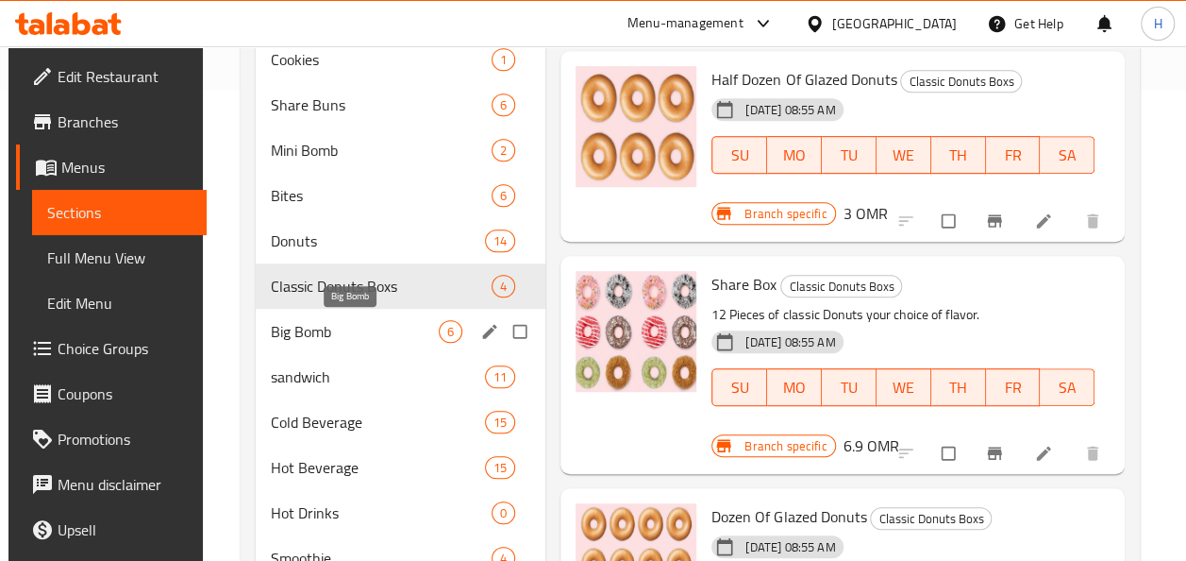
click at [355, 345] on div "Big Bomb 6" at bounding box center [401, 331] width 290 height 45
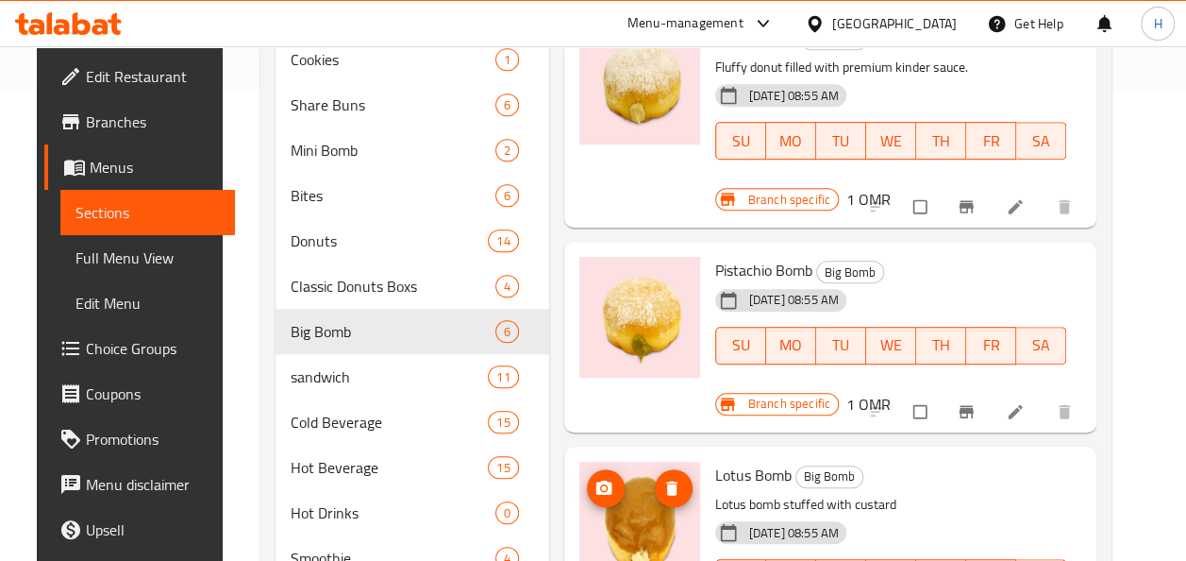
scroll to position [374, 0]
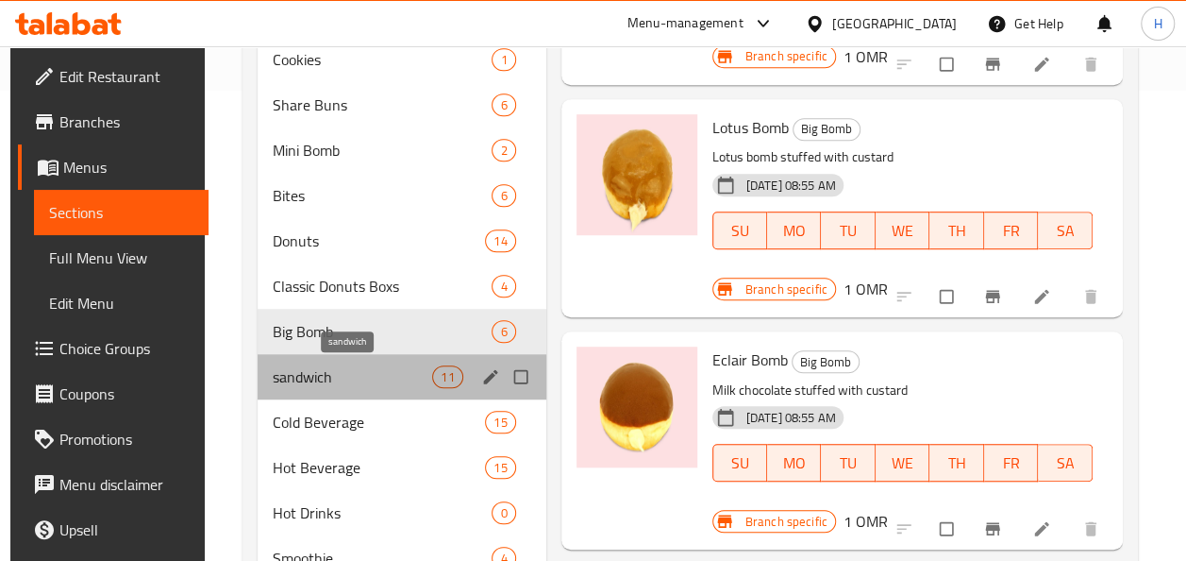
click at [295, 383] on span "sandwich" at bounding box center [353, 376] width 160 height 23
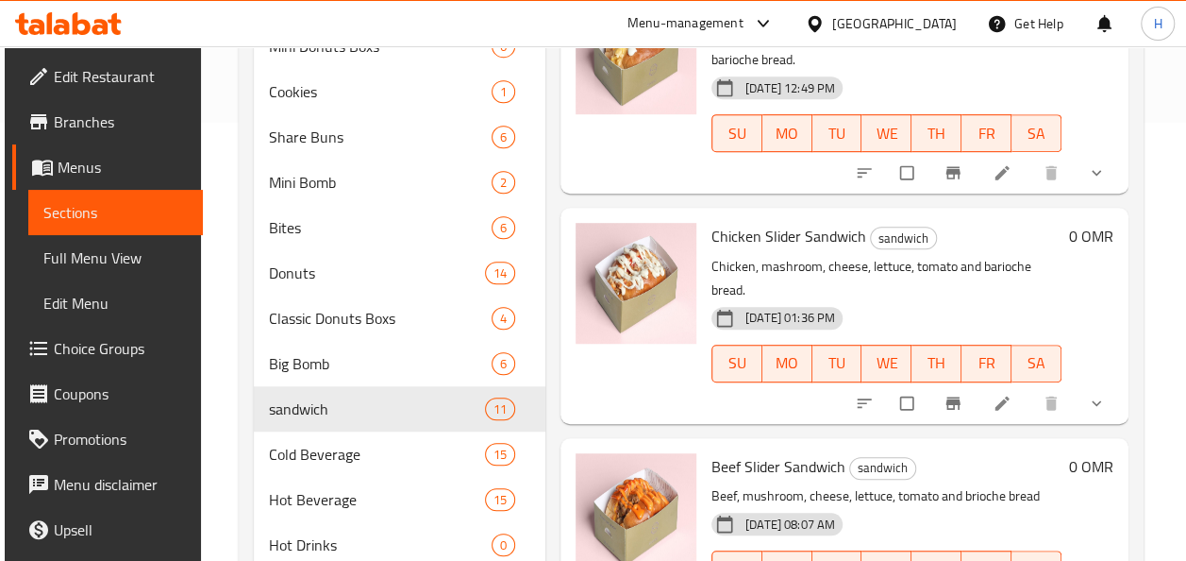
scroll to position [427, 0]
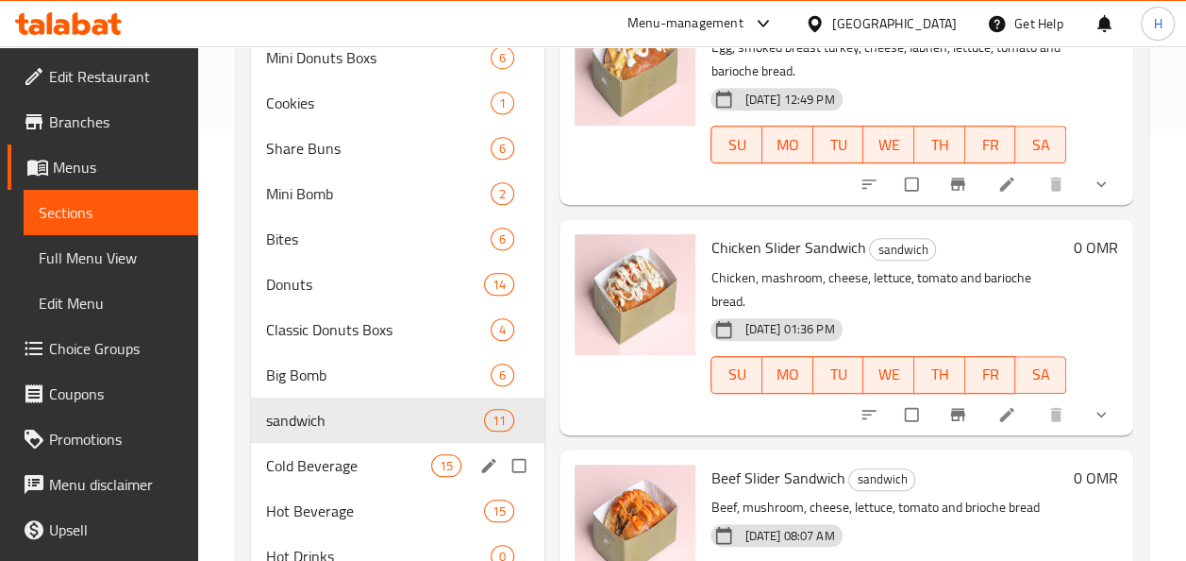
click at [353, 477] on div "Cold Beverage 15" at bounding box center [398, 465] width 294 height 45
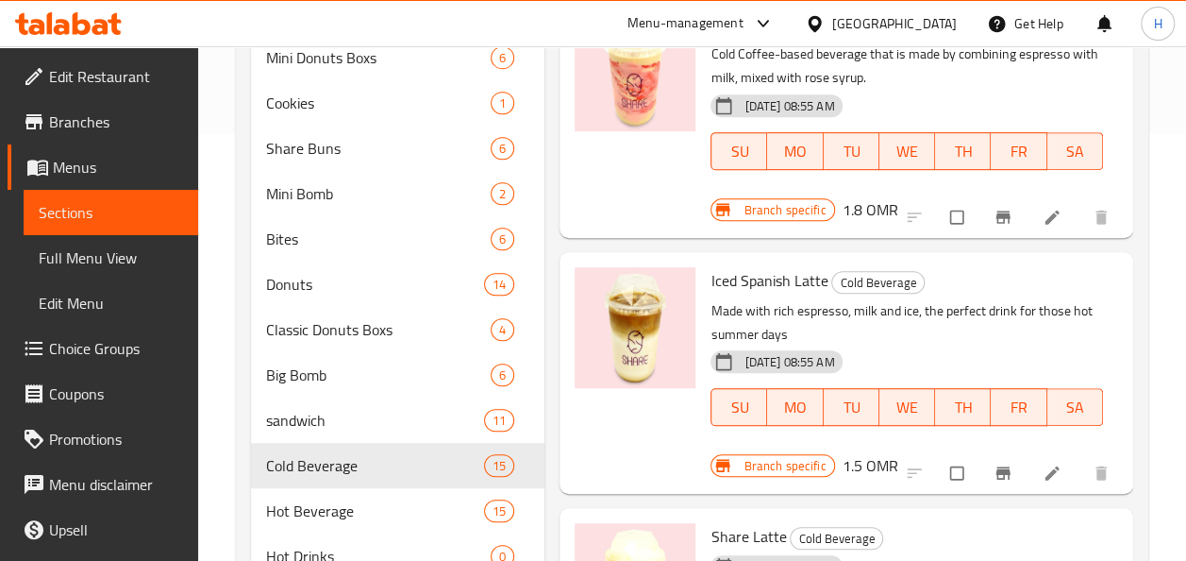
scroll to position [1897, 0]
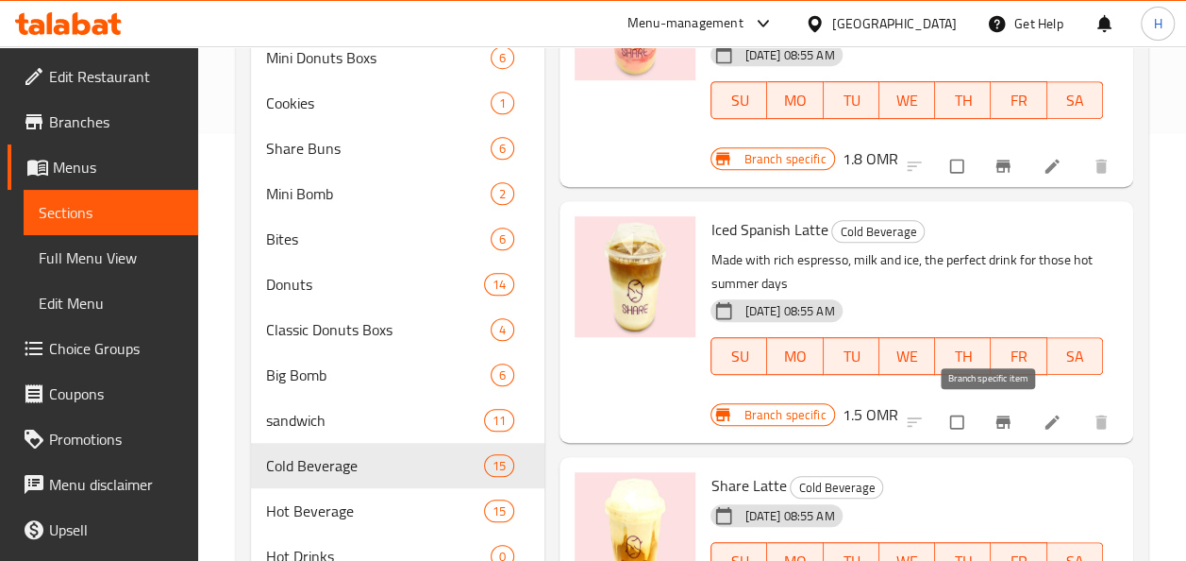
click at [996, 421] on icon "Branch-specific-item" at bounding box center [1003, 422] width 14 height 12
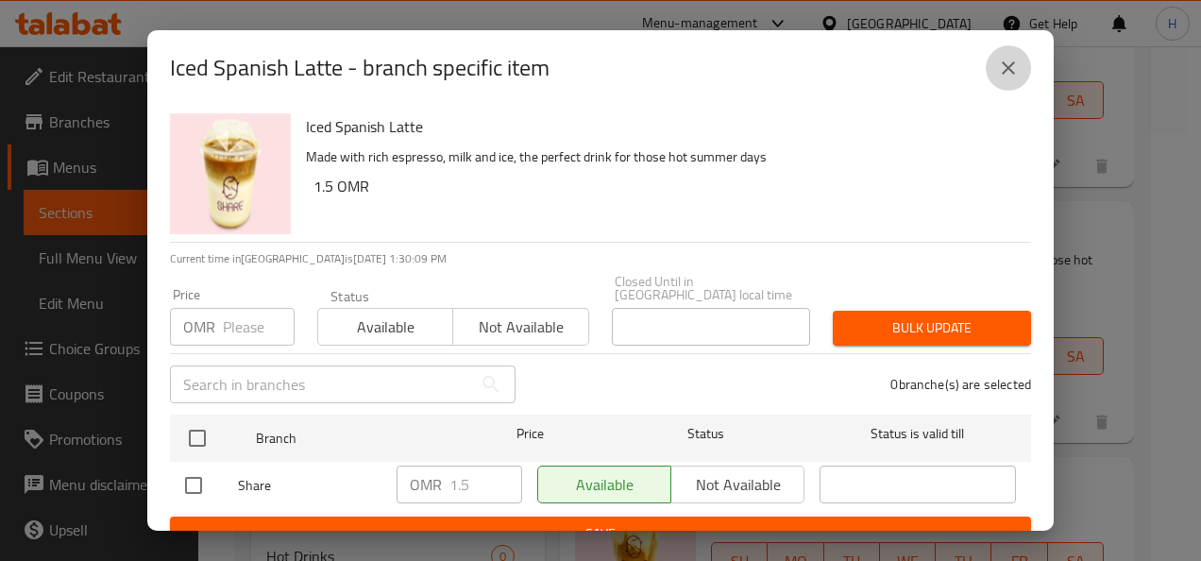
click at [1009, 62] on icon "close" at bounding box center [1008, 68] width 23 height 23
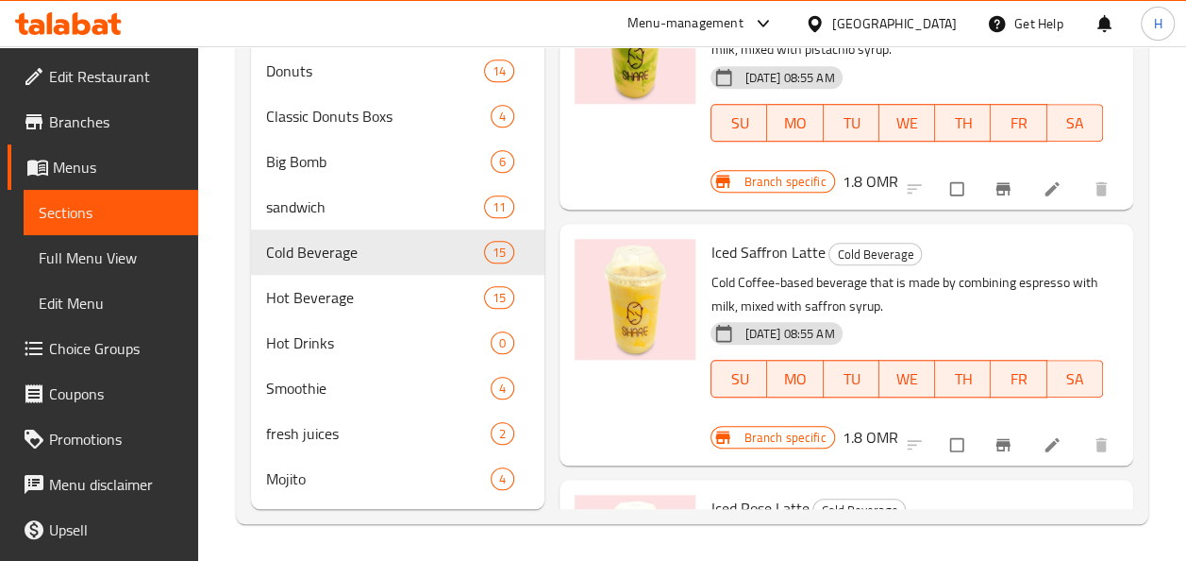
scroll to position [1150, 0]
click at [308, 483] on span "Mojito" at bounding box center [352, 478] width 173 height 23
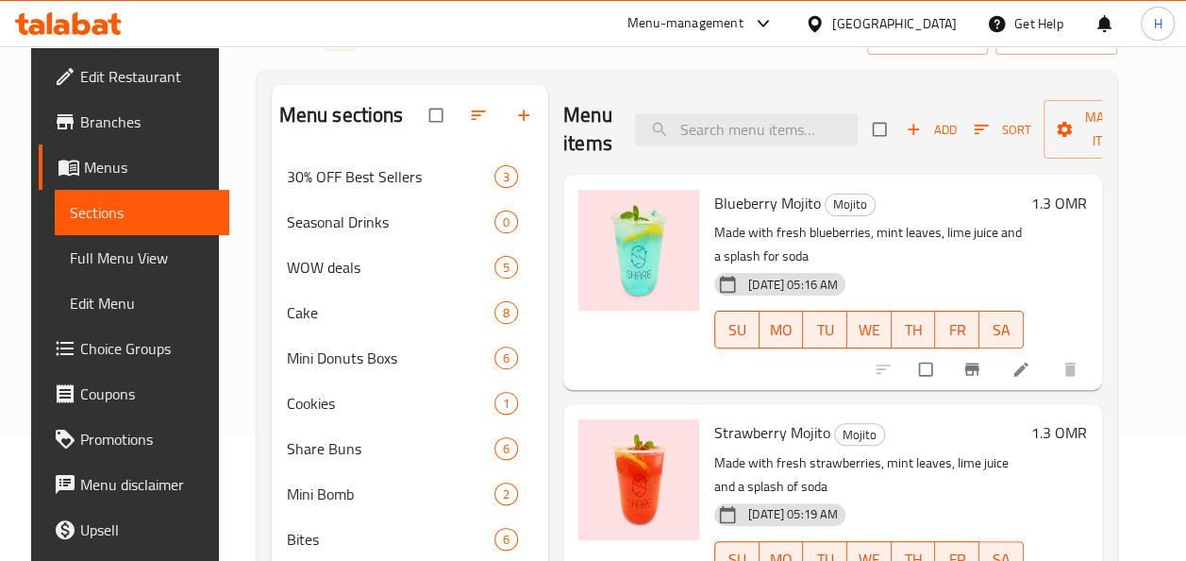
scroll to position [119, 0]
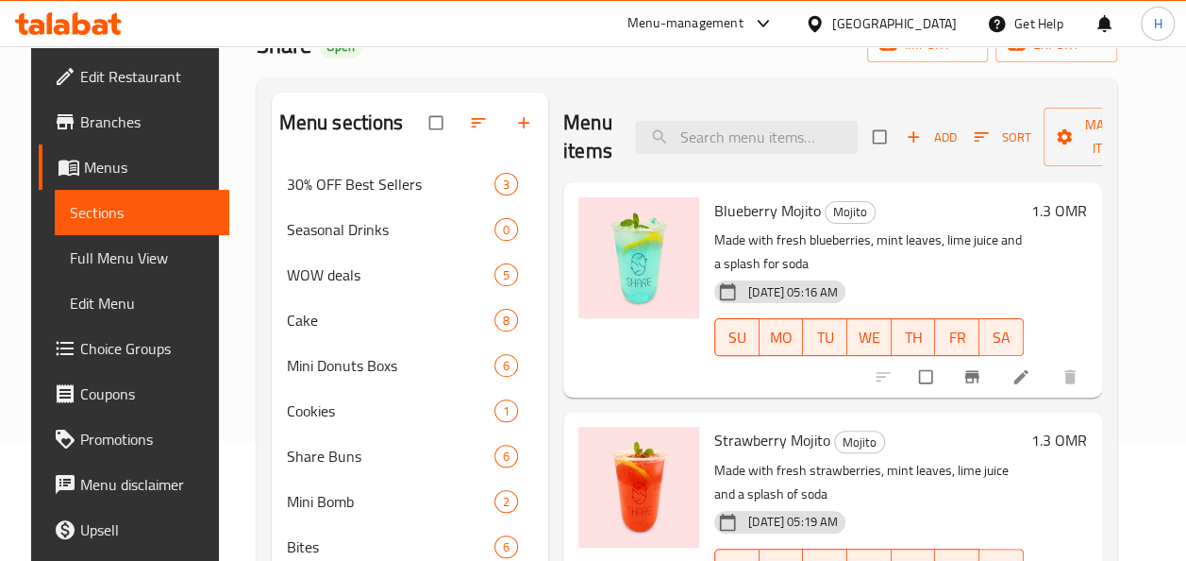
click at [997, 372] on button "Branch-specific-item" at bounding box center [973, 377] width 45 height 42
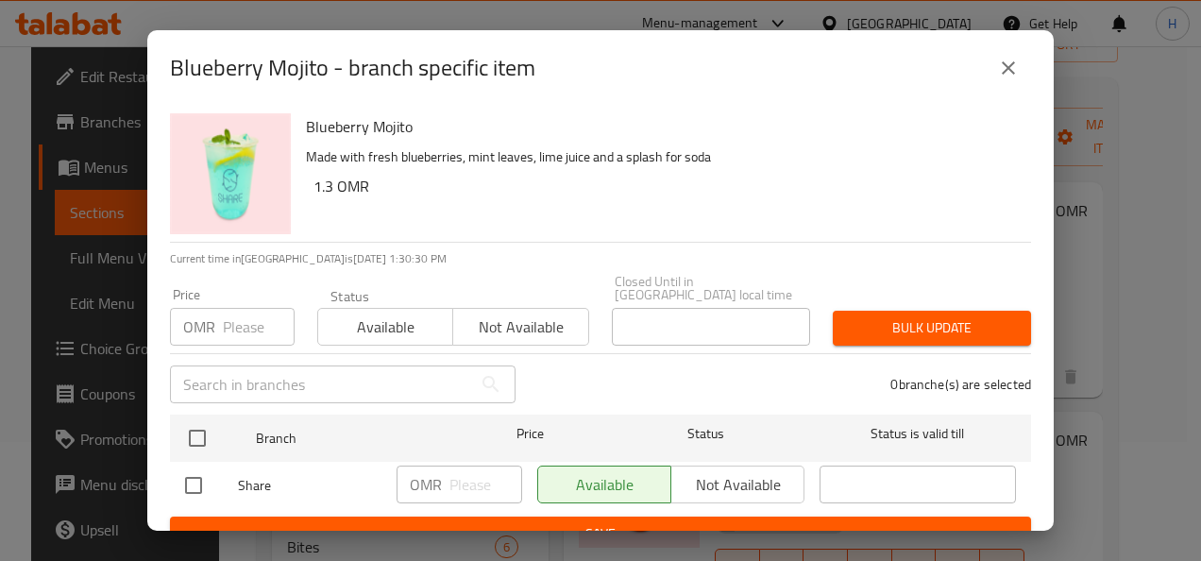
click at [202, 473] on input "checkbox" at bounding box center [194, 485] width 40 height 40
checkbox input "true"
click at [459, 476] on input "number" at bounding box center [485, 484] width 73 height 38
type input "1.5"
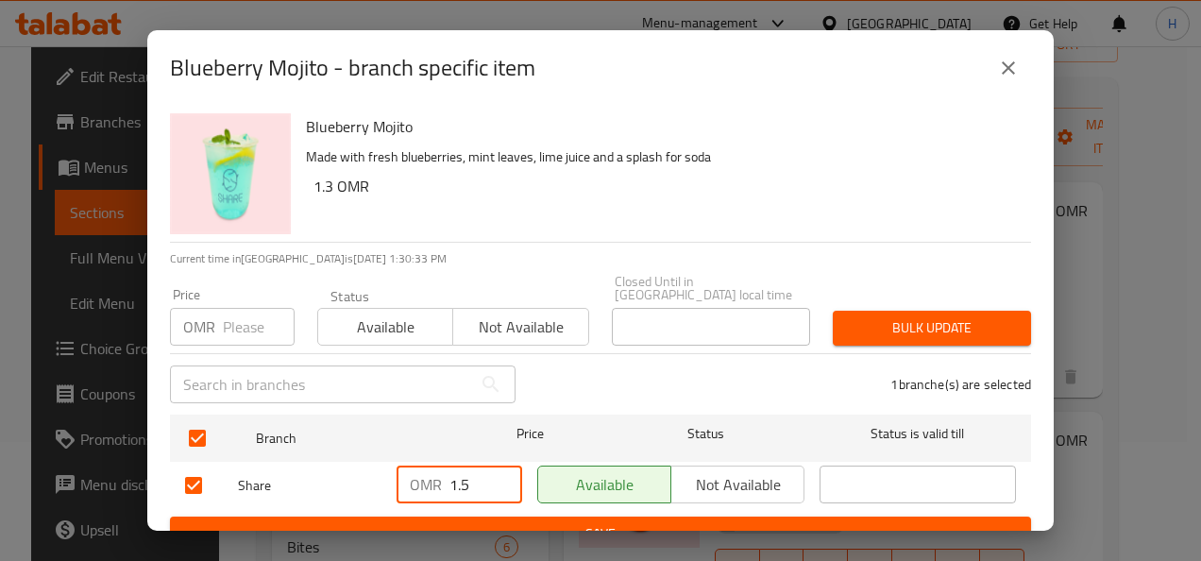
click at [466, 516] on button "Save" at bounding box center [600, 533] width 861 height 35
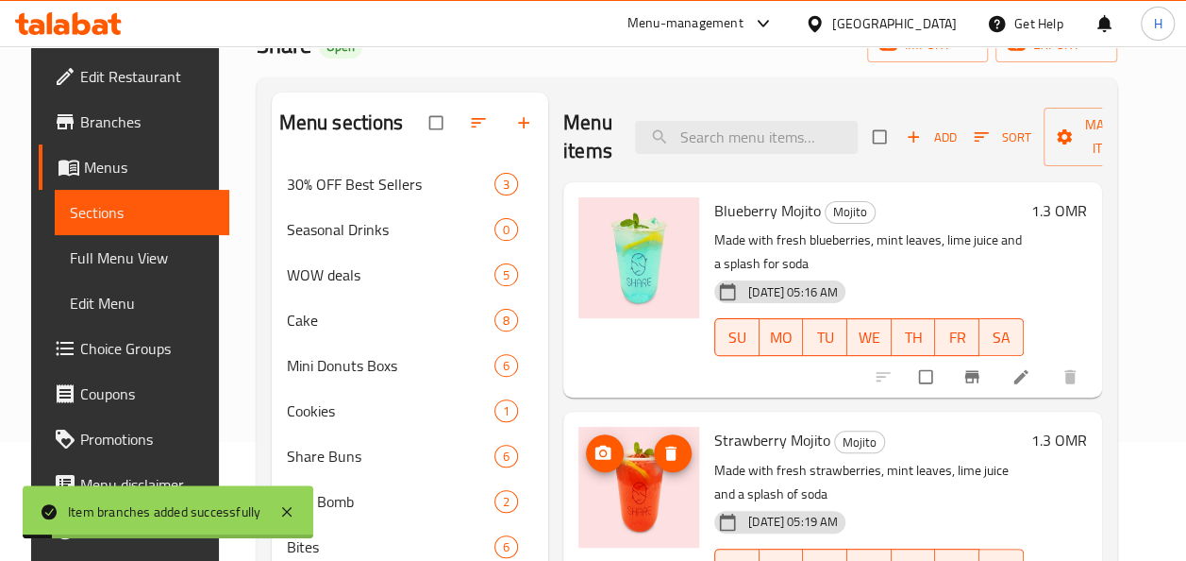
scroll to position [75, 0]
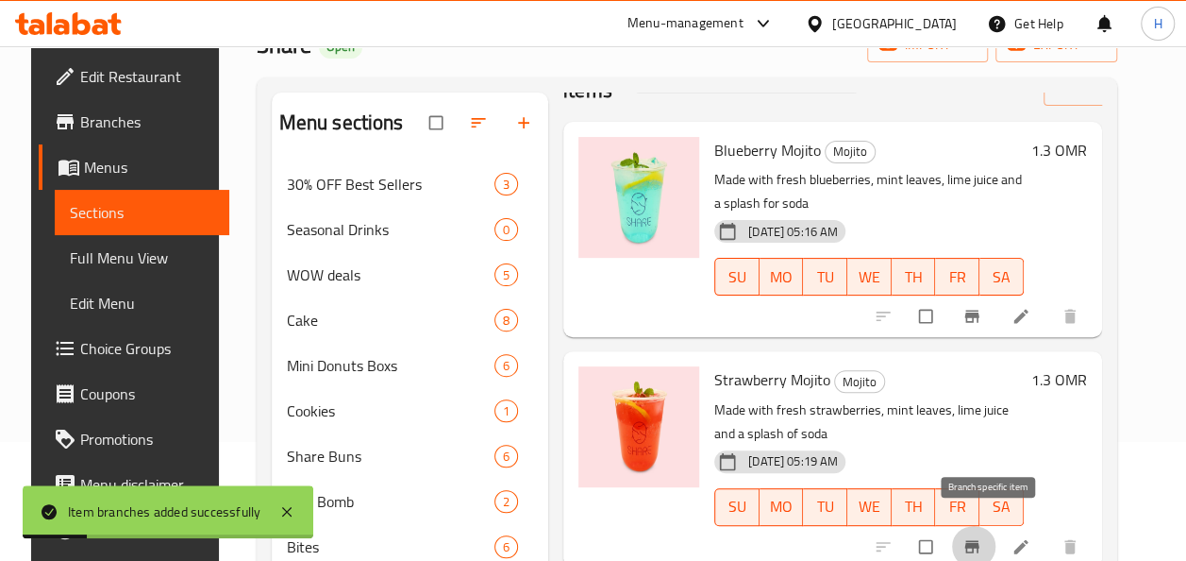
click at [979, 540] on icon "Branch-specific-item" at bounding box center [972, 546] width 14 height 12
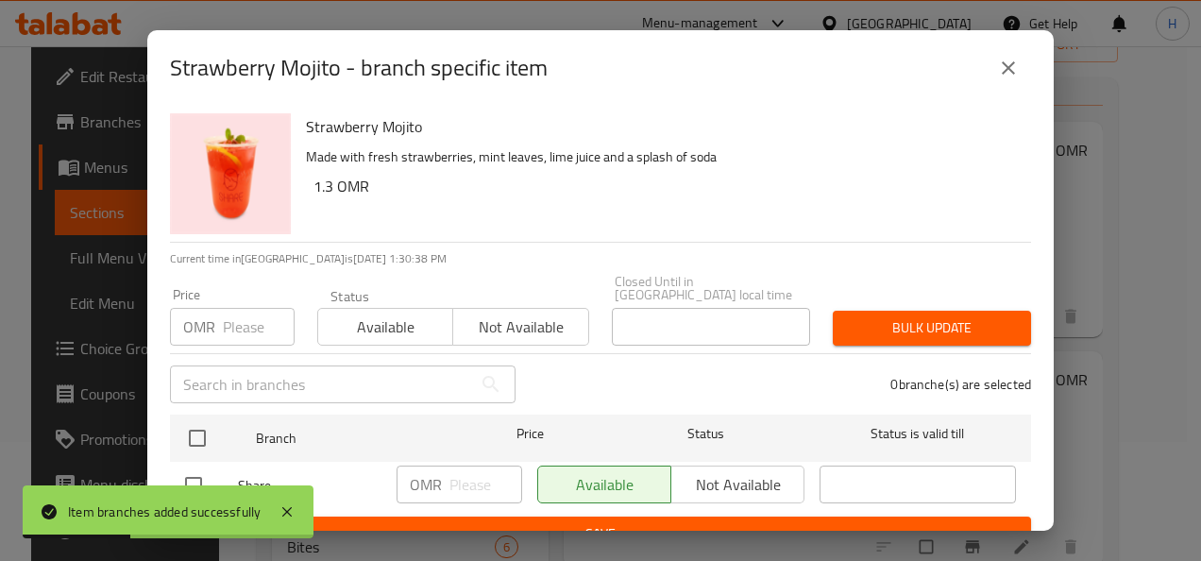
click at [196, 471] on input "checkbox" at bounding box center [194, 485] width 40 height 40
checkbox input "true"
click at [466, 481] on input "number" at bounding box center [485, 484] width 73 height 38
type input "1.5"
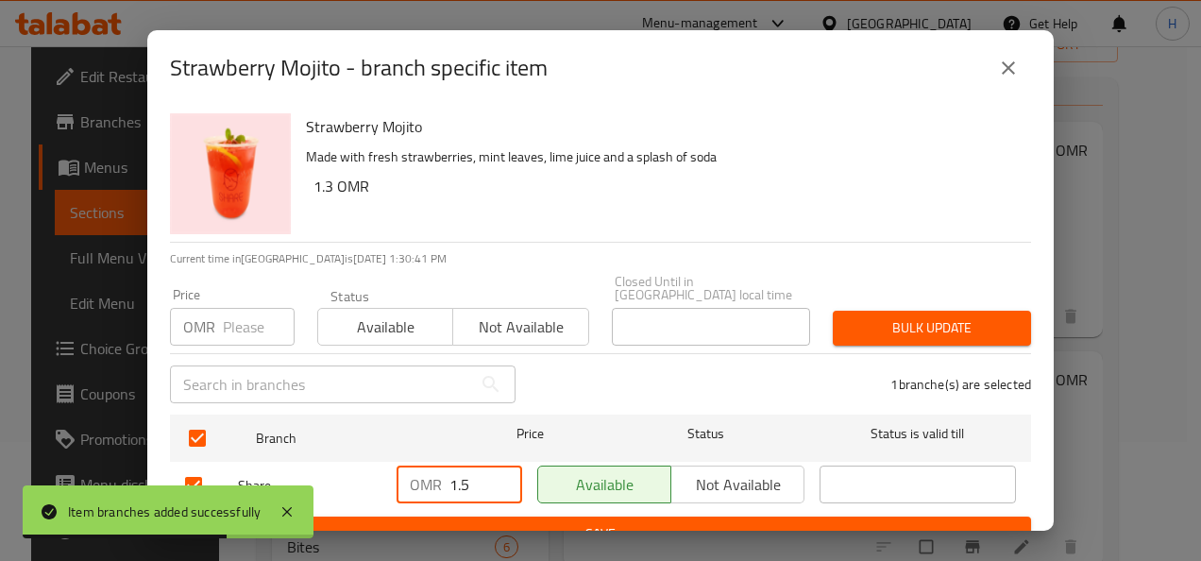
click at [483, 522] on span "Save" at bounding box center [600, 534] width 831 height 24
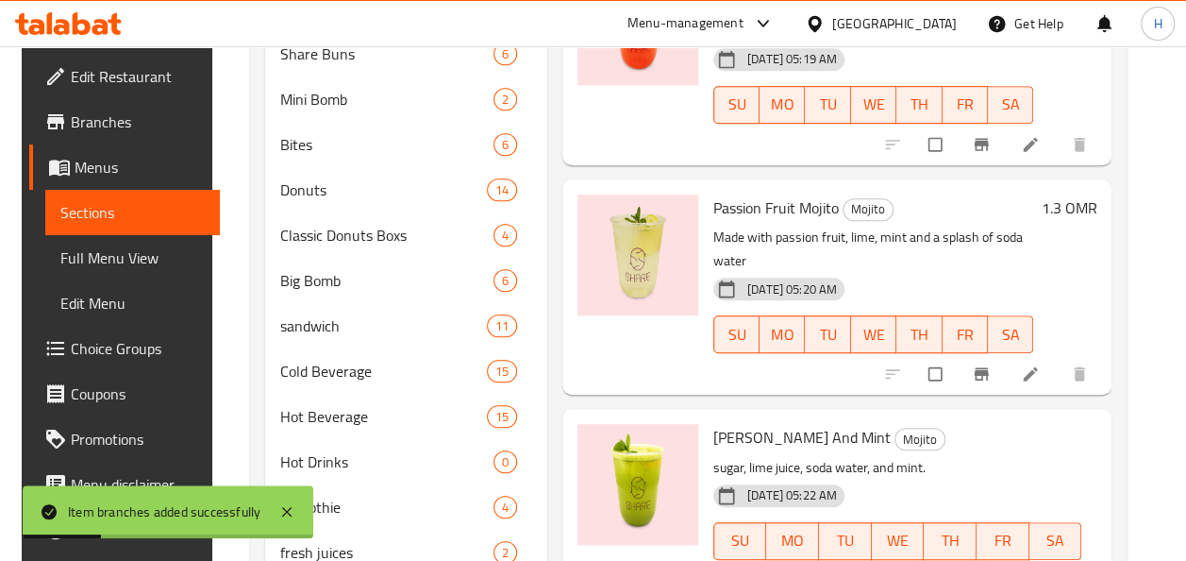
scroll to position [523, 0]
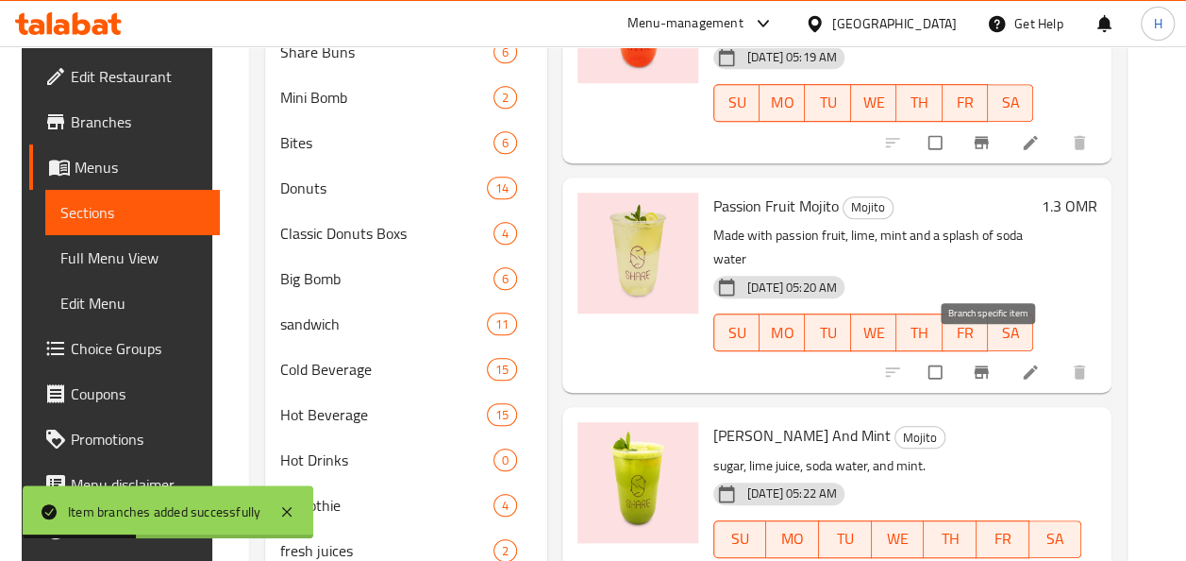
click at [987, 351] on button "Branch-specific-item" at bounding box center [983, 372] width 45 height 42
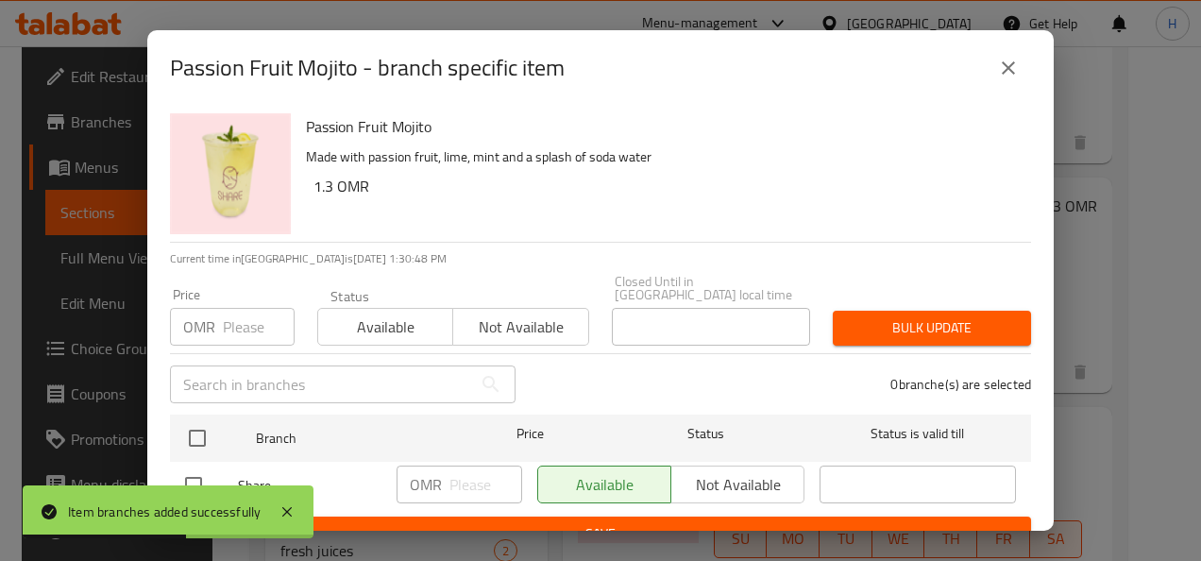
click at [189, 465] on input "checkbox" at bounding box center [194, 485] width 40 height 40
checkbox input "true"
click at [458, 472] on input "number" at bounding box center [485, 484] width 73 height 38
type input "1.5"
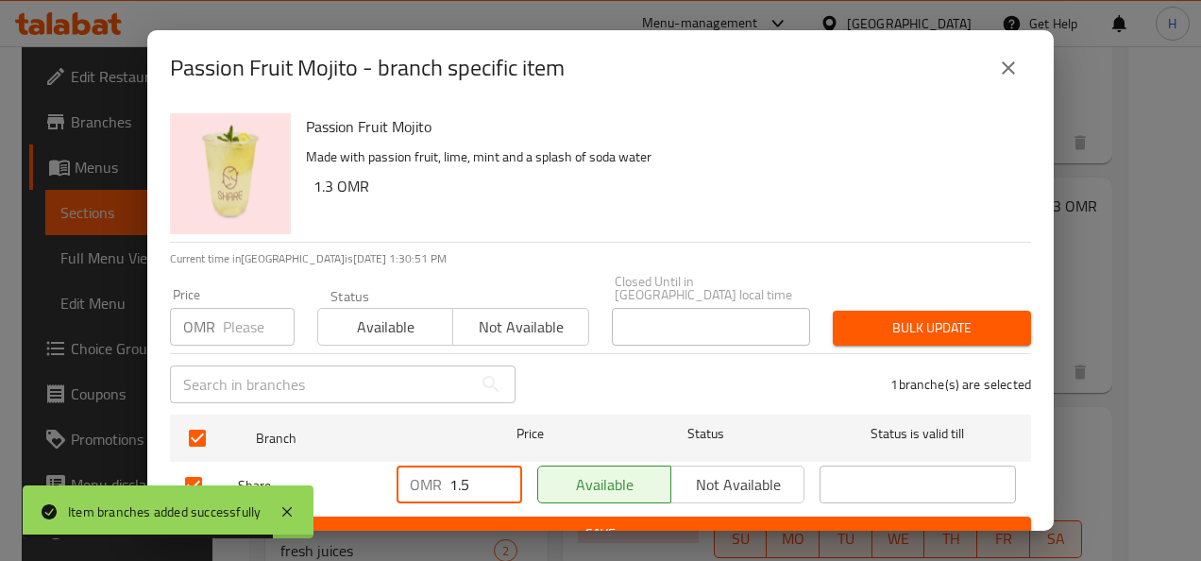
click at [468, 522] on span "Save" at bounding box center [600, 534] width 831 height 24
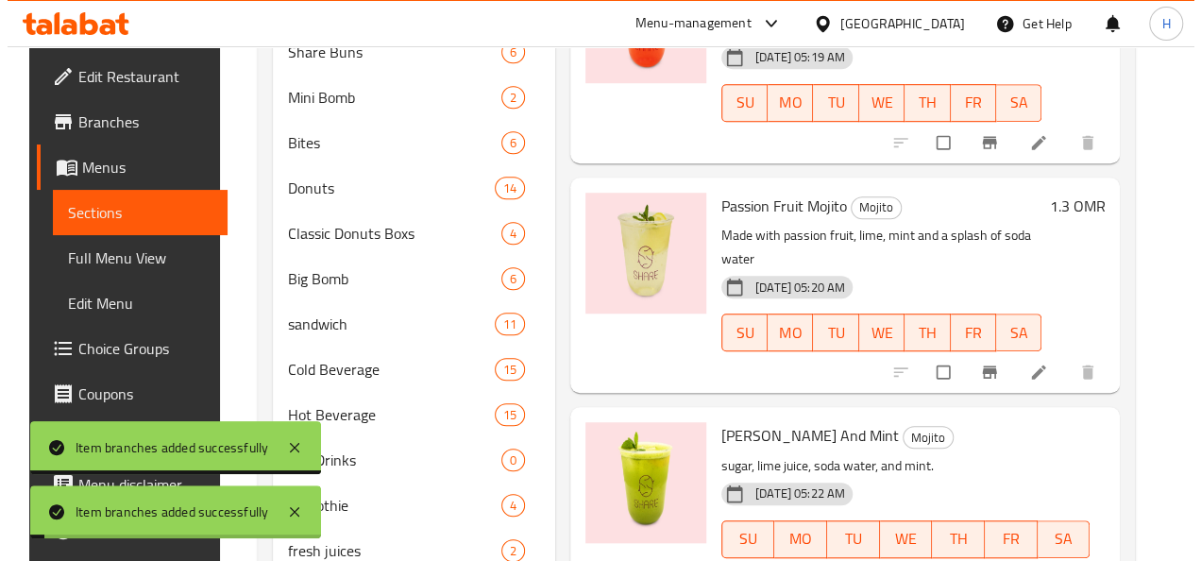
scroll to position [640, 0]
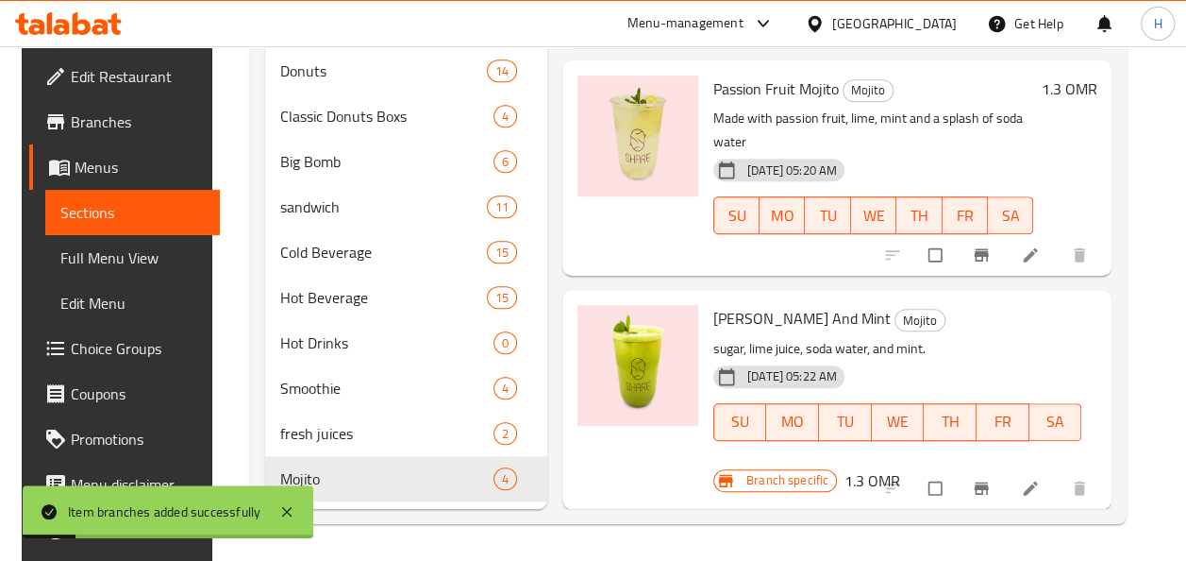
click at [967, 467] on div at bounding box center [988, 488] width 232 height 42
click at [984, 481] on icon "Branch-specific-item" at bounding box center [982, 487] width 14 height 12
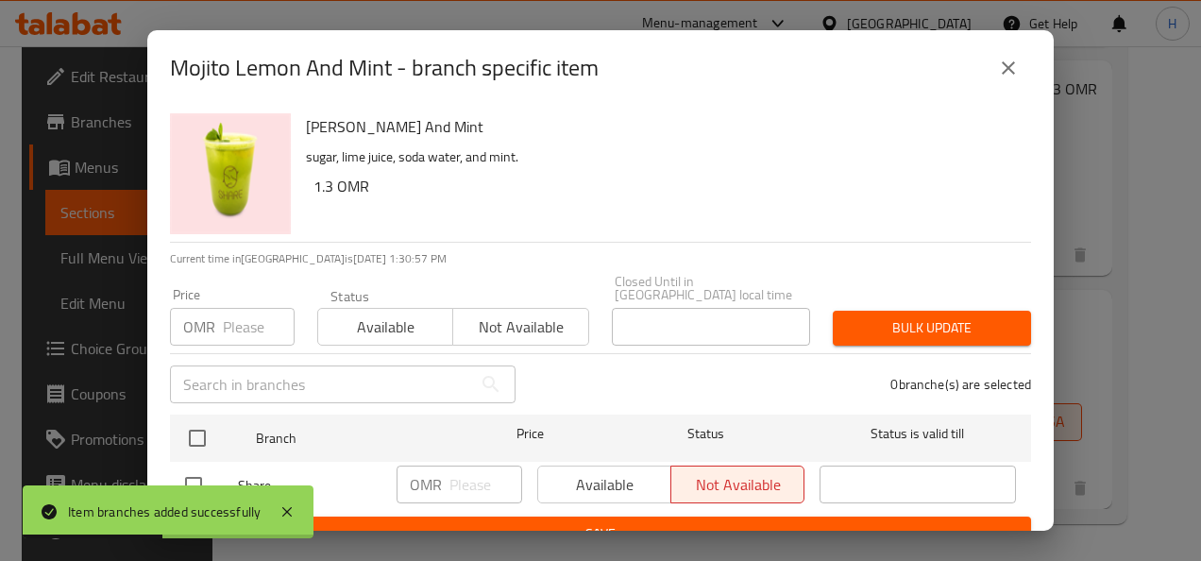
click at [210, 465] on input "checkbox" at bounding box center [194, 485] width 40 height 40
checkbox input "true"
click at [481, 472] on input "number" at bounding box center [485, 484] width 73 height 38
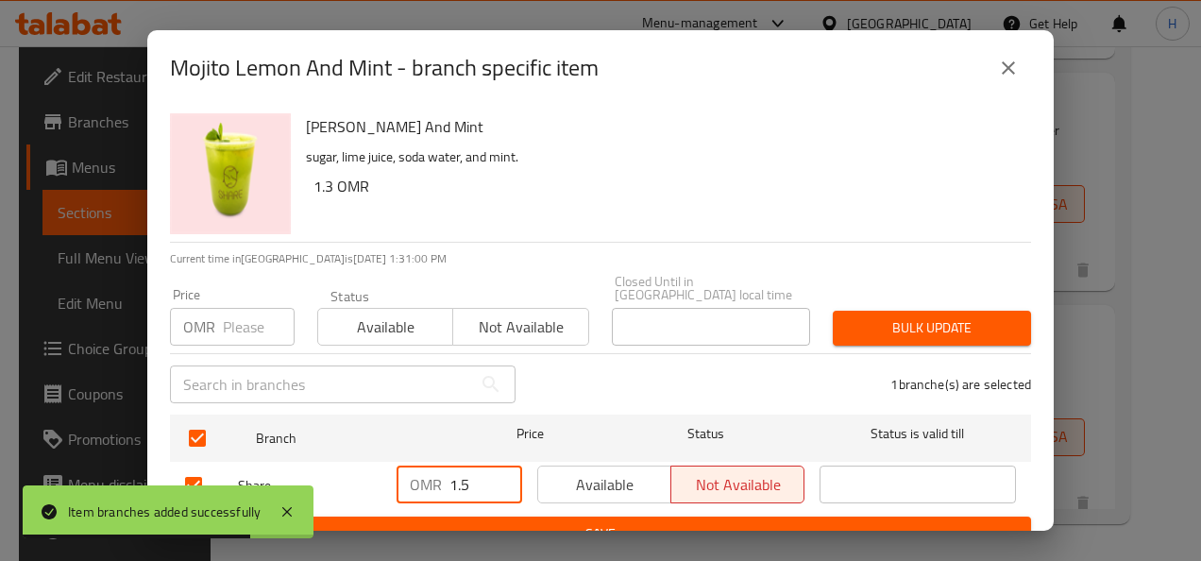
type input "1.5"
click at [493, 522] on span "Save" at bounding box center [600, 534] width 831 height 24
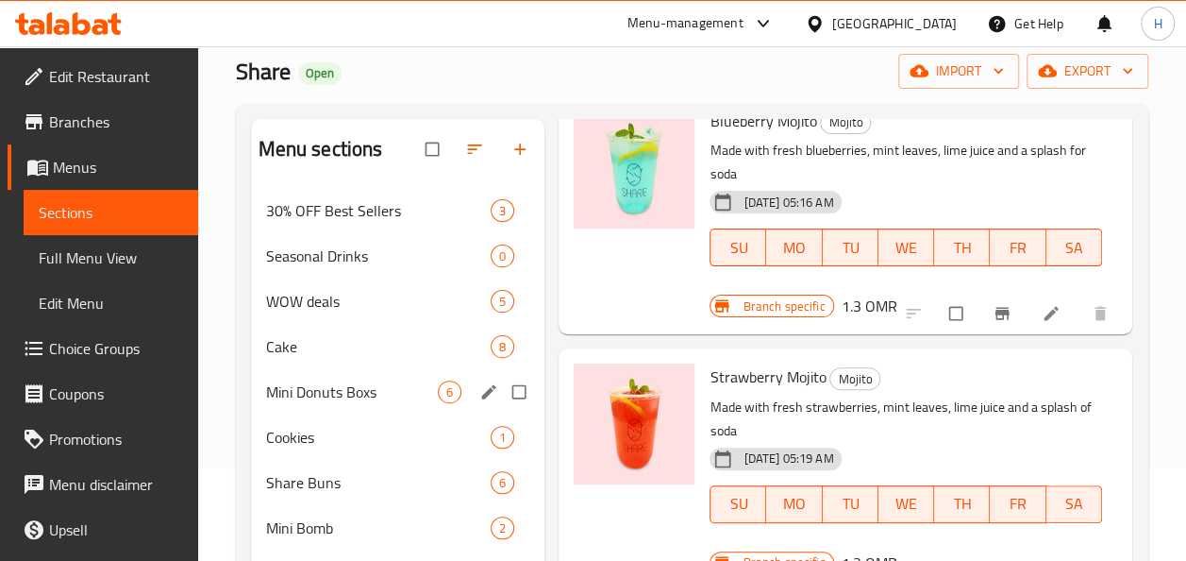
scroll to position [0, 0]
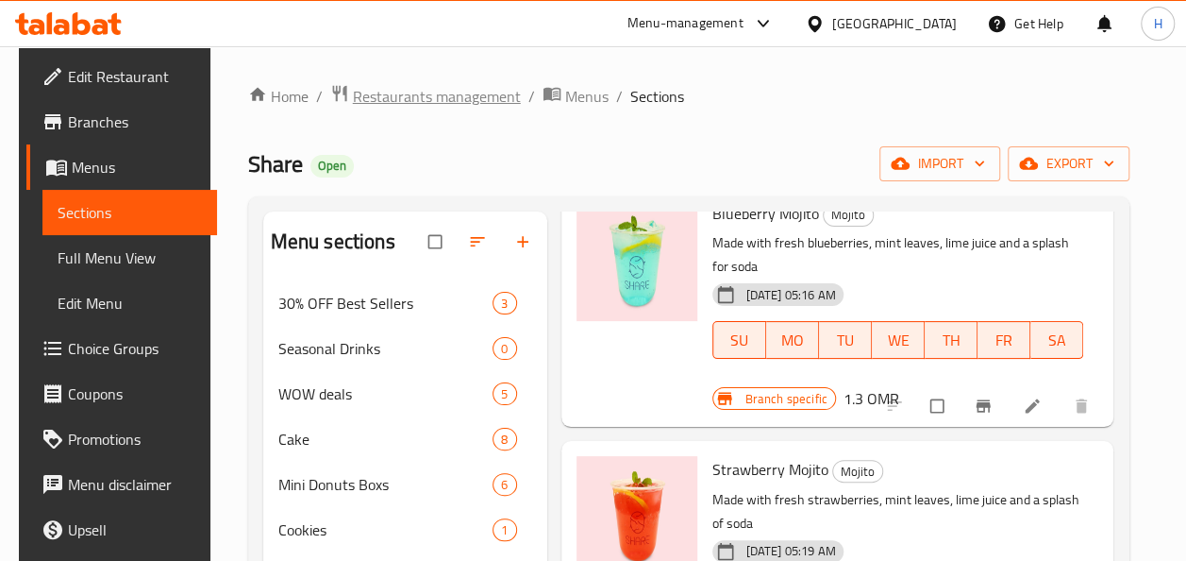
click at [394, 92] on span "Restaurants management" at bounding box center [437, 96] width 168 height 23
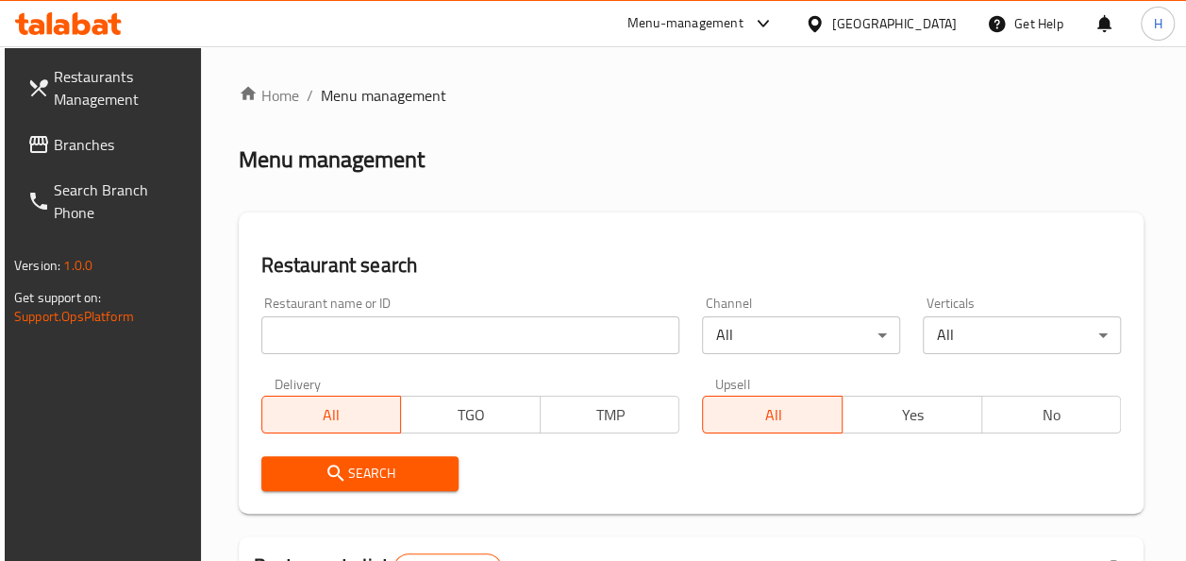
click at [429, 328] on div at bounding box center [593, 280] width 1186 height 561
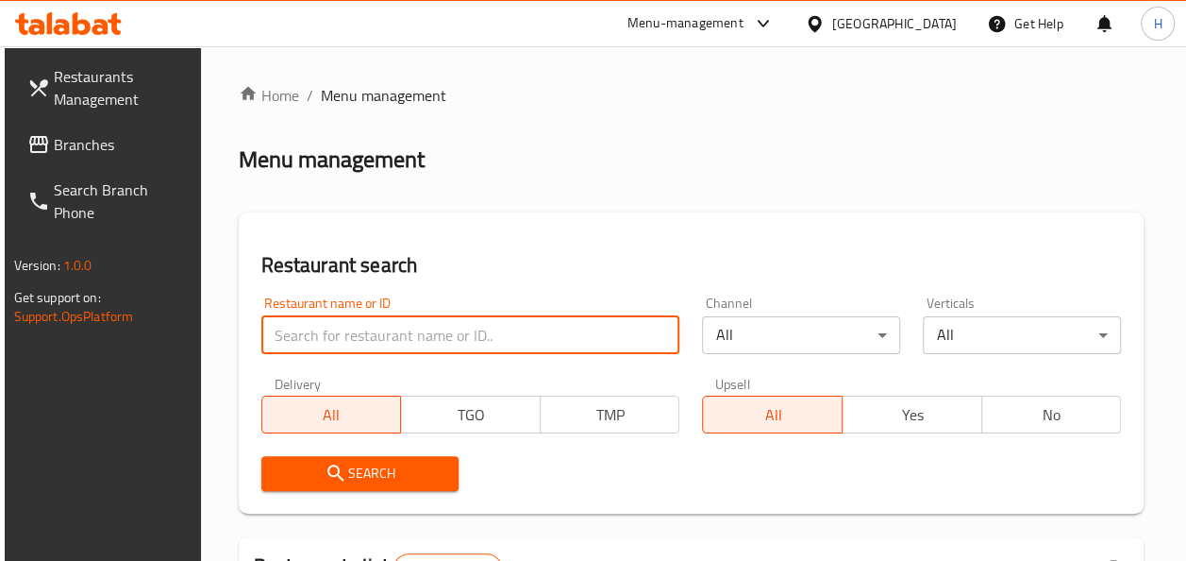
click at [429, 328] on input "search" at bounding box center [470, 335] width 419 height 38
type input "cinepolis"
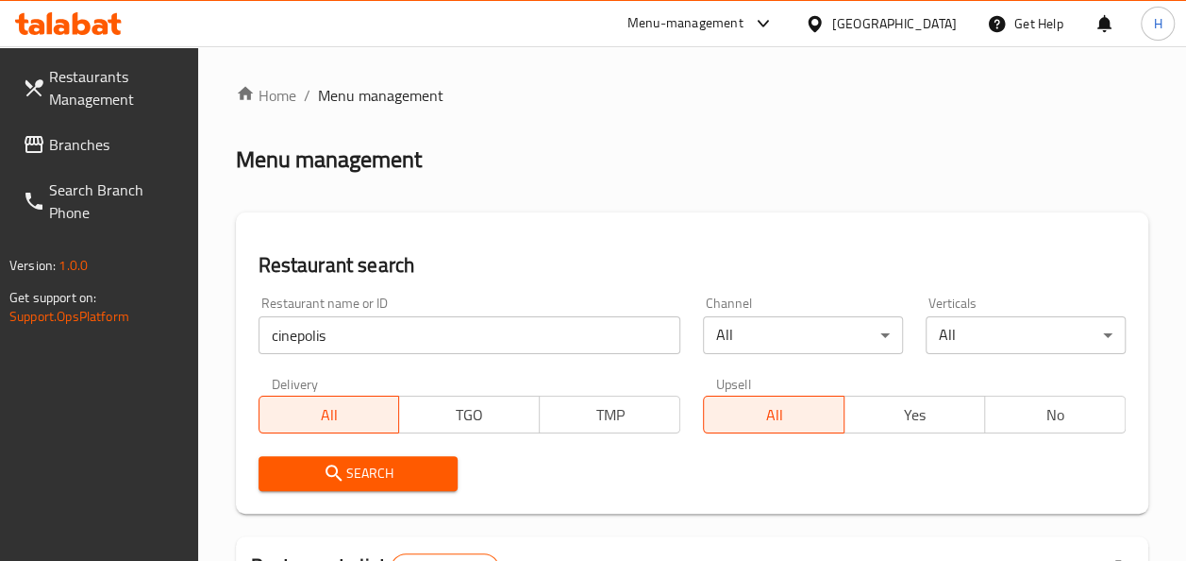
click at [381, 489] on button "Search" at bounding box center [359, 473] width 200 height 35
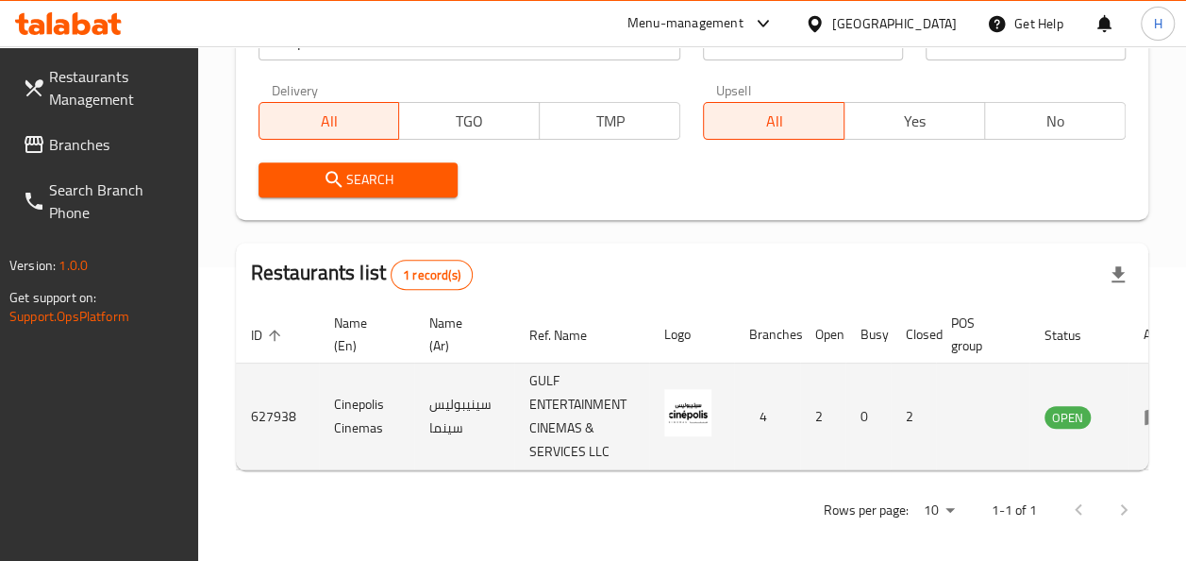
scroll to position [0, 46]
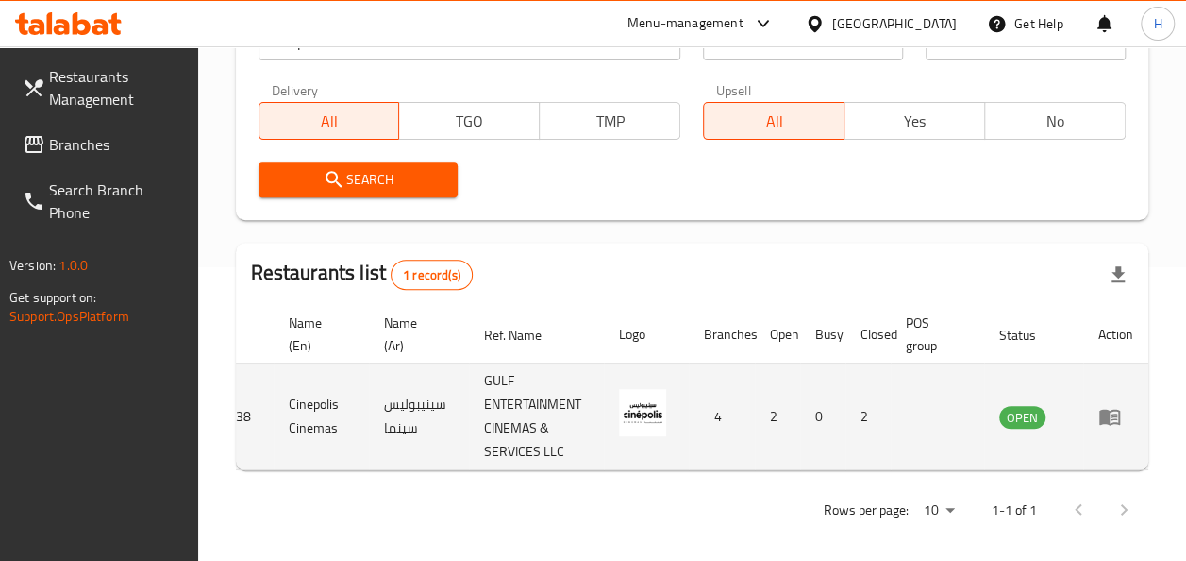
click at [1114, 423] on icon "enhanced table" at bounding box center [1110, 418] width 21 height 16
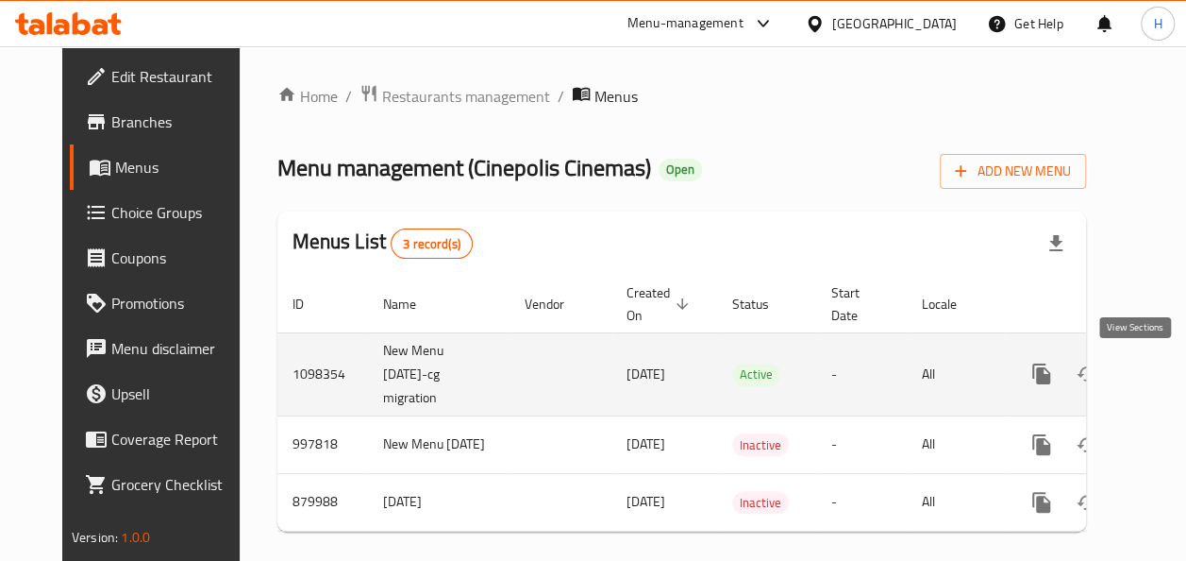
click at [1169, 379] on icon "enhanced table" at bounding box center [1177, 373] width 17 height 17
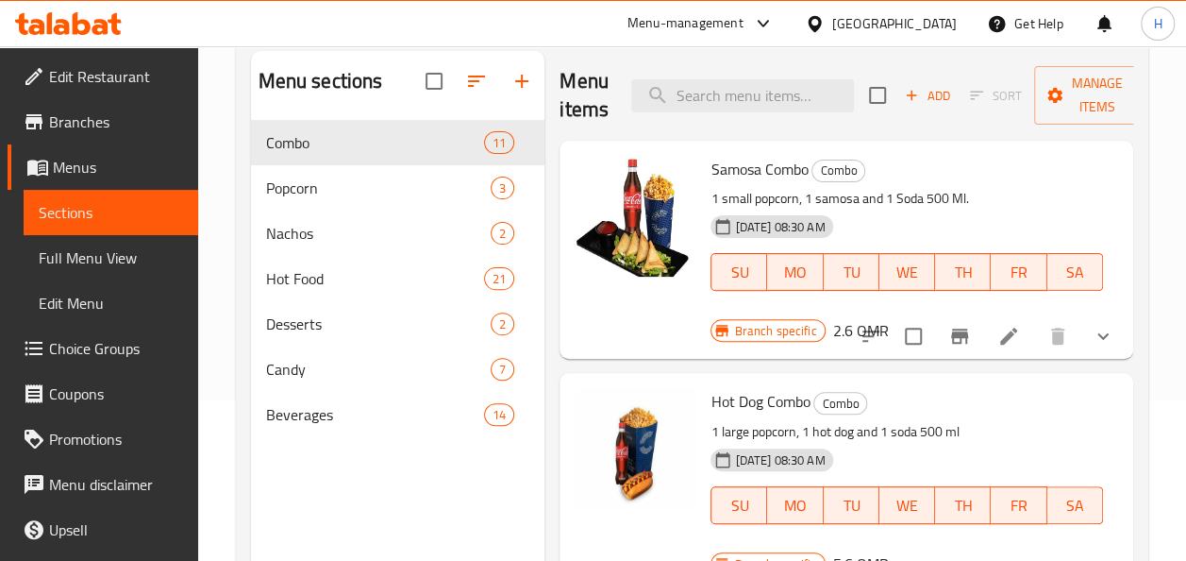
scroll to position [161, 0]
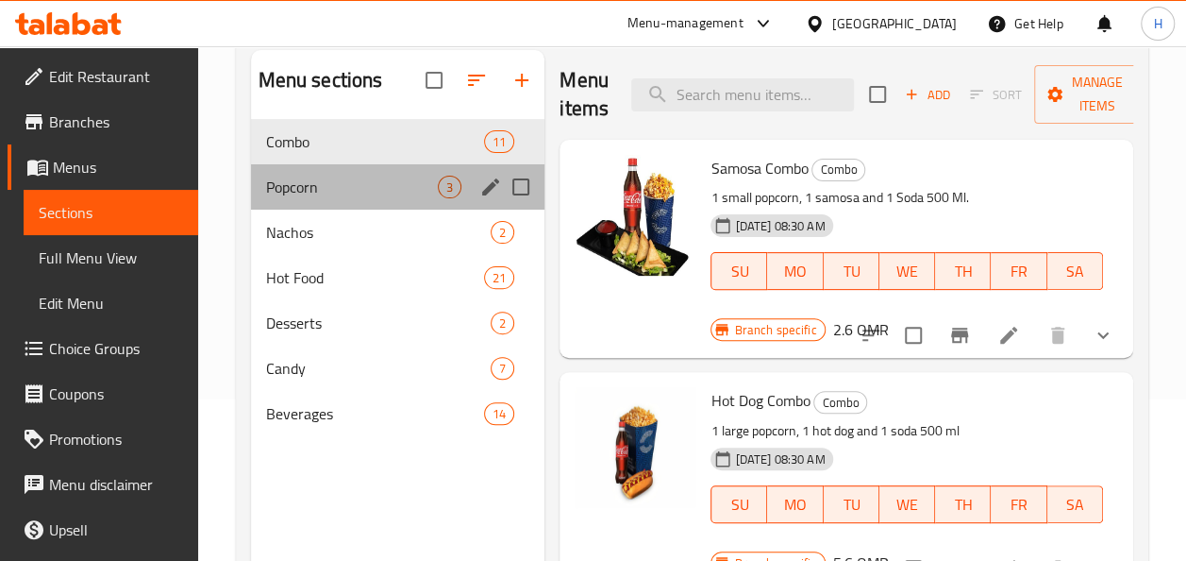
click at [322, 200] on div "Popcorn 3" at bounding box center [398, 186] width 294 height 45
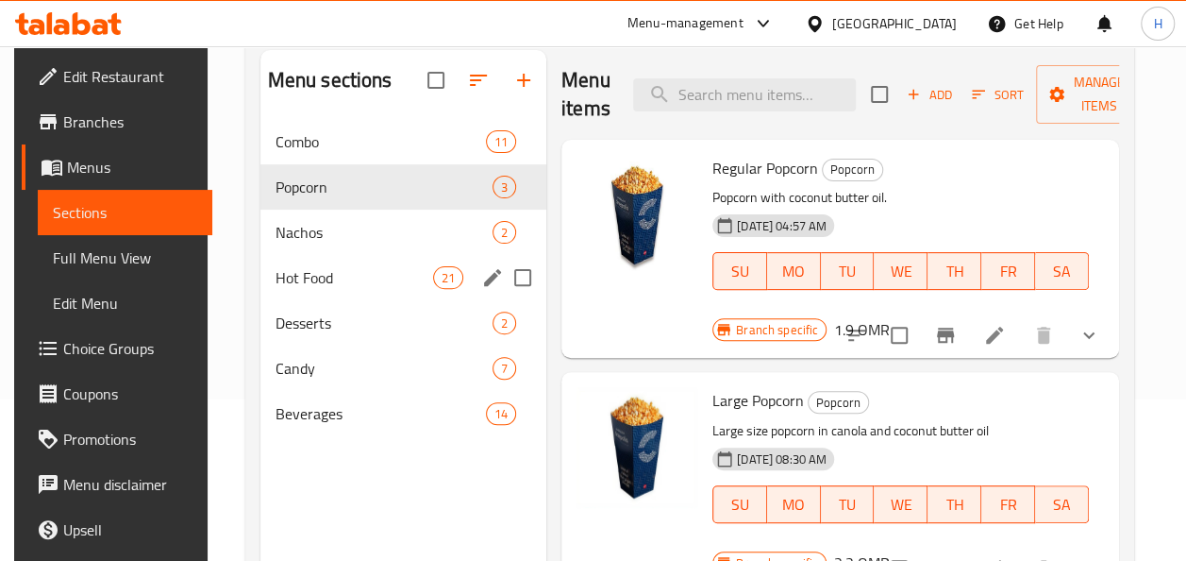
click at [317, 258] on div "Hot Food 21" at bounding box center [404, 277] width 286 height 45
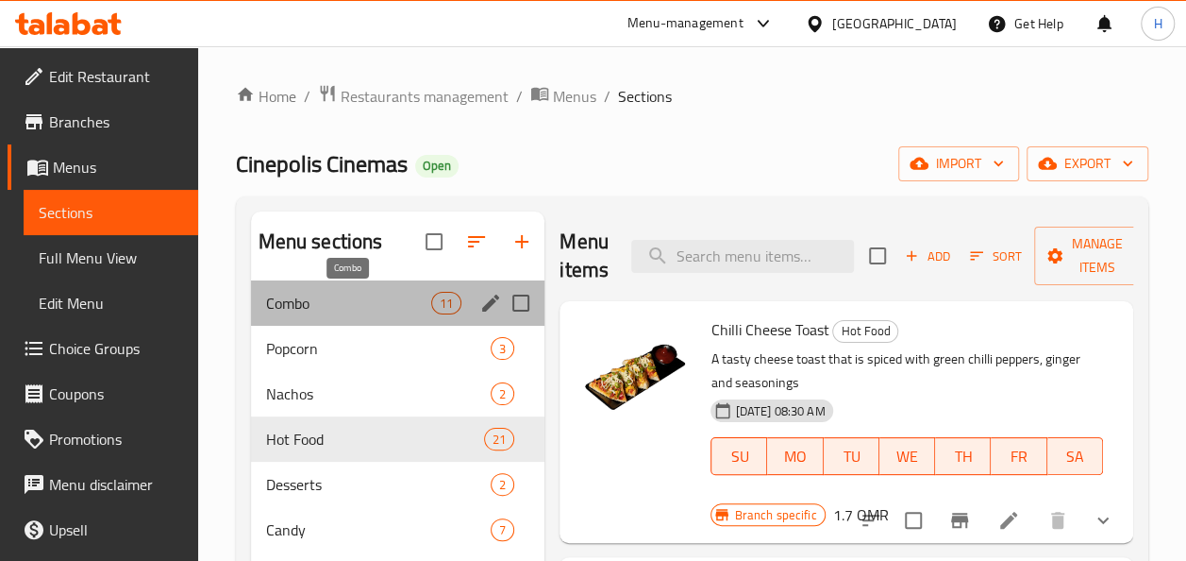
click at [406, 292] on span "Combo" at bounding box center [349, 303] width 166 height 23
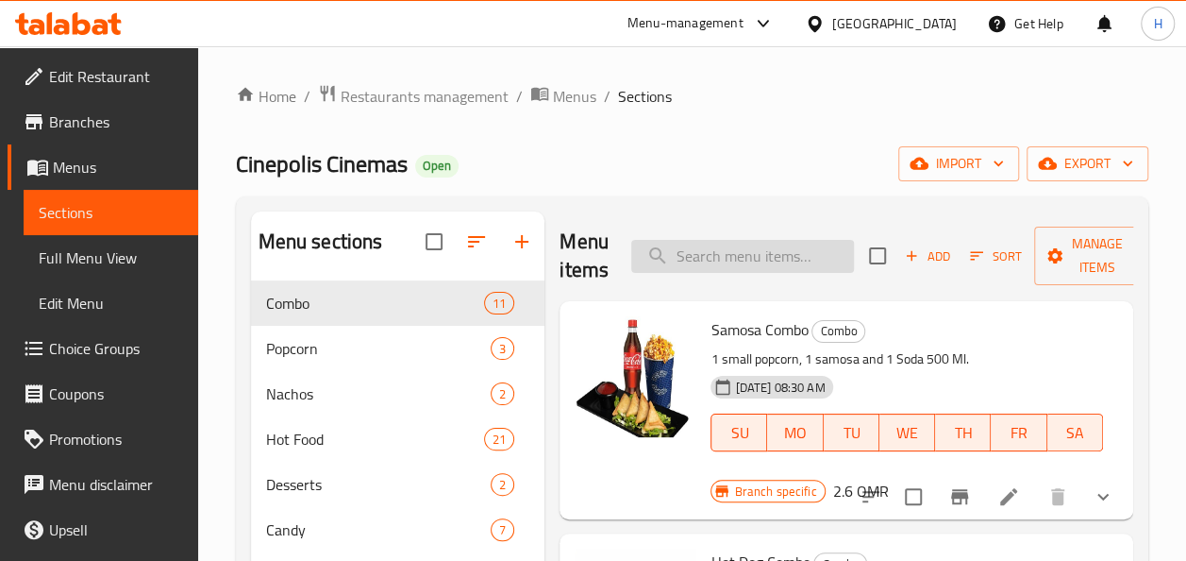
click at [755, 250] on input "search" at bounding box center [742, 256] width 223 height 33
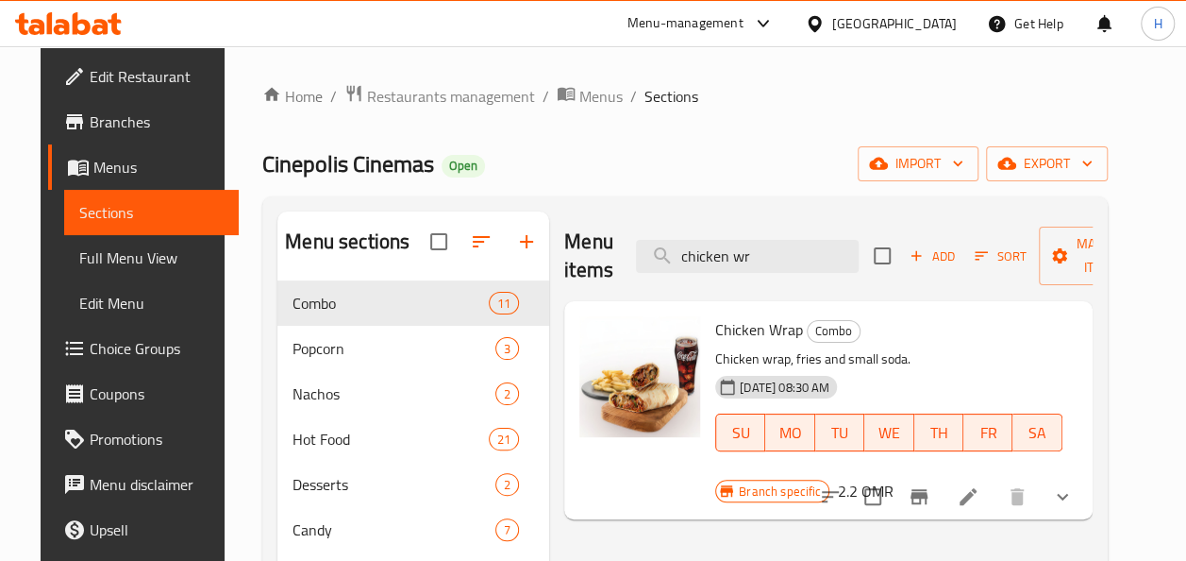
type input "chicken wr"
click at [928, 496] on icon "Branch-specific-item" at bounding box center [919, 496] width 17 height 15
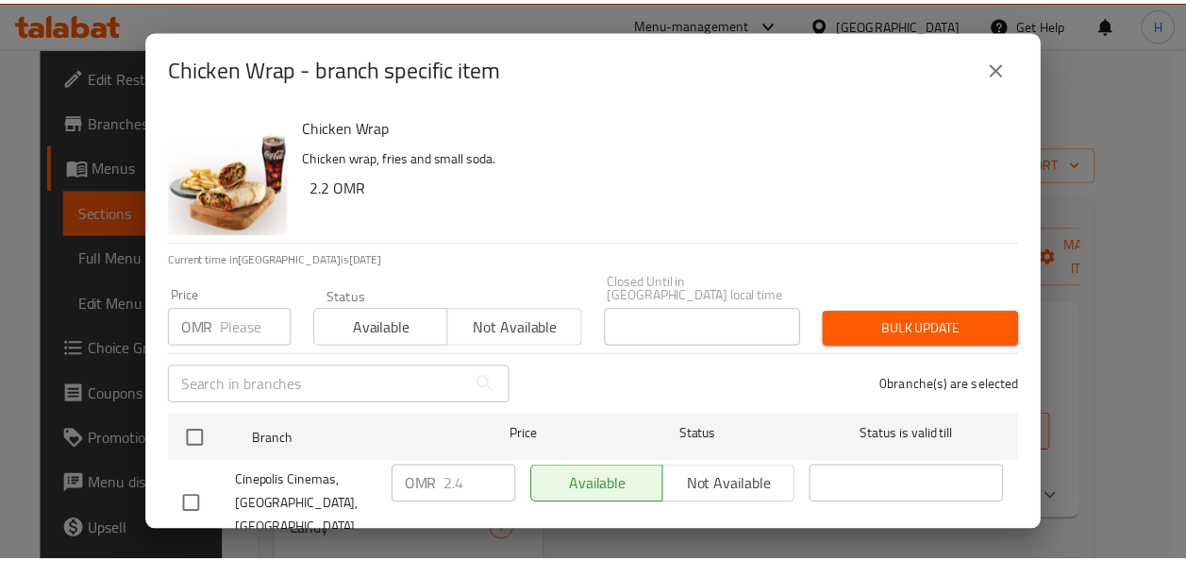
scroll to position [217, 0]
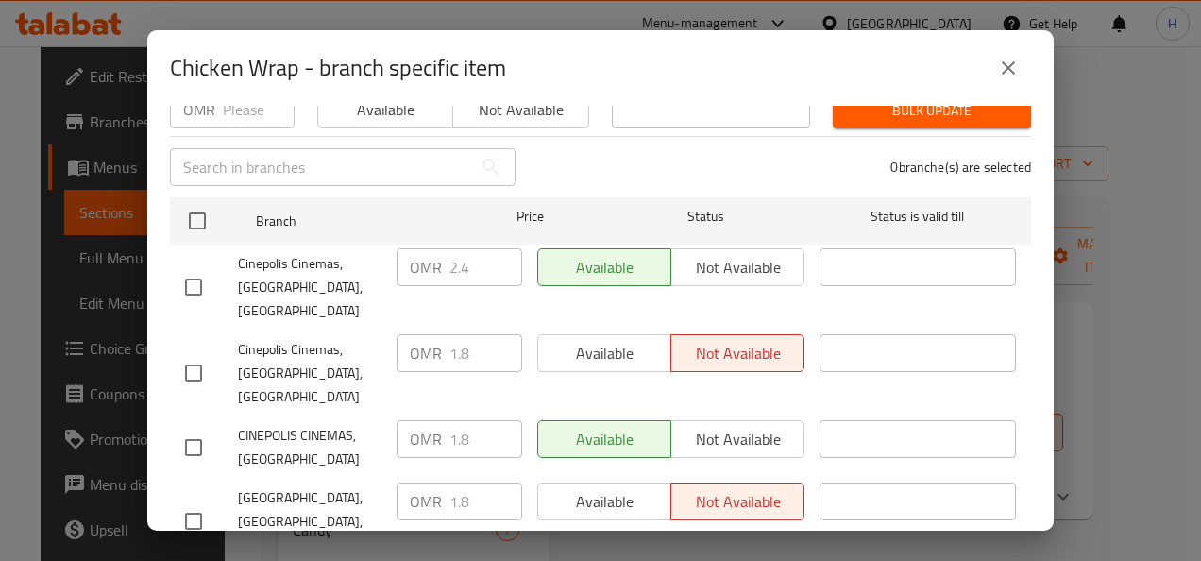
click at [185, 412] on div "CINEPOLIS CINEMAS, [GEOGRAPHIC_DATA]" at bounding box center [282, 447] width 211 height 70
click at [188, 428] on input "checkbox" at bounding box center [194, 448] width 40 height 40
checkbox input "true"
click at [473, 420] on input "1.8" at bounding box center [485, 439] width 73 height 38
type input "1"
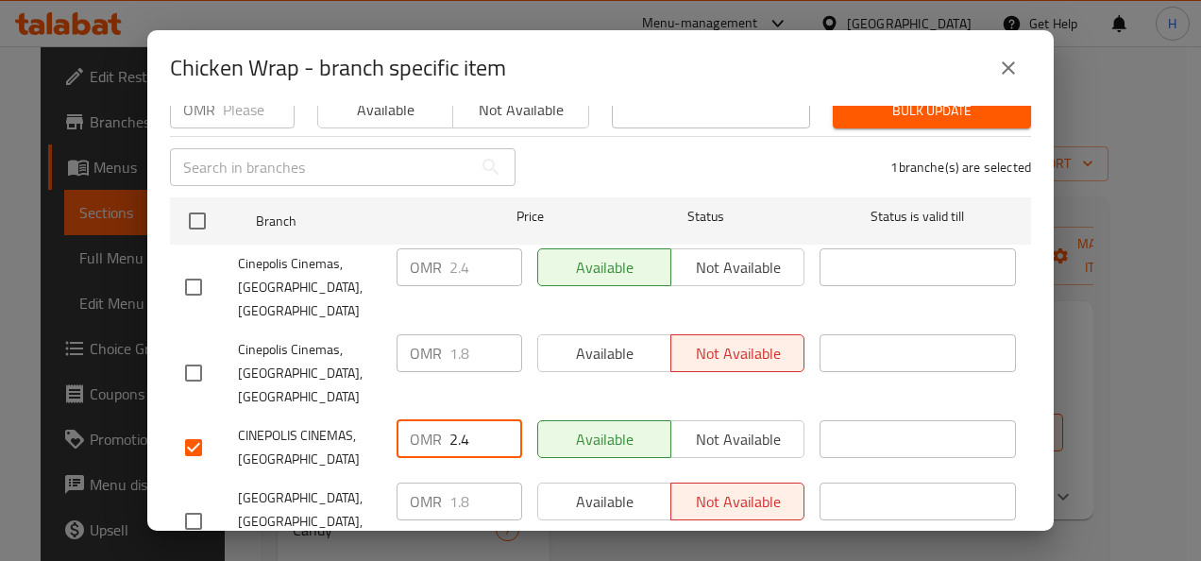
type input "2.4"
